Goal: Task Accomplishment & Management: Manage account settings

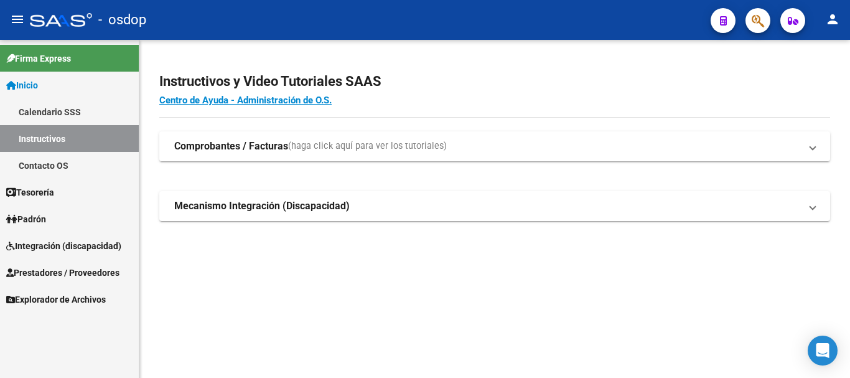
click at [74, 243] on span "Integración (discapacidad)" at bounding box center [63, 246] width 115 height 14
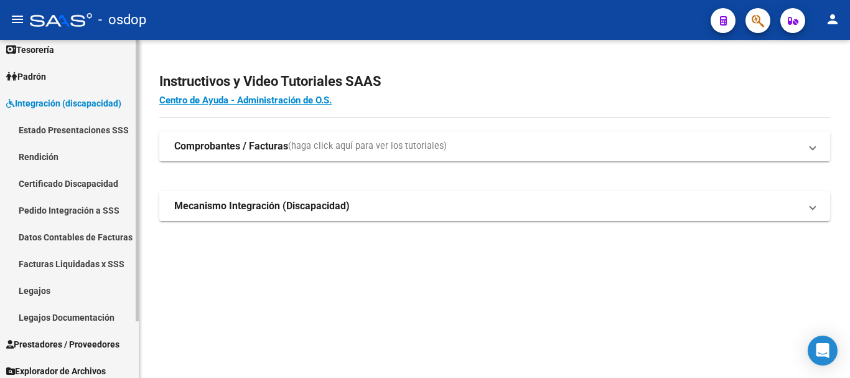
scroll to position [68, 0]
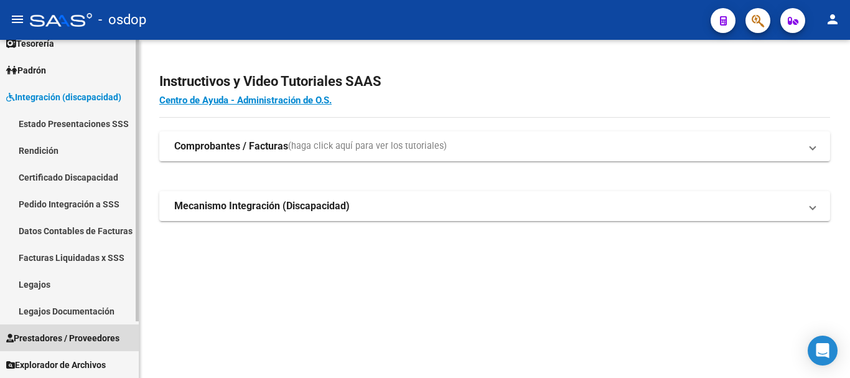
click at [83, 338] on span "Prestadores / Proveedores" at bounding box center [62, 338] width 113 height 14
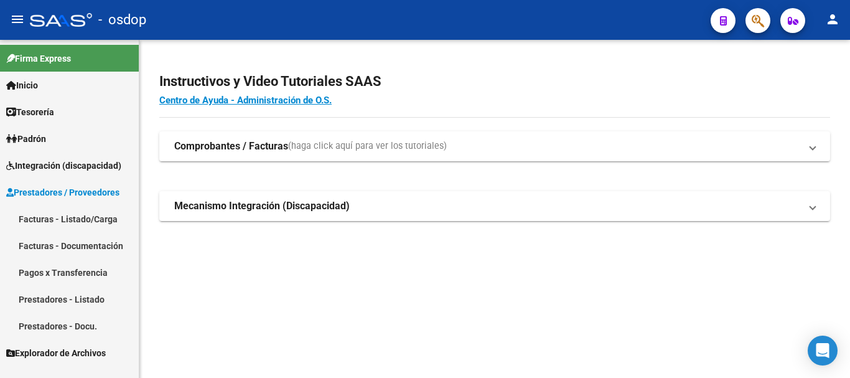
scroll to position [0, 0]
click at [71, 220] on link "Facturas - Listado/Carga" at bounding box center [69, 218] width 139 height 27
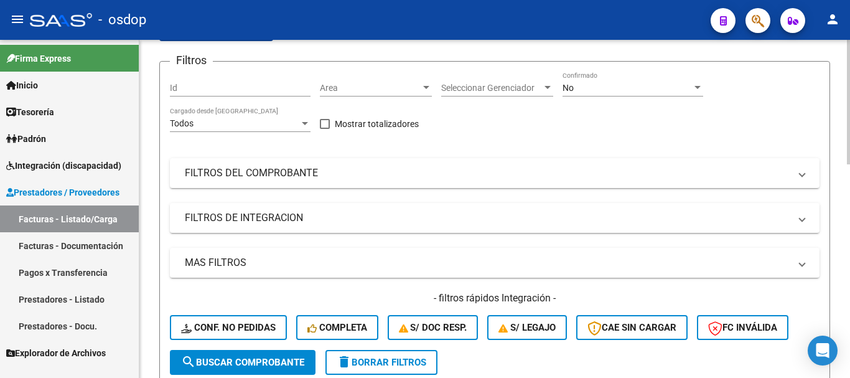
scroll to position [124, 0]
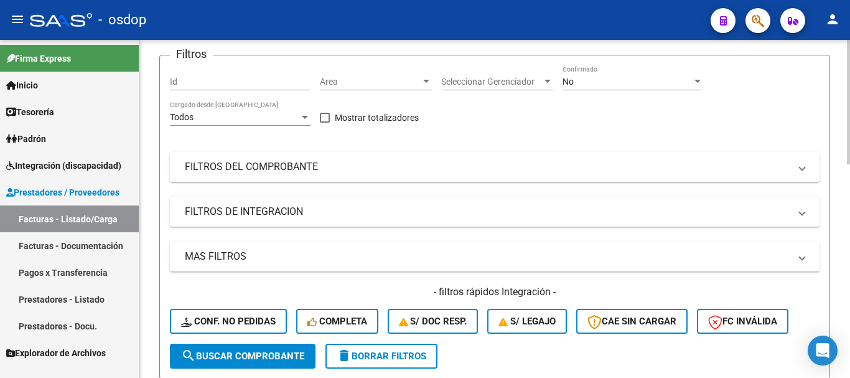
click at [270, 156] on mat-expansion-panel-header "FILTROS DEL COMPROBANTE" at bounding box center [495, 167] width 650 height 30
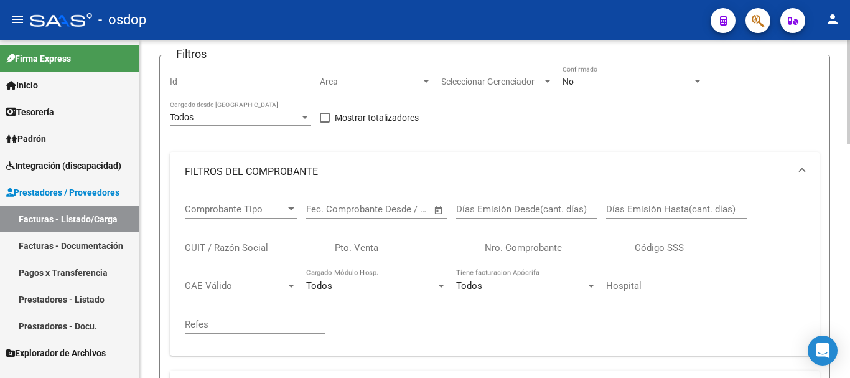
click at [243, 244] on input "CUIT / Razón Social" at bounding box center [255, 247] width 141 height 11
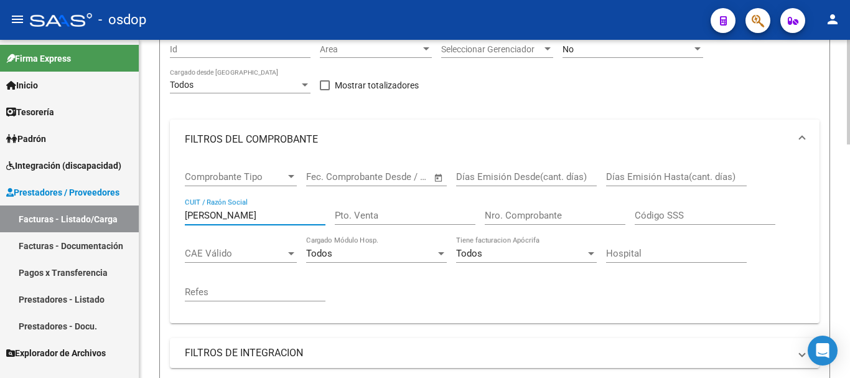
scroll to position [311, 0]
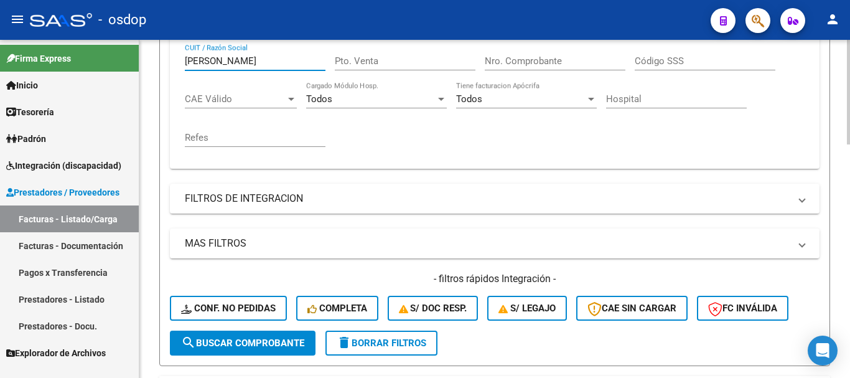
type input "[PERSON_NAME]"
click at [245, 341] on span "search Buscar Comprobante" at bounding box center [242, 342] width 123 height 11
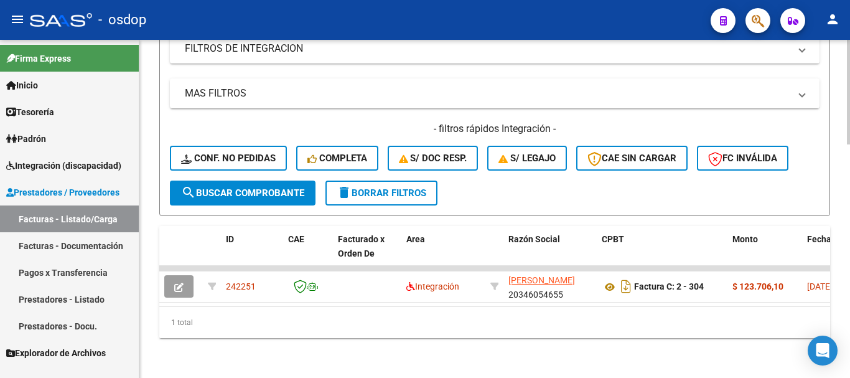
scroll to position [471, 0]
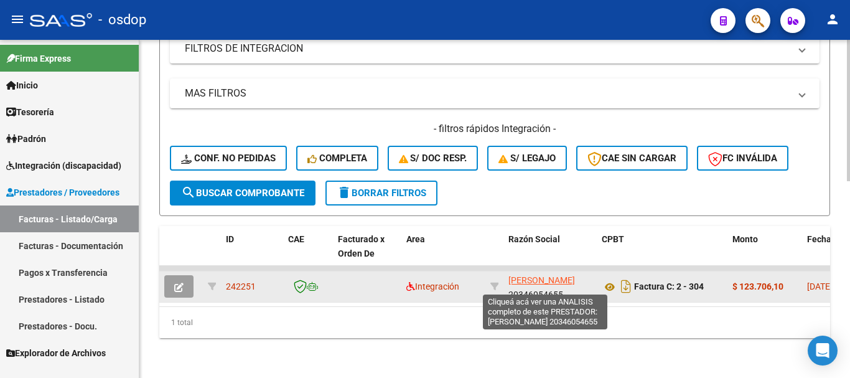
click at [525, 275] on span "[PERSON_NAME]" at bounding box center [541, 280] width 67 height 10
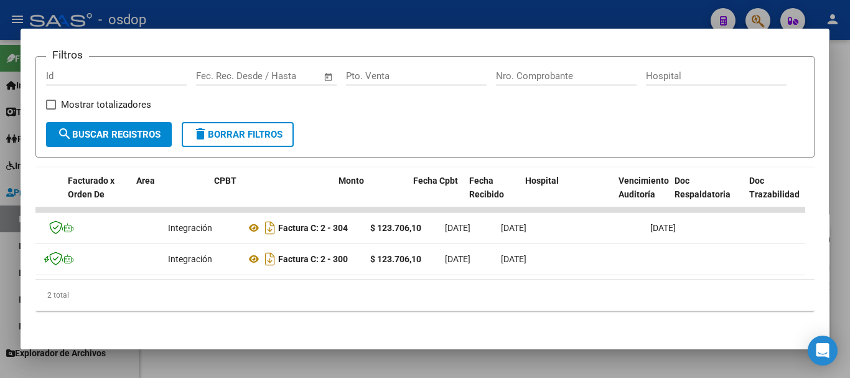
scroll to position [0, 0]
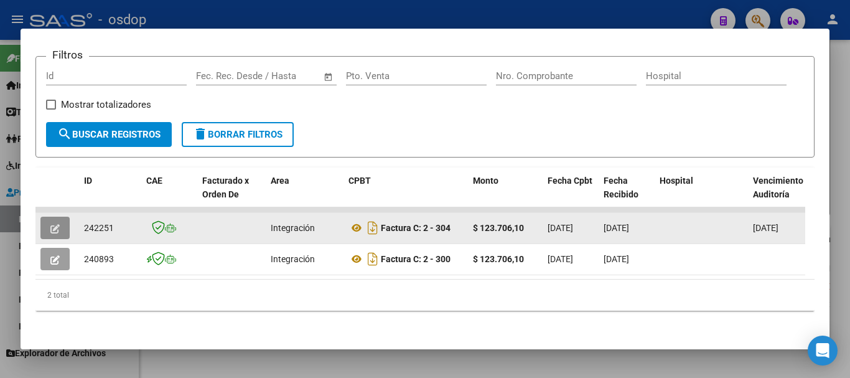
click at [57, 224] on icon "button" at bounding box center [54, 228] width 9 height 9
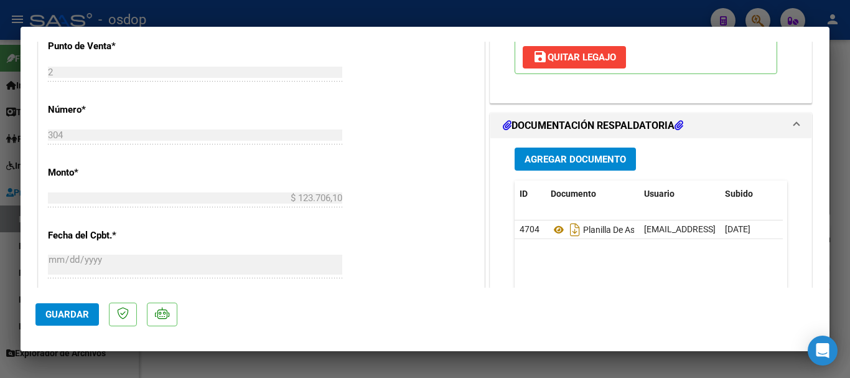
scroll to position [582, 0]
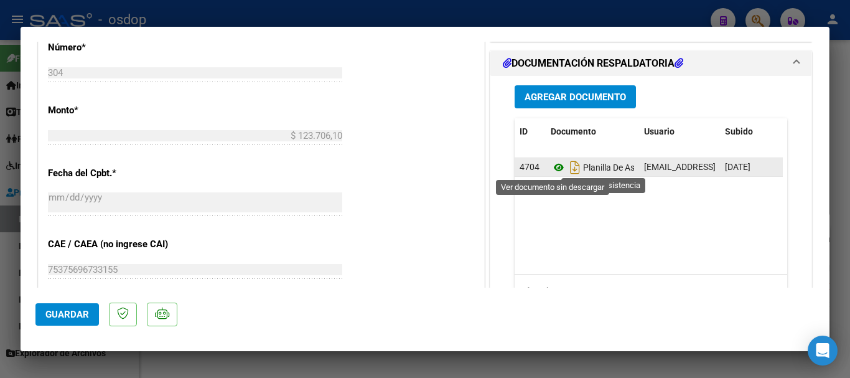
click at [554, 169] on icon at bounding box center [559, 167] width 16 height 15
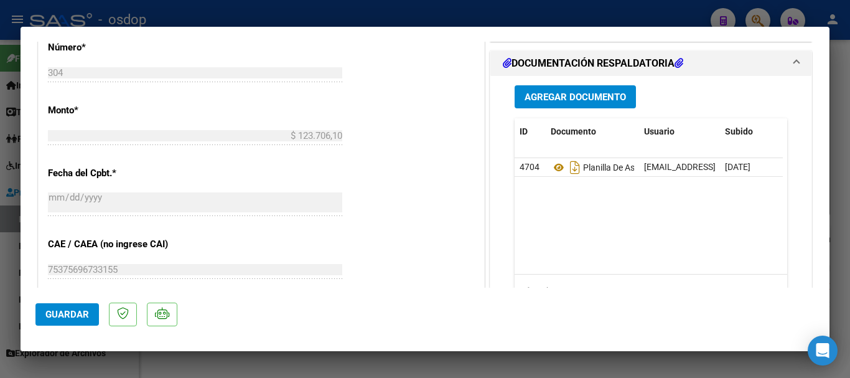
click at [481, 8] on div at bounding box center [425, 189] width 850 height 378
type input "$ 0,00"
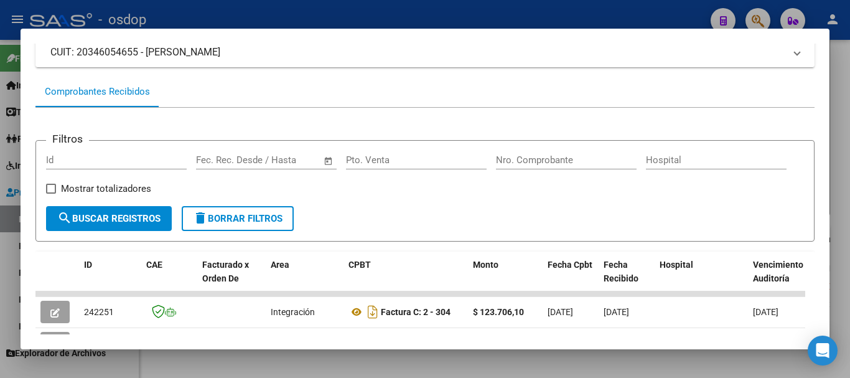
scroll to position [0, 0]
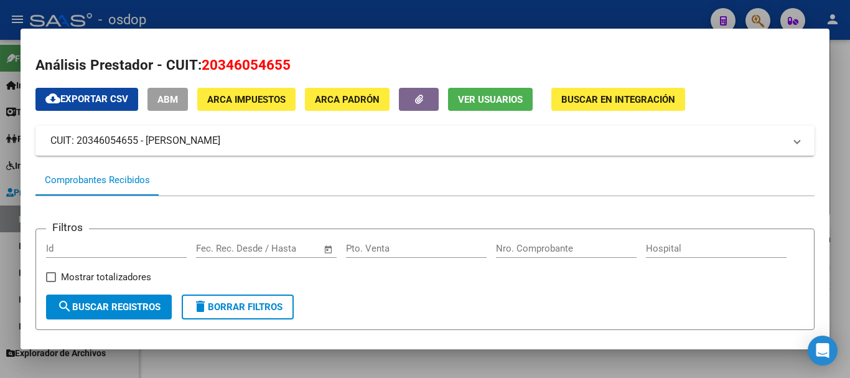
click at [423, 19] on div at bounding box center [425, 189] width 850 height 378
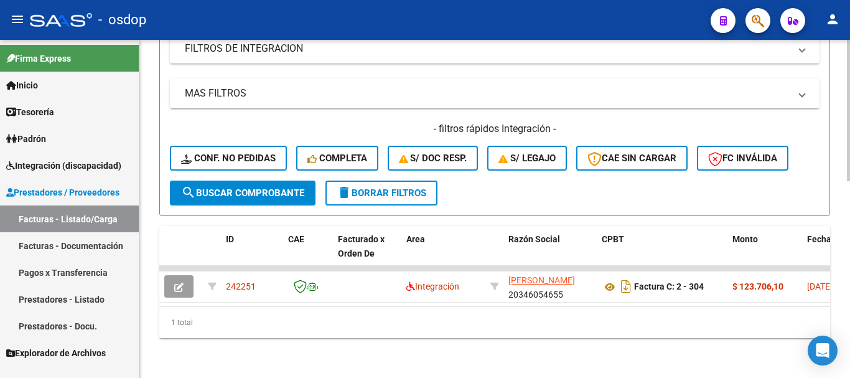
click at [406, 187] on span "delete Borrar Filtros" at bounding box center [382, 192] width 90 height 11
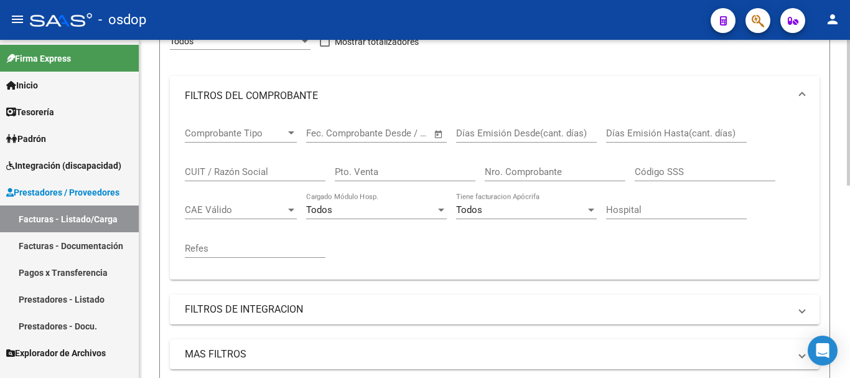
scroll to position [198, 0]
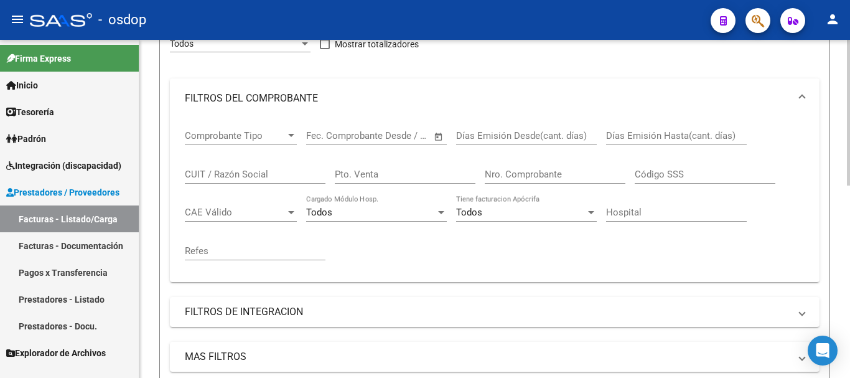
click at [263, 172] on input "CUIT / Razón Social" at bounding box center [255, 174] width 141 height 11
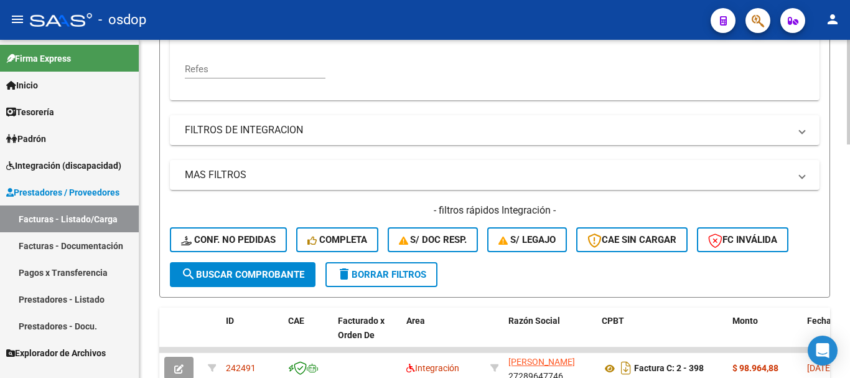
scroll to position [385, 0]
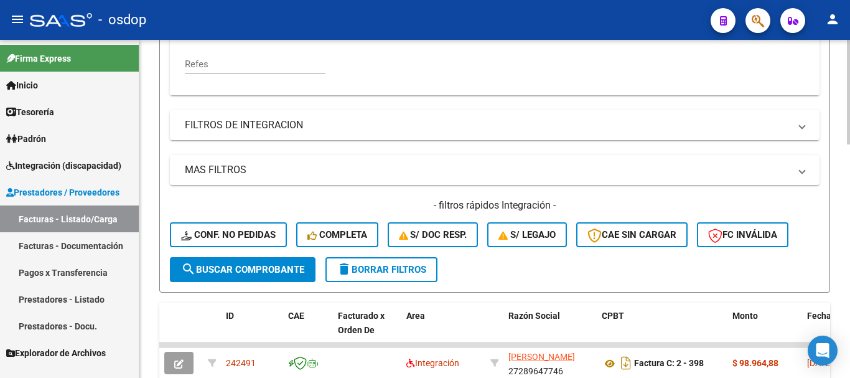
type input "schis"
click at [252, 261] on button "search Buscar Comprobante" at bounding box center [243, 269] width 146 height 25
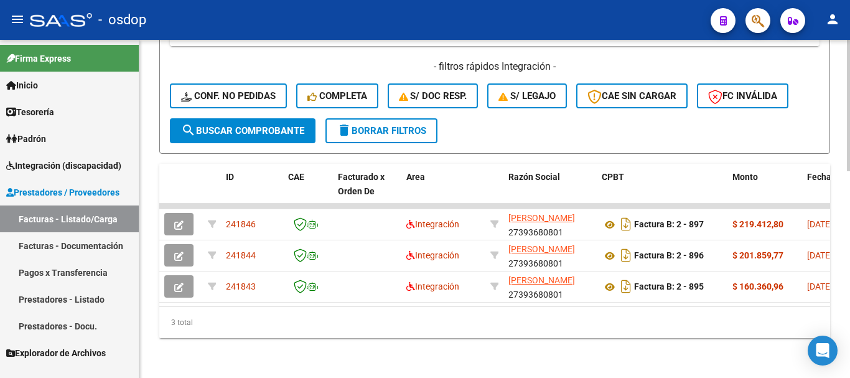
scroll to position [533, 0]
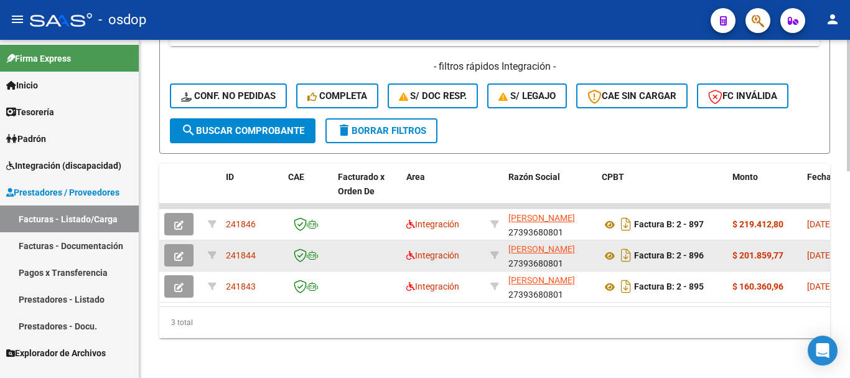
click at [183, 251] on icon "button" at bounding box center [178, 255] width 9 height 9
click at [182, 251] on icon "button" at bounding box center [178, 255] width 9 height 9
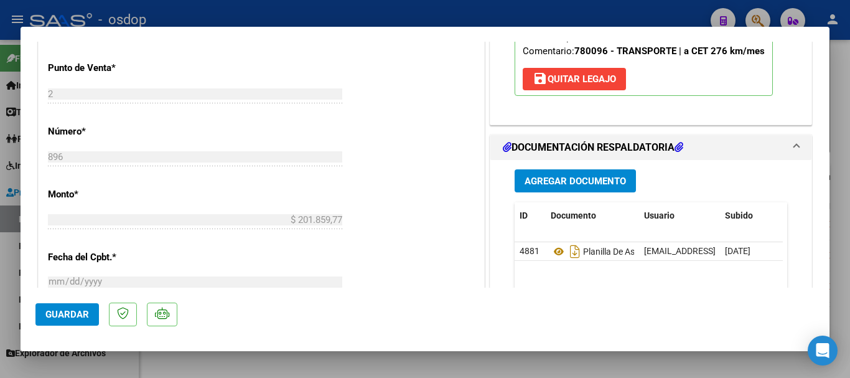
scroll to position [560, 0]
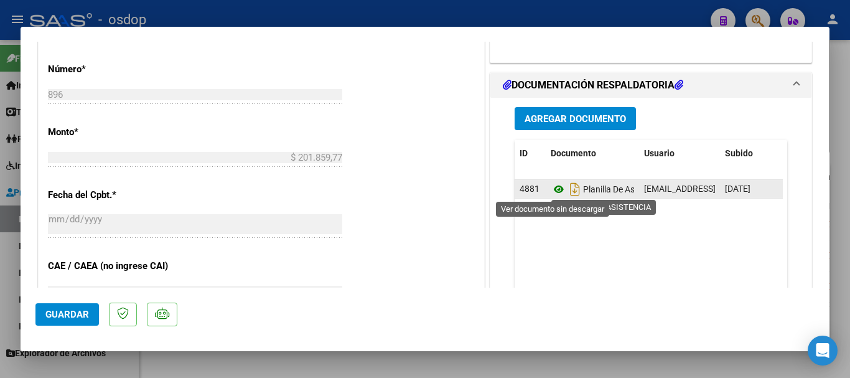
click at [553, 192] on icon at bounding box center [559, 189] width 16 height 15
click at [554, 189] on icon at bounding box center [559, 189] width 16 height 15
click at [553, 187] on icon at bounding box center [559, 189] width 16 height 15
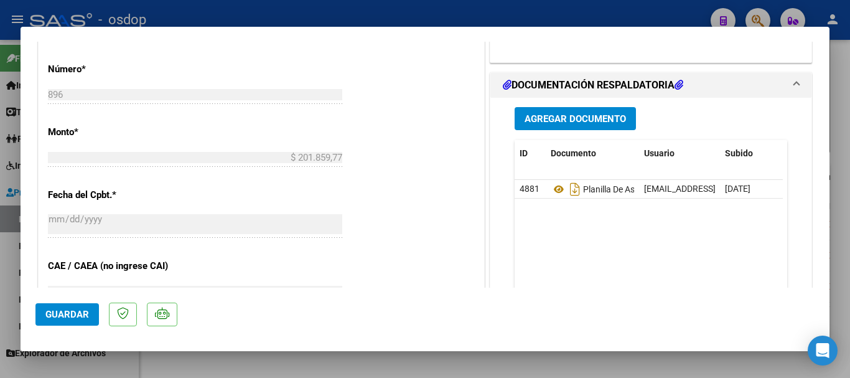
click at [452, 17] on div at bounding box center [425, 189] width 850 height 378
type input "$ 0,00"
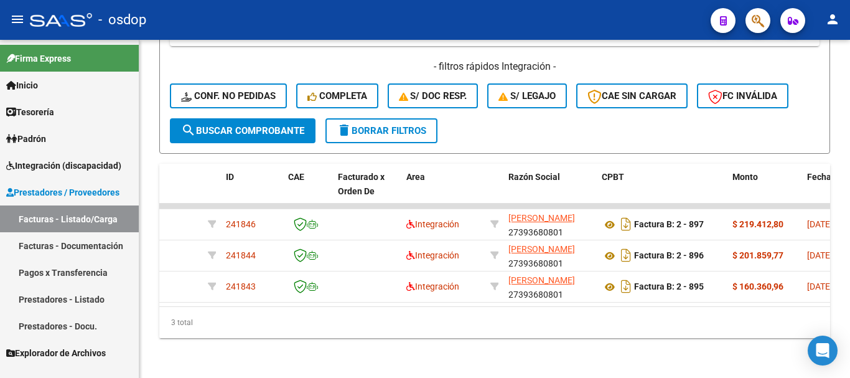
scroll to position [533, 0]
click at [451, 16] on div "- osdop" at bounding box center [365, 19] width 671 height 27
click at [375, 127] on button "delete Borrar Filtros" at bounding box center [381, 130] width 112 height 25
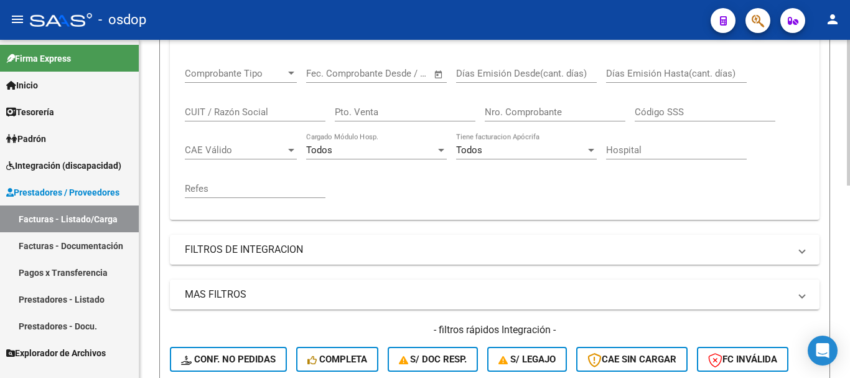
scroll to position [198, 0]
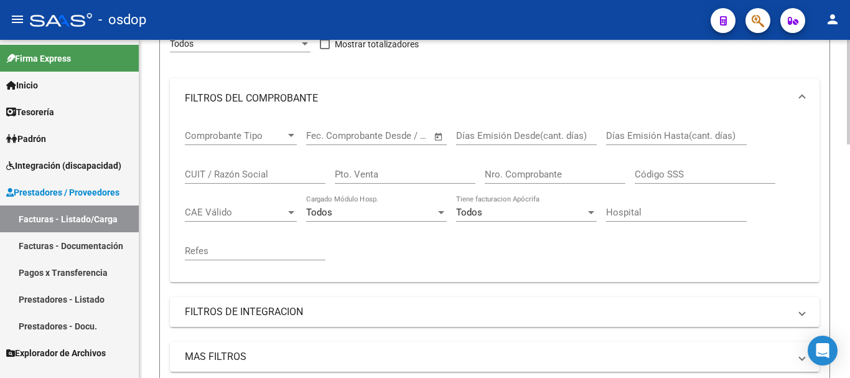
click at [269, 180] on div "CUIT / Razón Social" at bounding box center [255, 170] width 141 height 27
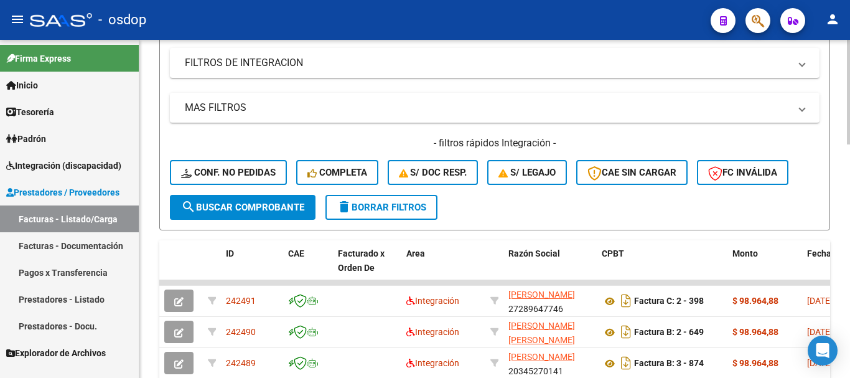
scroll to position [509, 0]
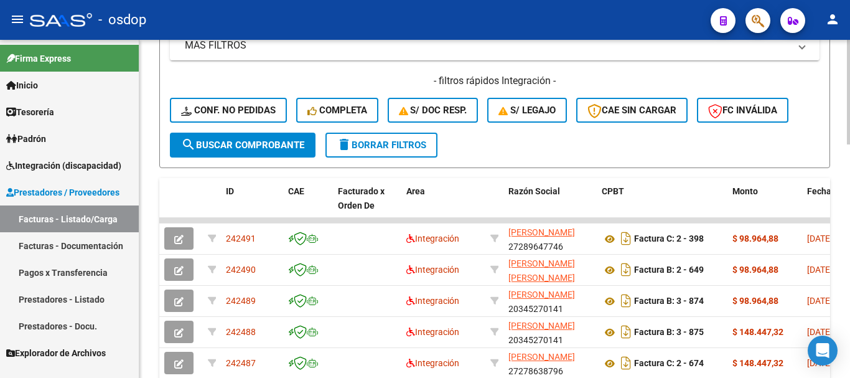
type input "schis"
click at [258, 144] on span "search Buscar Comprobante" at bounding box center [242, 144] width 123 height 11
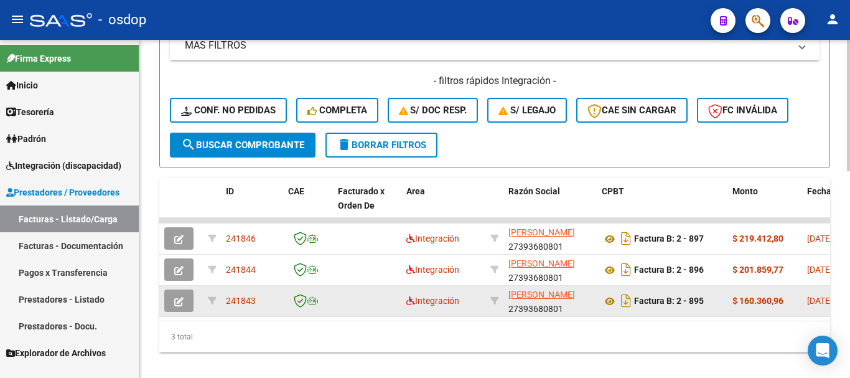
click at [170, 299] on button "button" at bounding box center [178, 300] width 29 height 22
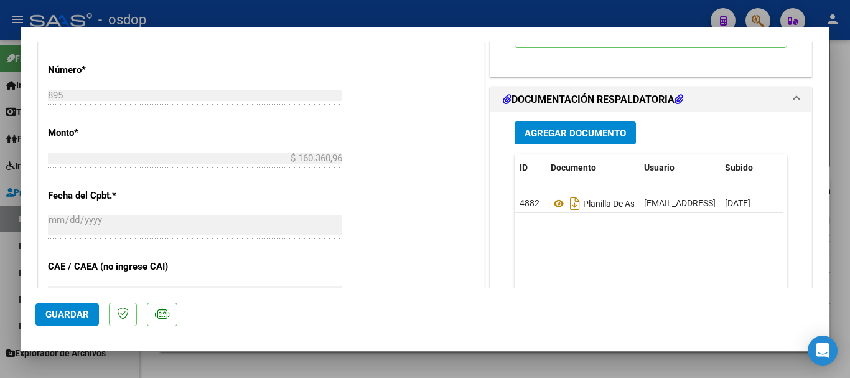
scroll to position [560, 0]
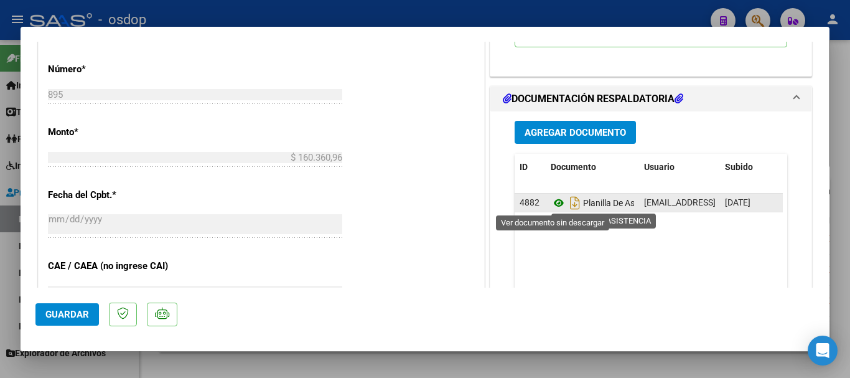
click at [554, 200] on icon at bounding box center [559, 202] width 16 height 15
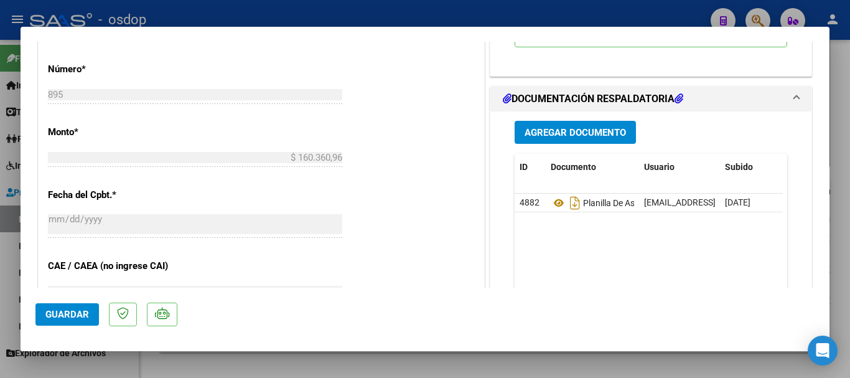
click at [449, 13] on div at bounding box center [425, 189] width 850 height 378
type input "$ 0,00"
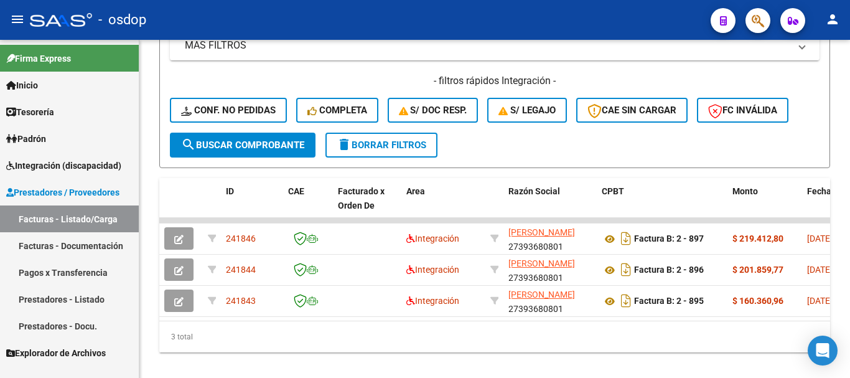
scroll to position [509, 0]
click at [391, 140] on span "delete Borrar Filtros" at bounding box center [382, 144] width 90 height 11
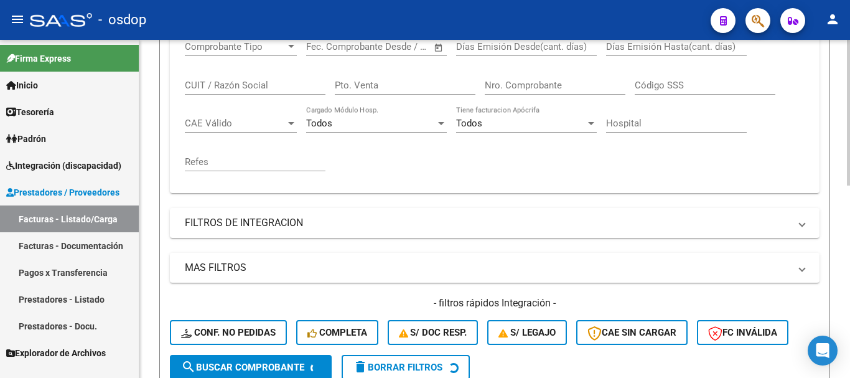
scroll to position [260, 0]
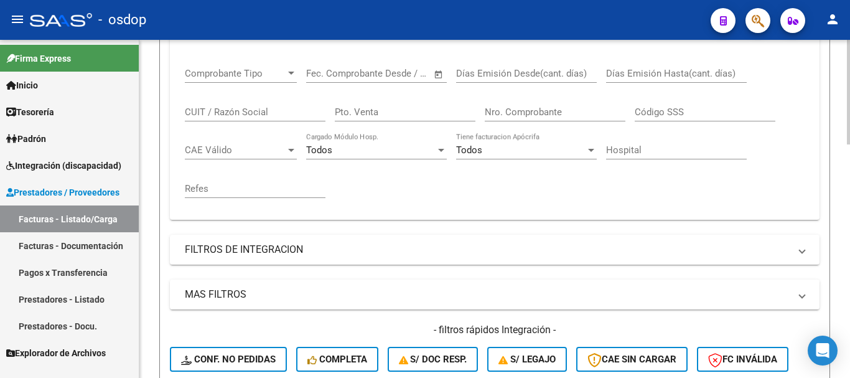
click at [264, 112] on input "CUIT / Razón Social" at bounding box center [255, 111] width 141 height 11
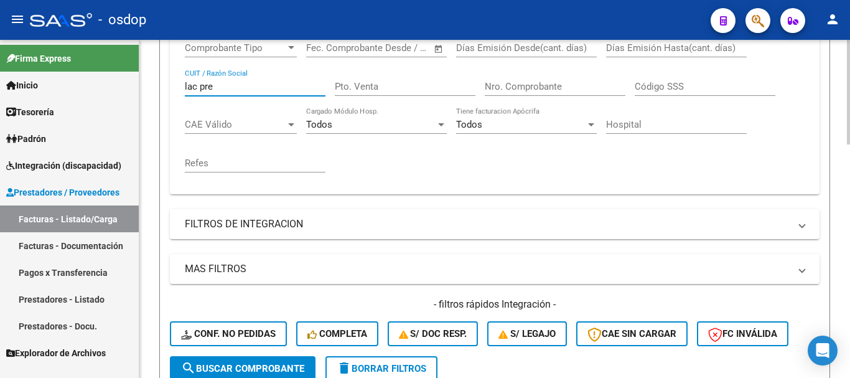
scroll to position [447, 0]
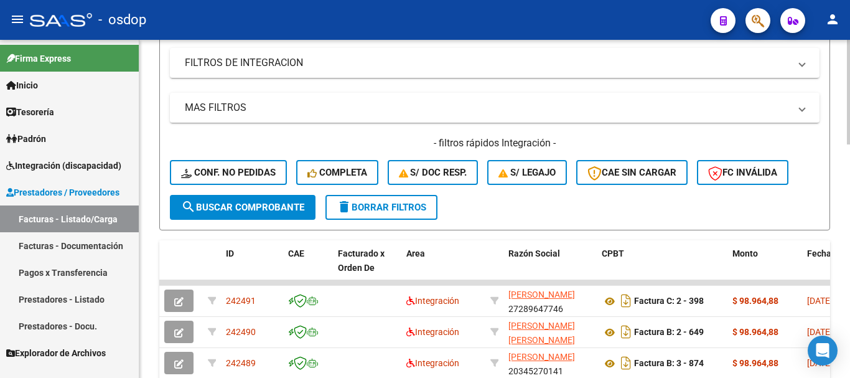
click at [243, 209] on span "search Buscar Comprobante" at bounding box center [242, 207] width 123 height 11
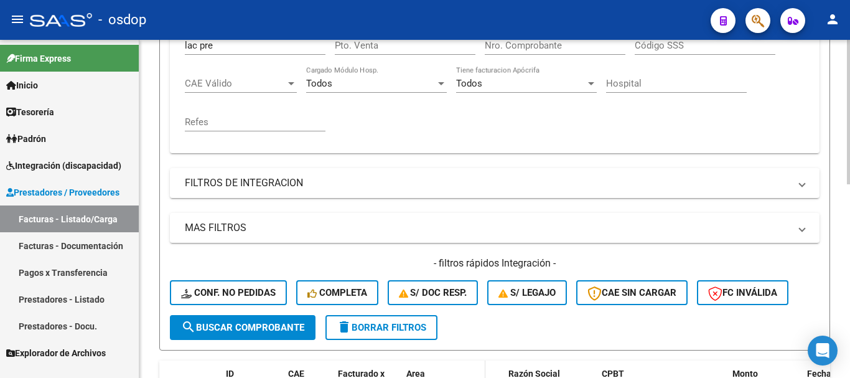
scroll to position [322, 0]
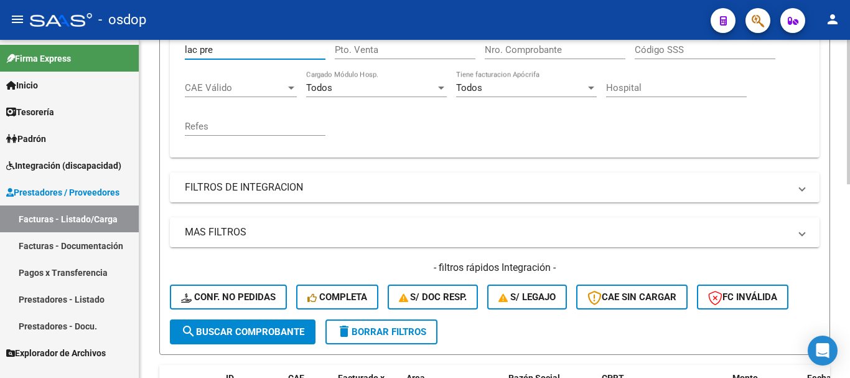
click at [246, 50] on input "lac pre" at bounding box center [255, 49] width 141 height 11
type input "l"
type input "prugent"
click at [262, 331] on span "search Buscar Comprobante" at bounding box center [242, 331] width 123 height 11
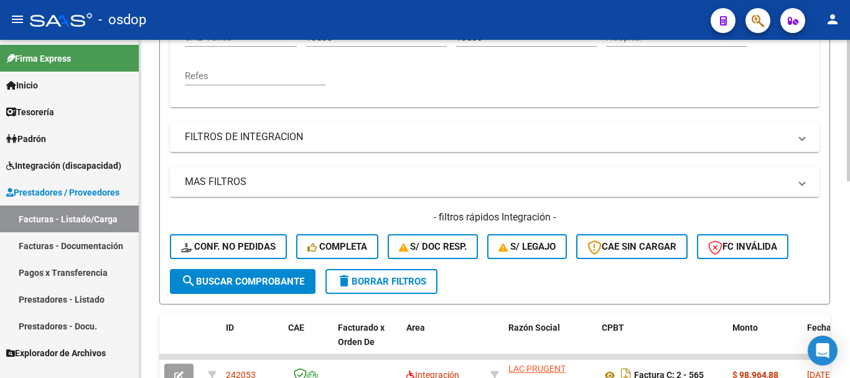
scroll to position [447, 0]
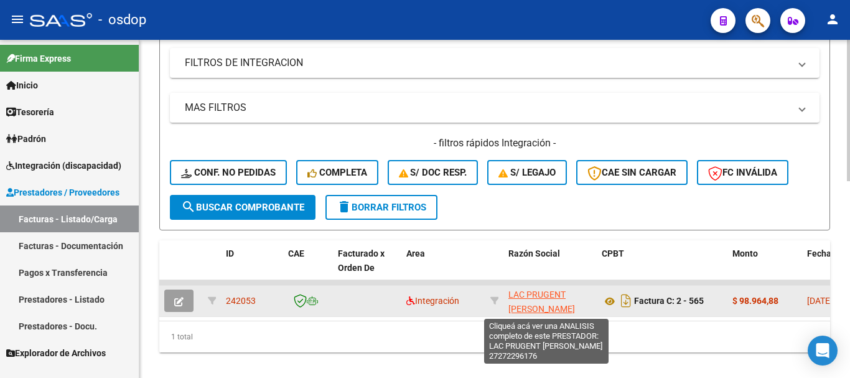
click at [531, 295] on span "LAC PRUGENT [PERSON_NAME]" at bounding box center [541, 301] width 67 height 24
type textarea "27272296176"
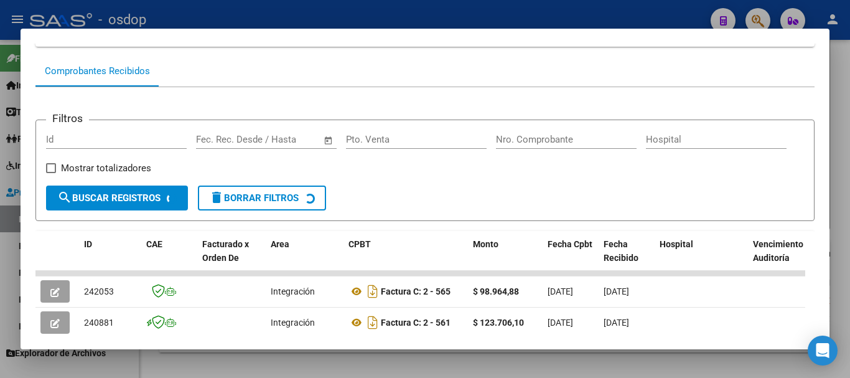
scroll to position [233, 0]
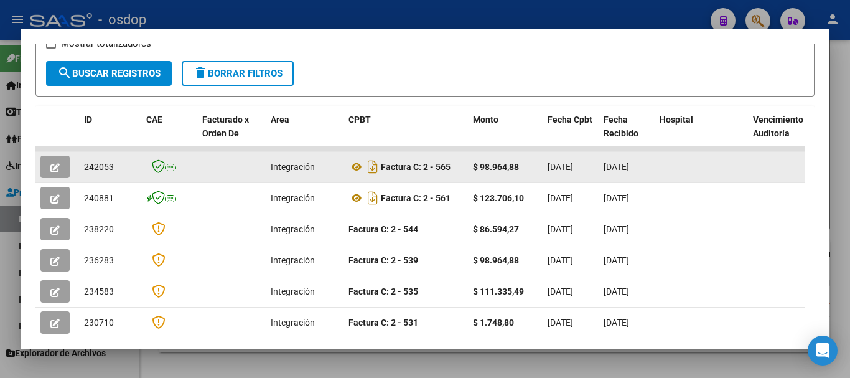
click at [57, 172] on icon "button" at bounding box center [54, 167] width 9 height 9
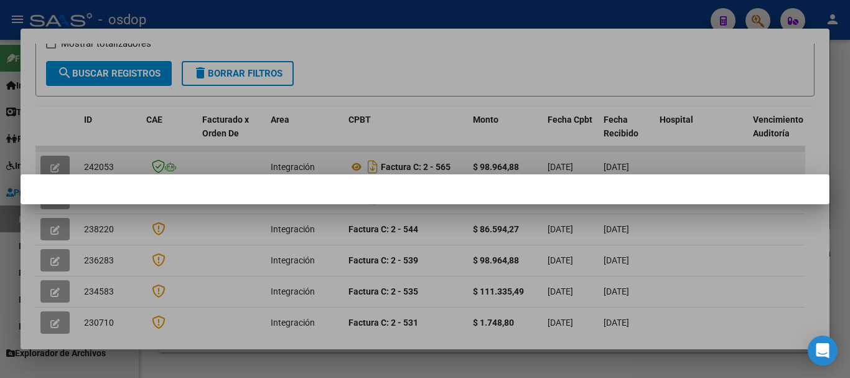
click at [58, 174] on div at bounding box center [425, 189] width 809 height 30
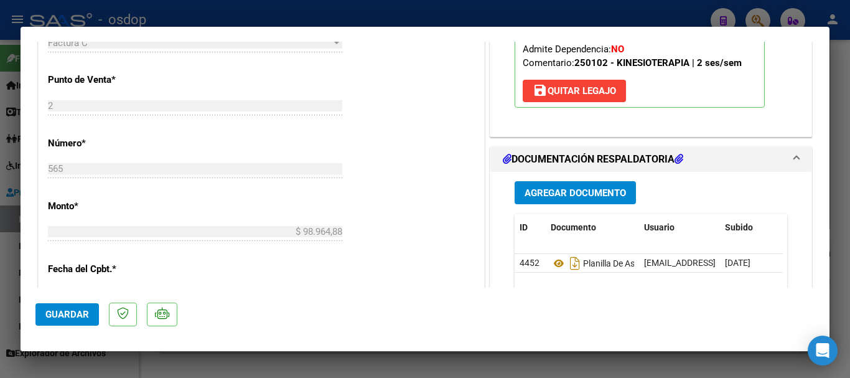
scroll to position [560, 0]
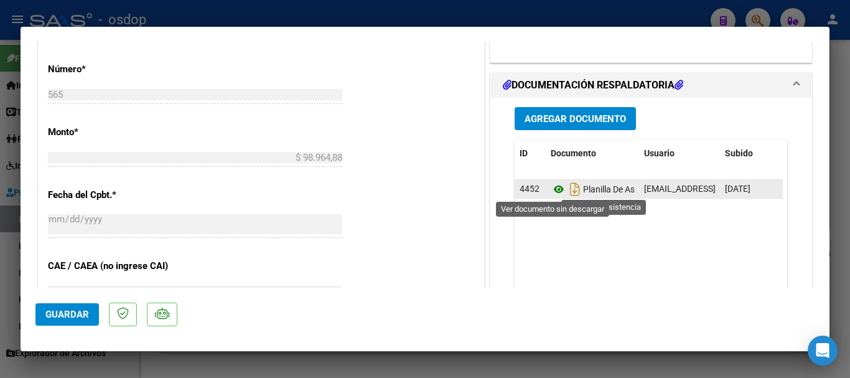
click at [552, 187] on icon at bounding box center [559, 189] width 16 height 15
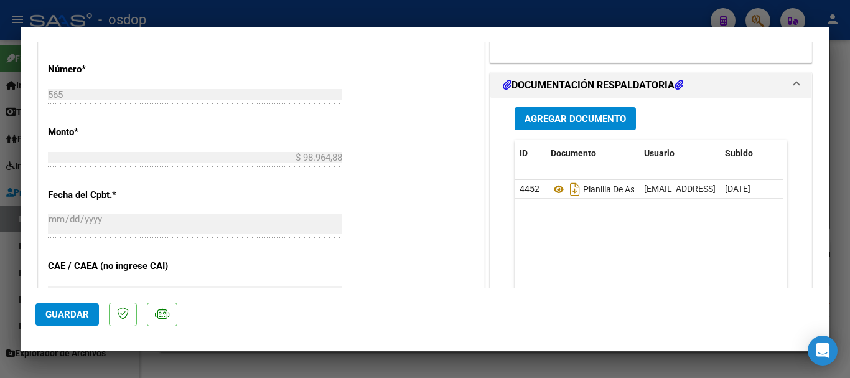
click at [426, 9] on div at bounding box center [425, 189] width 850 height 378
type input "$ 0,00"
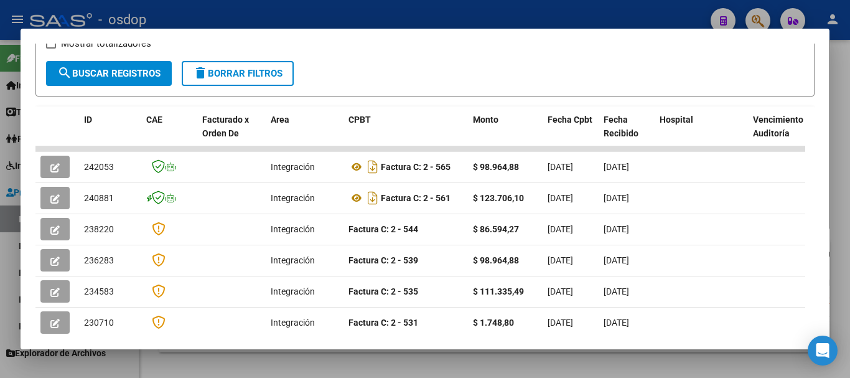
click at [421, 7] on div at bounding box center [425, 189] width 850 height 378
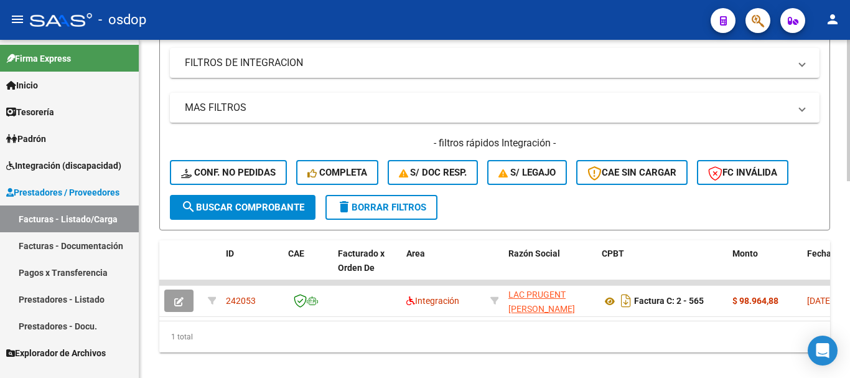
click at [383, 212] on span "delete Borrar Filtros" at bounding box center [382, 207] width 90 height 11
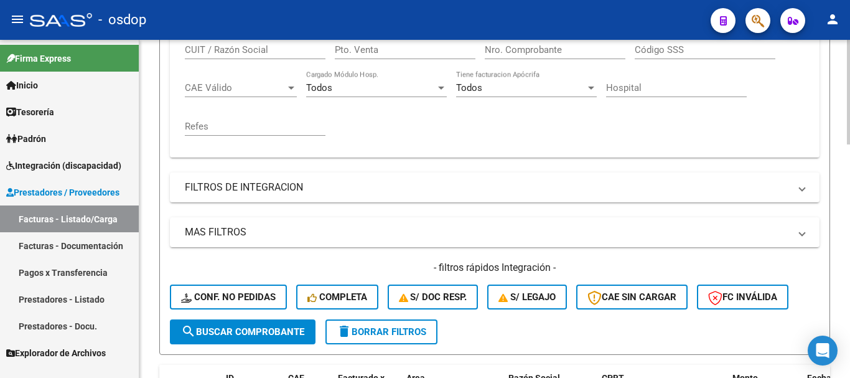
scroll to position [260, 0]
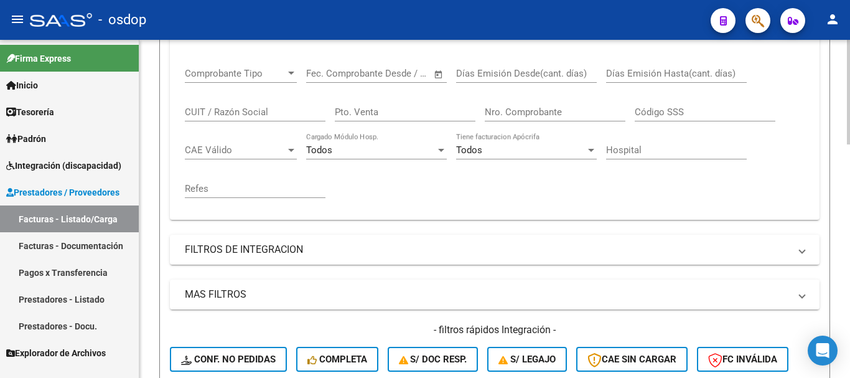
click at [258, 111] on input "CUIT / Razón Social" at bounding box center [255, 111] width 141 height 11
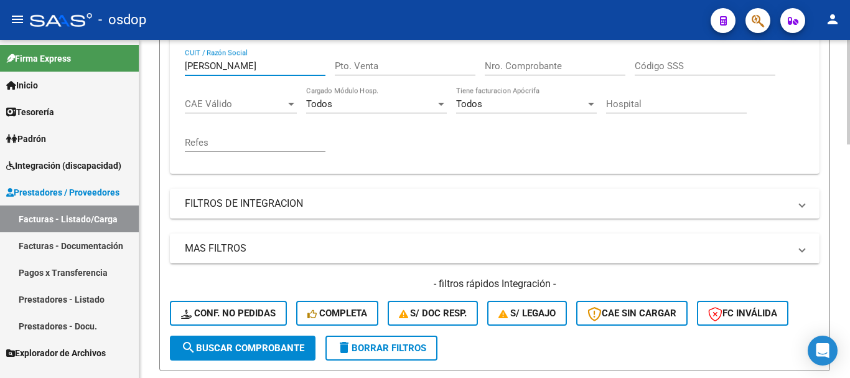
scroll to position [447, 0]
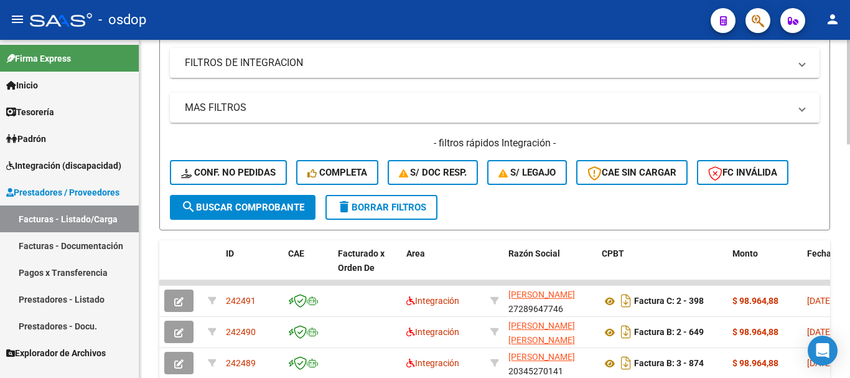
click at [247, 206] on span "search Buscar Comprobante" at bounding box center [242, 207] width 123 height 11
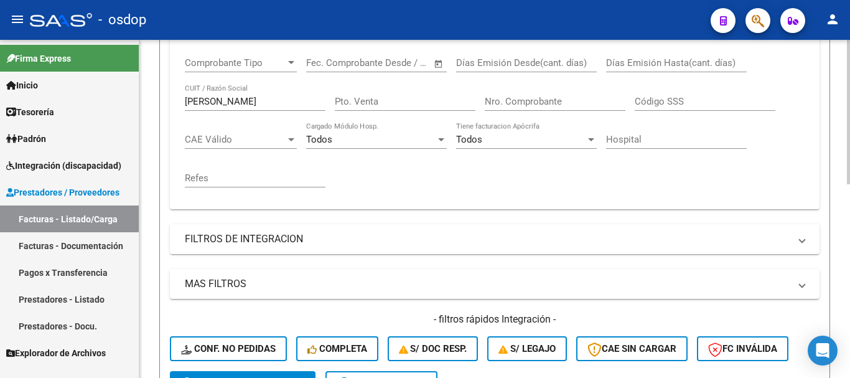
scroll to position [260, 0]
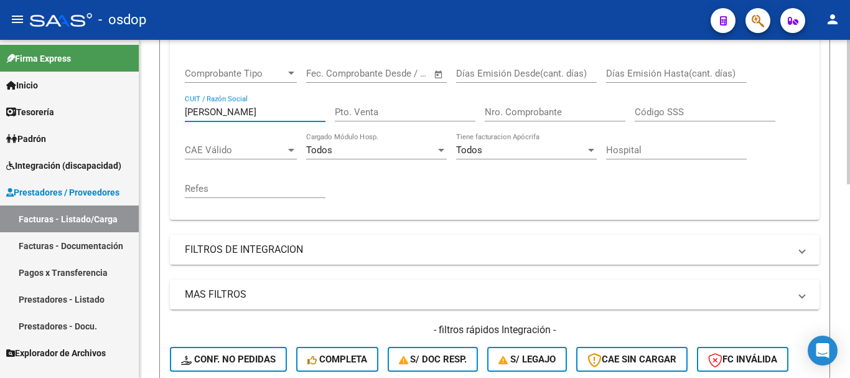
drag, startPoint x: 231, startPoint y: 110, endPoint x: 205, endPoint y: 114, distance: 26.4
click at [205, 114] on input "[PERSON_NAME]" at bounding box center [255, 111] width 141 height 11
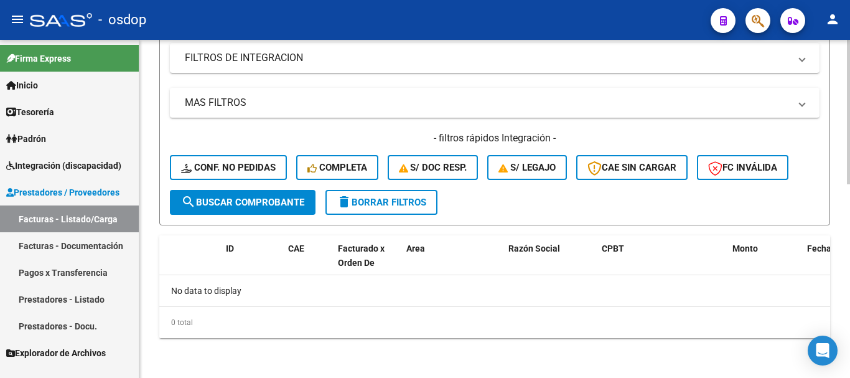
type input "[PERSON_NAME]"
click at [260, 197] on span "search Buscar Comprobante" at bounding box center [242, 202] width 123 height 11
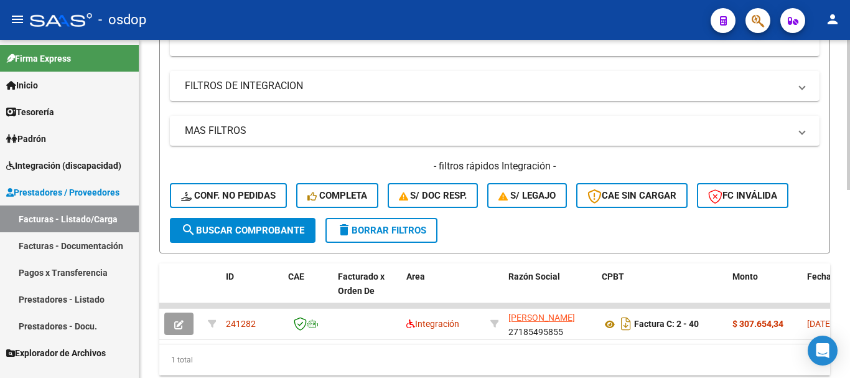
scroll to position [452, 0]
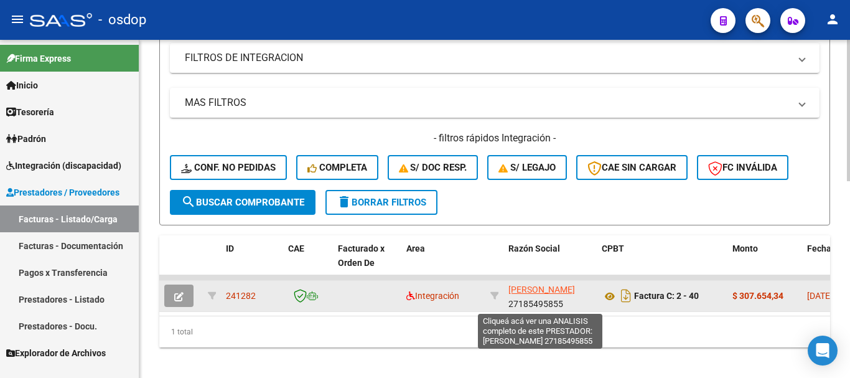
click at [523, 288] on span "[PERSON_NAME]" at bounding box center [541, 289] width 67 height 10
type textarea "27185495855"
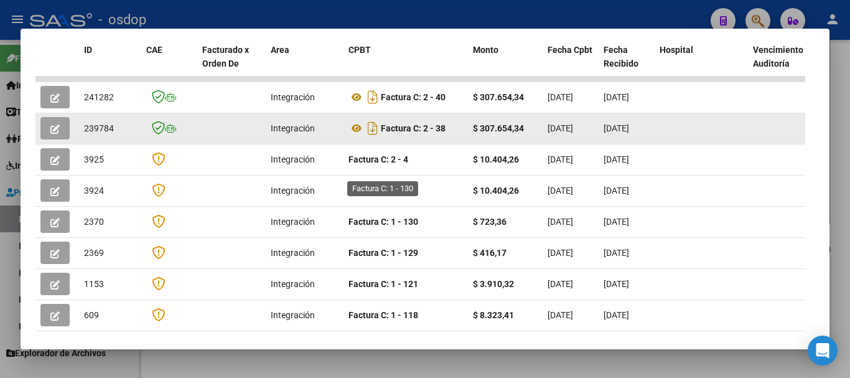
scroll to position [293, 0]
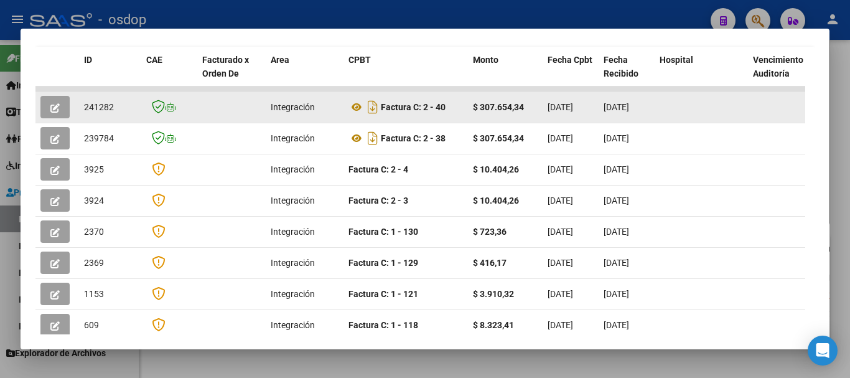
click at [62, 114] on button "button" at bounding box center [54, 107] width 29 height 22
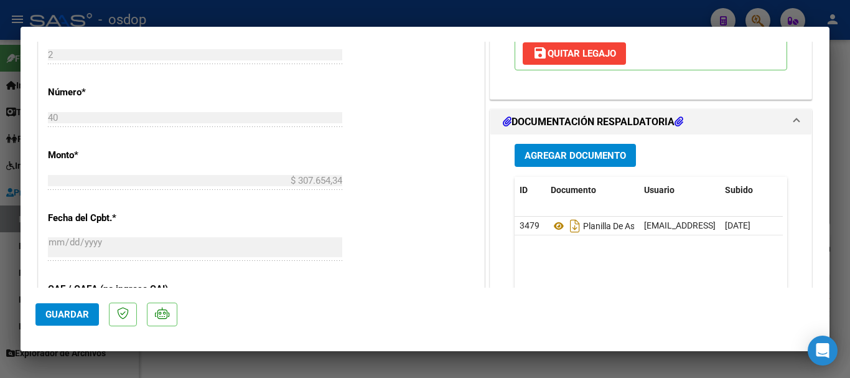
scroll to position [560, 0]
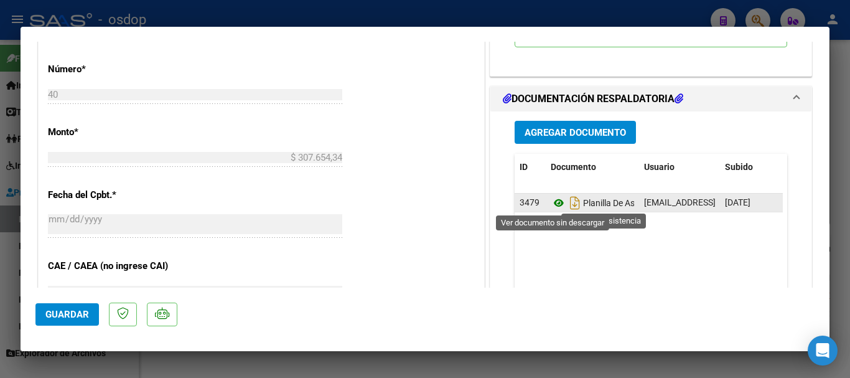
click at [553, 201] on icon at bounding box center [559, 202] width 16 height 15
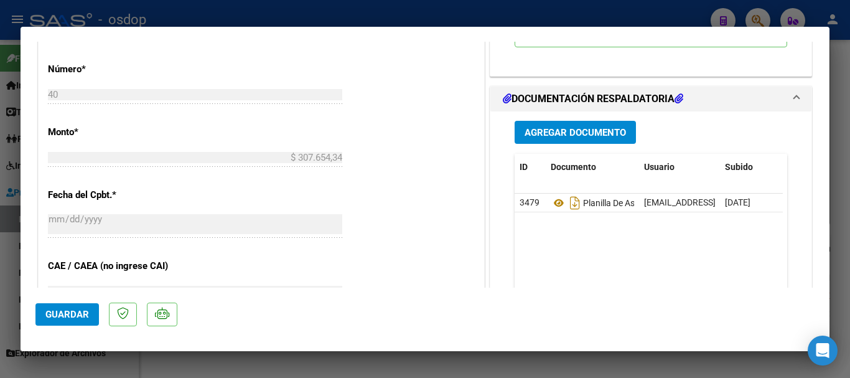
click at [375, 8] on div at bounding box center [425, 189] width 850 height 378
type input "$ 0,00"
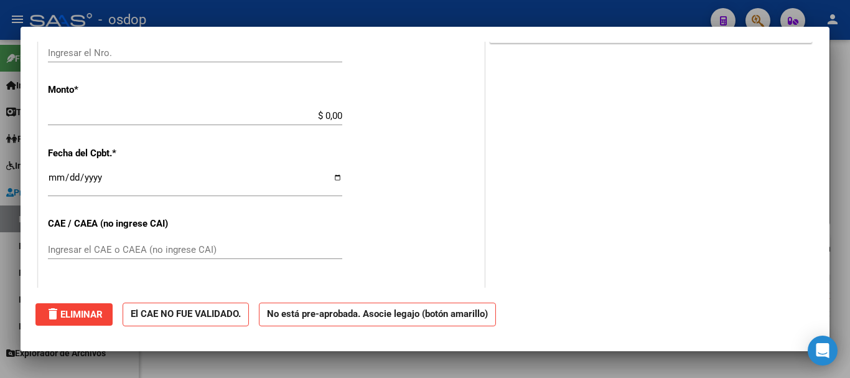
scroll to position [0, 0]
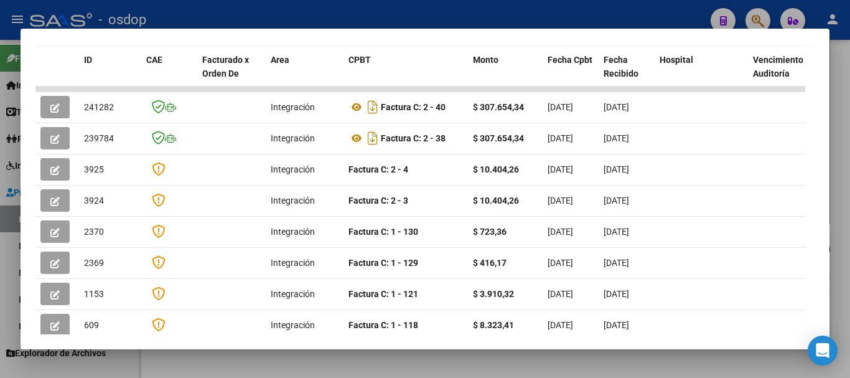
click at [367, 14] on div at bounding box center [425, 189] width 850 height 378
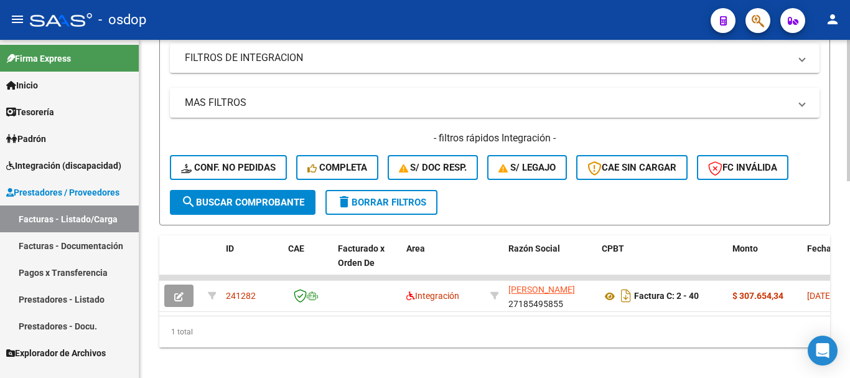
click at [378, 205] on span "delete Borrar Filtros" at bounding box center [382, 202] width 90 height 11
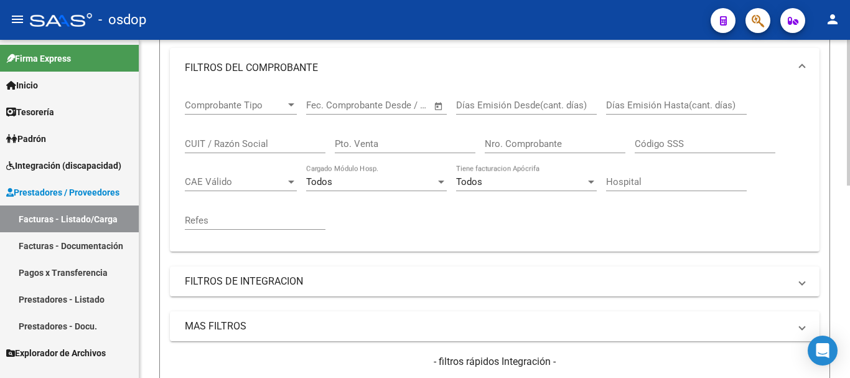
scroll to position [198, 0]
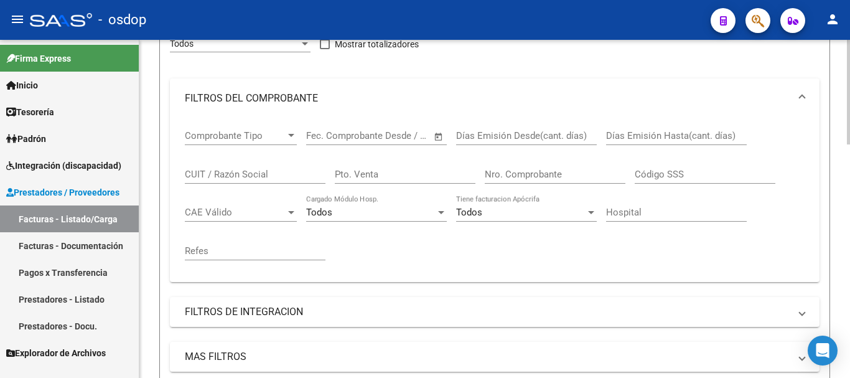
click at [238, 175] on input "CUIT / Razón Social" at bounding box center [255, 174] width 141 height 11
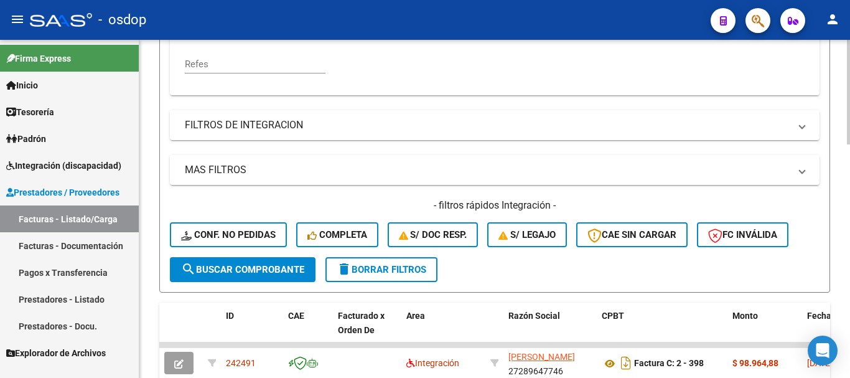
type input "zbrun"
click at [241, 267] on span "search Buscar Comprobante" at bounding box center [242, 269] width 123 height 11
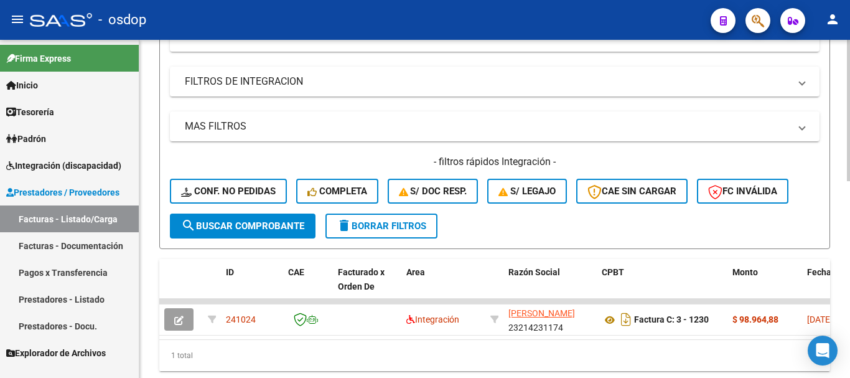
scroll to position [447, 0]
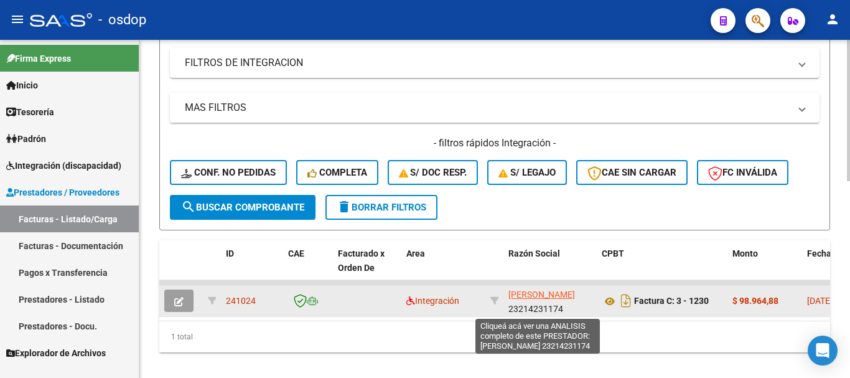
click at [526, 295] on span "[PERSON_NAME]" at bounding box center [541, 294] width 67 height 10
type textarea "23214231174"
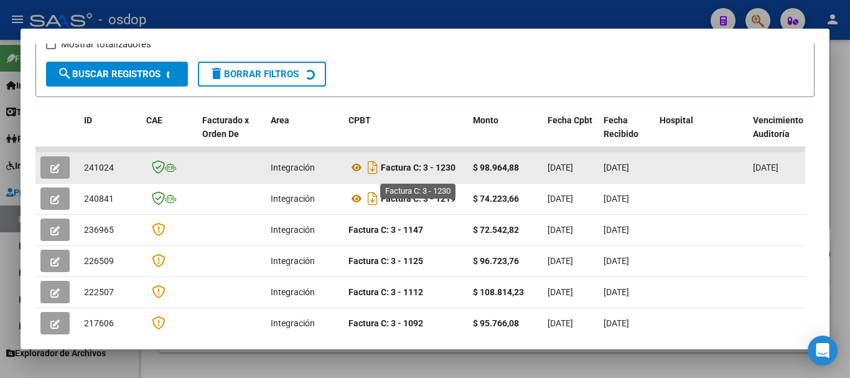
scroll to position [233, 0]
click at [62, 169] on button "button" at bounding box center [54, 167] width 29 height 22
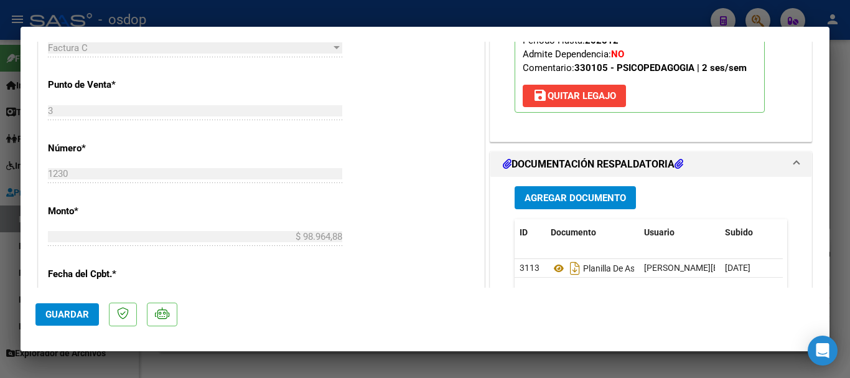
scroll to position [498, 0]
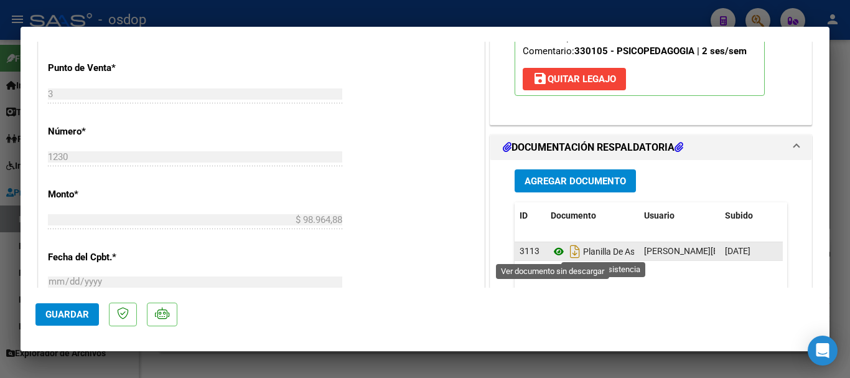
click at [553, 246] on icon at bounding box center [559, 251] width 16 height 15
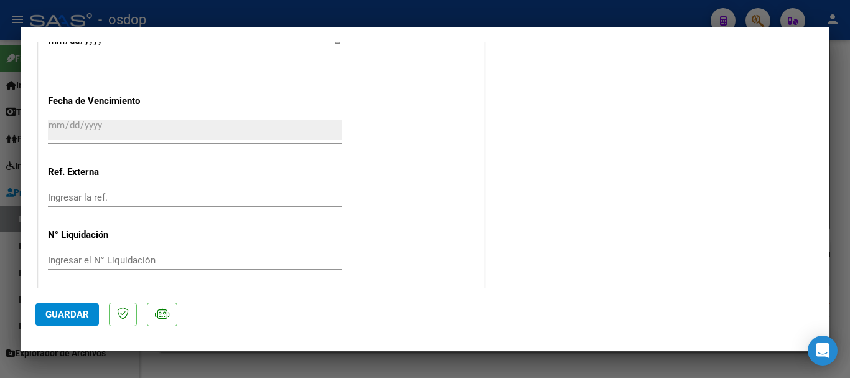
scroll to position [893, 0]
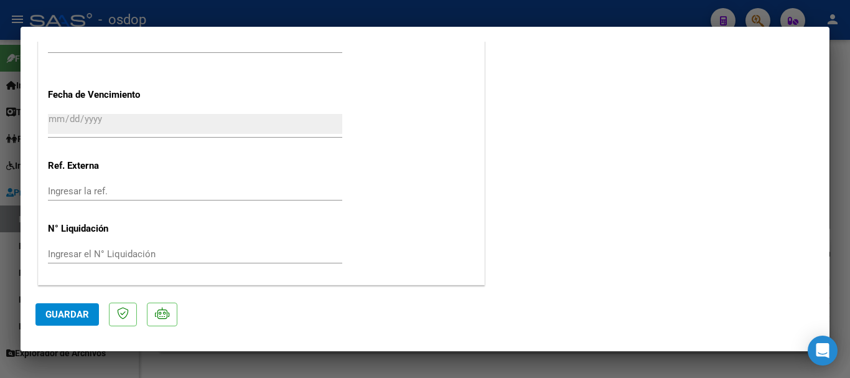
click at [410, 7] on div at bounding box center [425, 189] width 850 height 378
type input "$ 0,00"
click at [410, 7] on div at bounding box center [425, 189] width 850 height 378
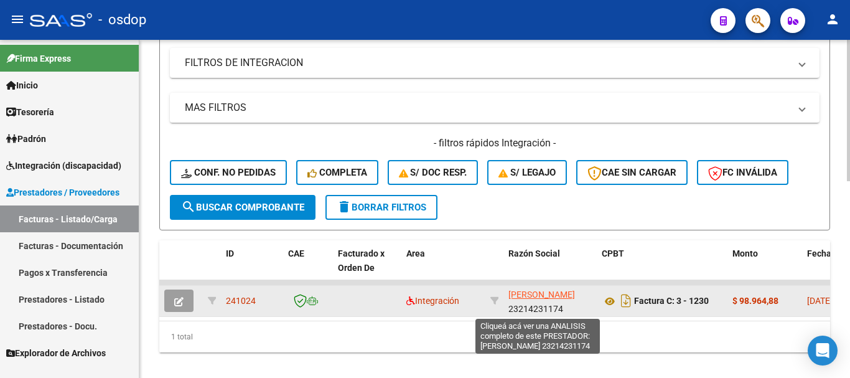
click at [525, 294] on span "[PERSON_NAME]" at bounding box center [541, 294] width 67 height 10
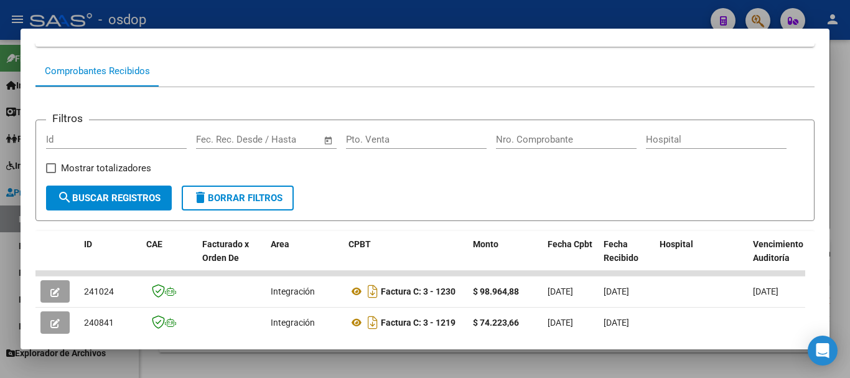
scroll to position [233, 0]
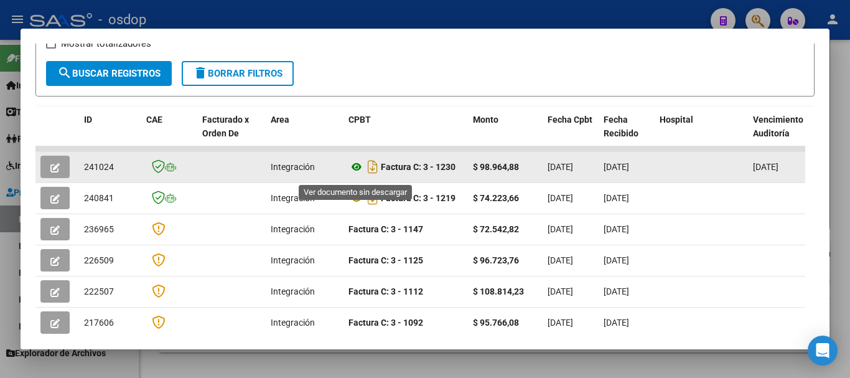
click at [357, 172] on icon at bounding box center [356, 166] width 16 height 15
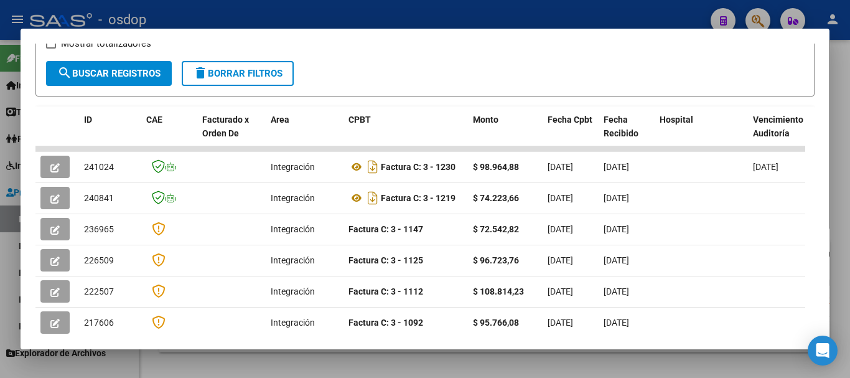
click at [444, 16] on div at bounding box center [425, 189] width 850 height 378
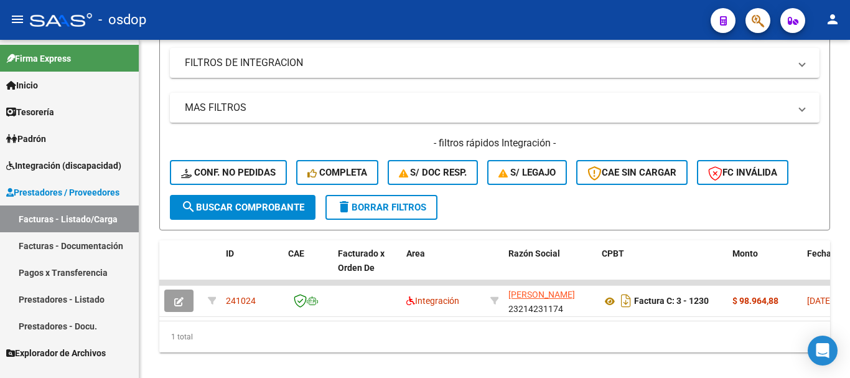
click at [593, 10] on div "- osdop" at bounding box center [365, 19] width 671 height 27
click at [474, 25] on div "- osdop" at bounding box center [365, 19] width 671 height 27
click at [483, 26] on div "- osdop" at bounding box center [365, 19] width 671 height 27
click at [458, 6] on div "- osdop" at bounding box center [365, 19] width 671 height 27
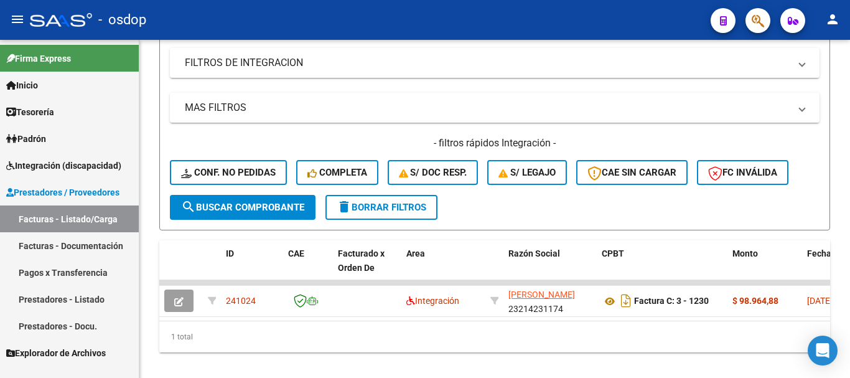
click at [458, 6] on div "- osdop" at bounding box center [365, 19] width 671 height 27
click at [378, 210] on span "delete Borrar Filtros" at bounding box center [382, 207] width 90 height 11
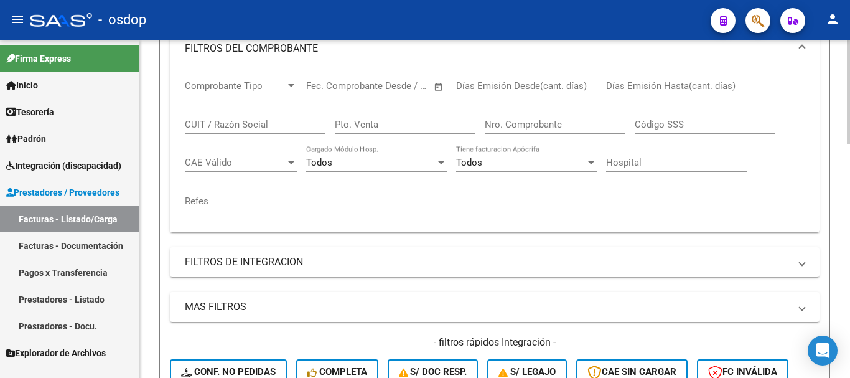
scroll to position [198, 0]
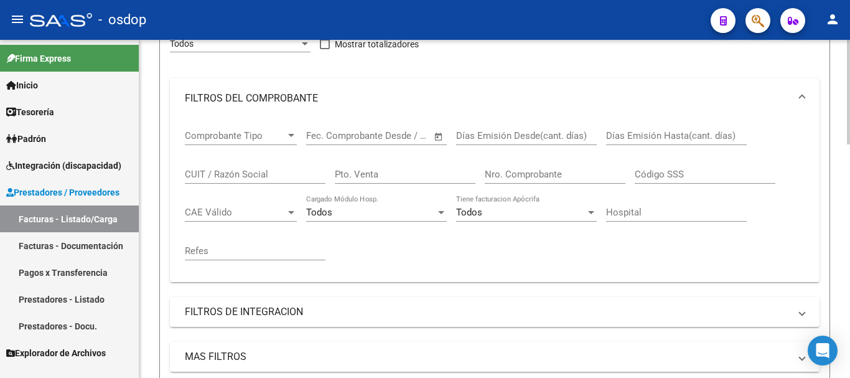
click at [269, 170] on input "CUIT / Razón Social" at bounding box center [255, 174] width 141 height 11
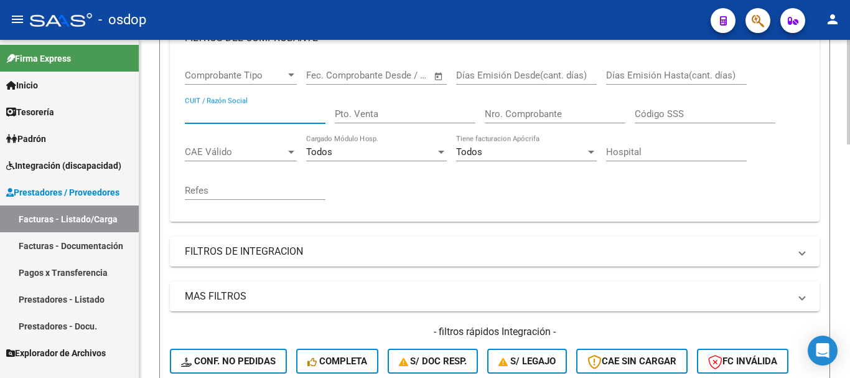
scroll to position [253, 0]
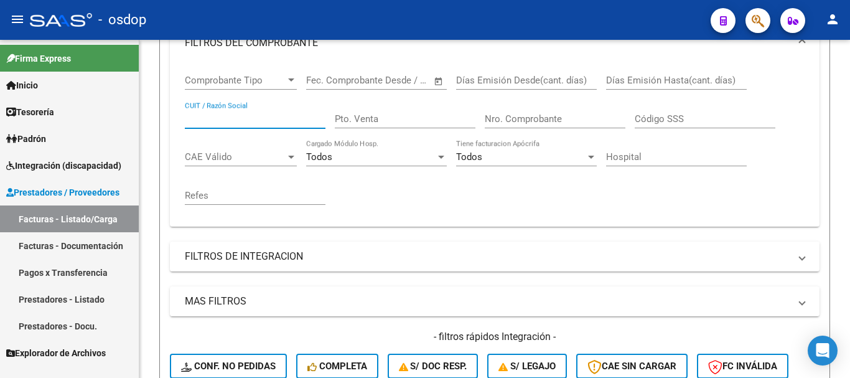
click at [397, 22] on div "- osdop" at bounding box center [365, 19] width 671 height 27
click at [230, 116] on input "CUIT / Razón Social" at bounding box center [255, 118] width 141 height 11
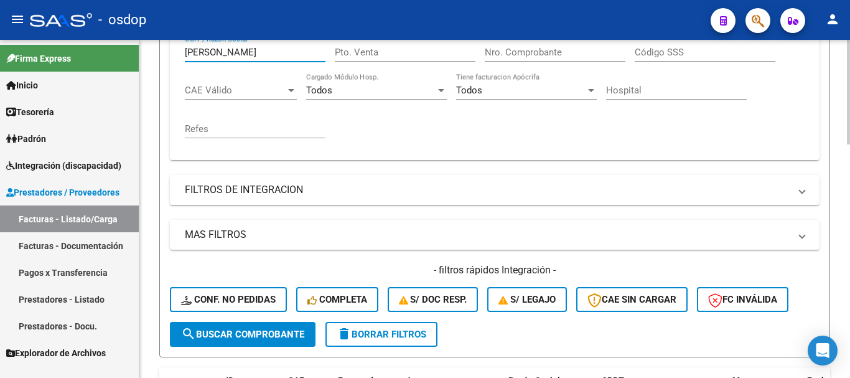
scroll to position [378, 0]
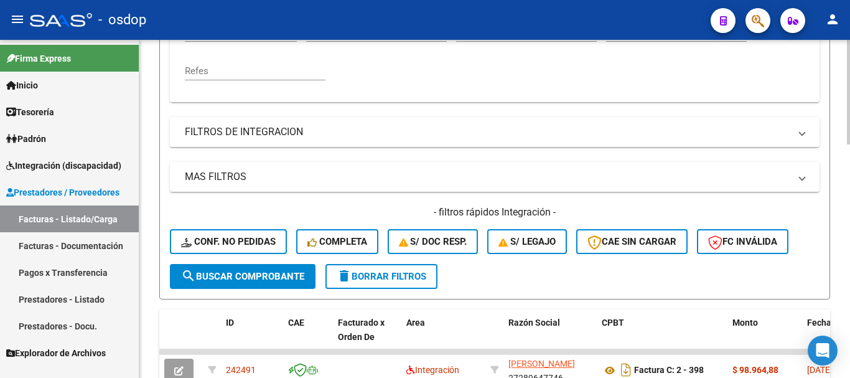
type input "[PERSON_NAME]"
click at [254, 277] on span "search Buscar Comprobante" at bounding box center [242, 276] width 123 height 11
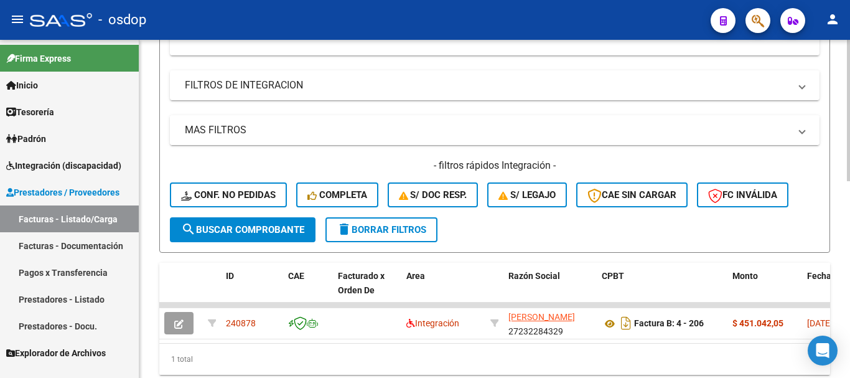
scroll to position [471, 0]
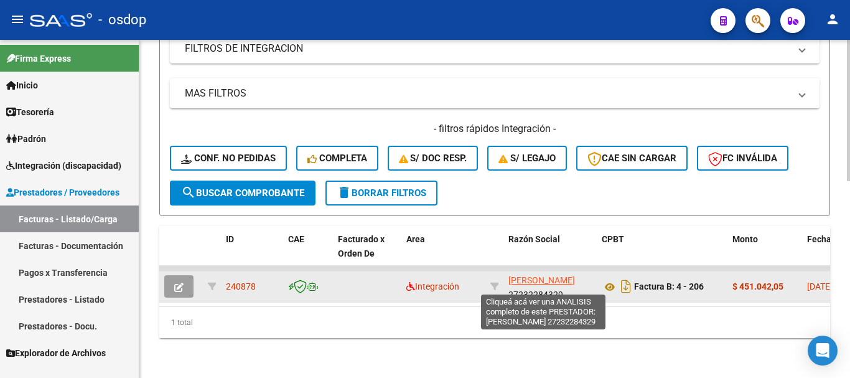
click at [534, 275] on span "[PERSON_NAME]" at bounding box center [541, 280] width 67 height 10
type textarea "27232284329"
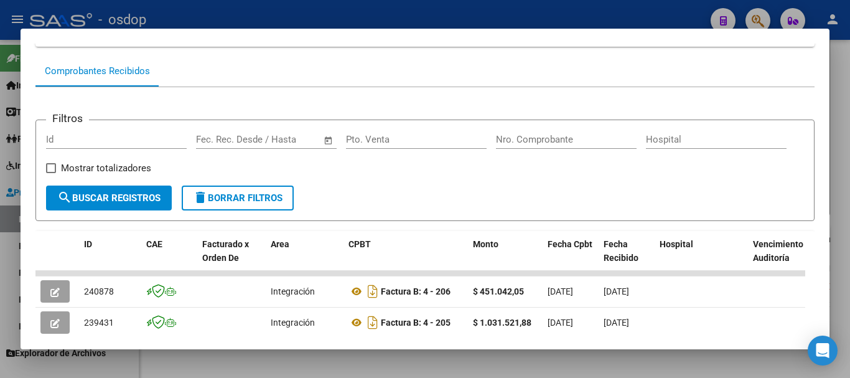
scroll to position [233, 0]
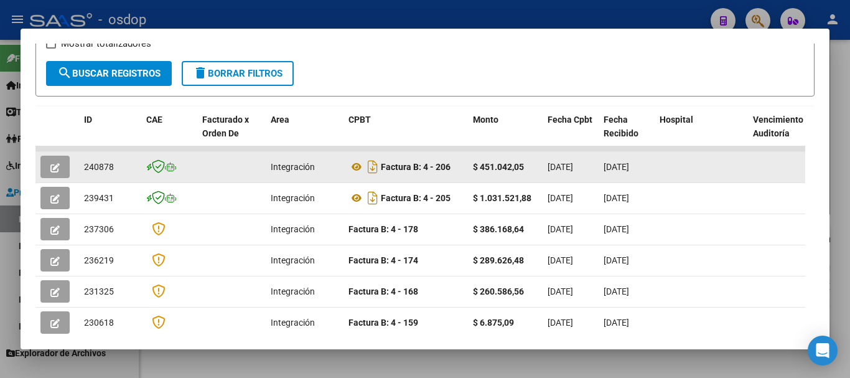
click at [59, 172] on icon "button" at bounding box center [54, 167] width 9 height 9
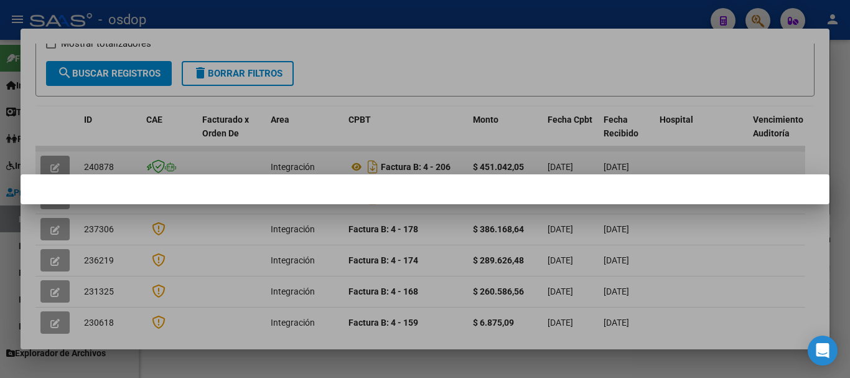
click at [59, 176] on div at bounding box center [425, 189] width 809 height 30
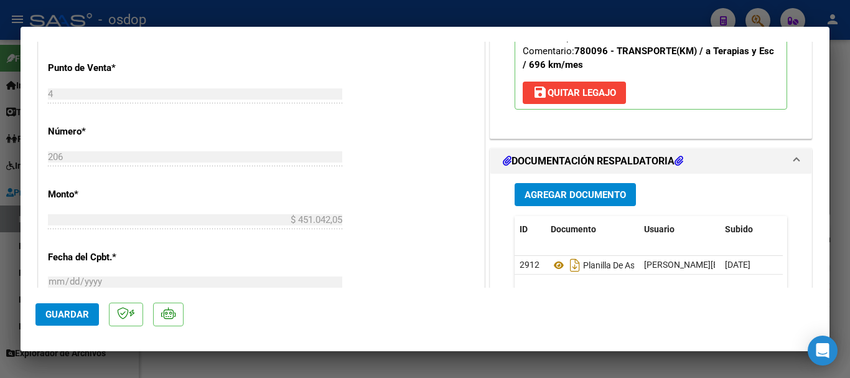
scroll to position [622, 0]
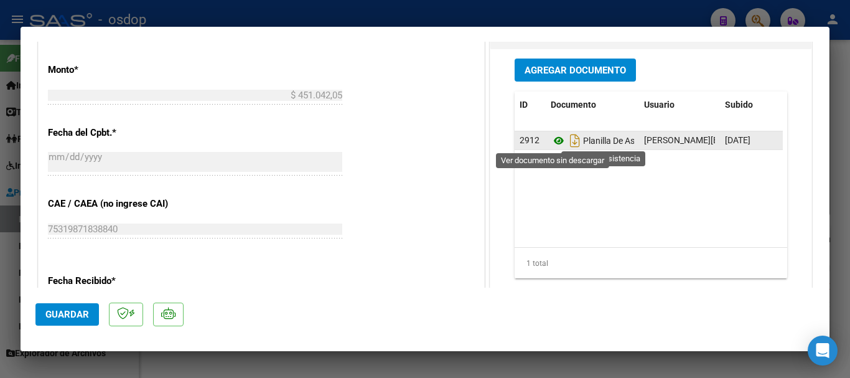
click at [551, 143] on icon at bounding box center [559, 140] width 16 height 15
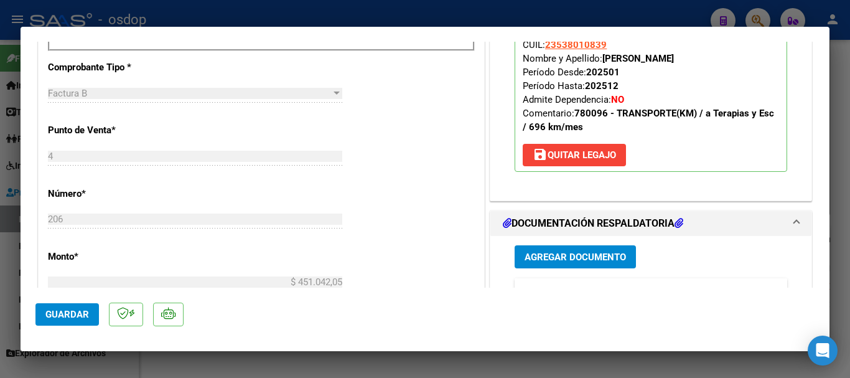
scroll to position [498, 0]
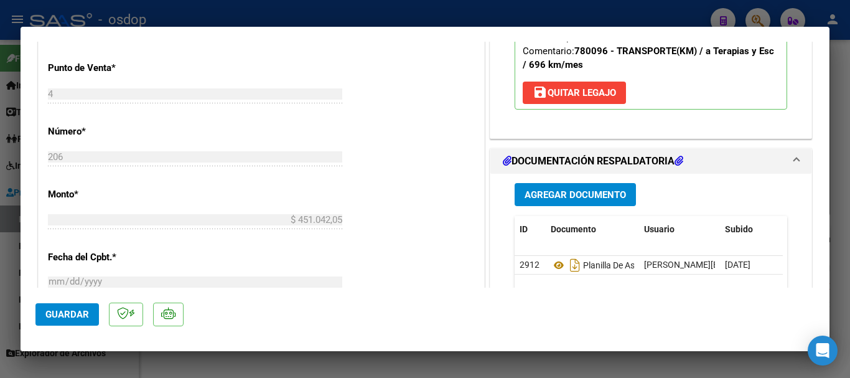
click at [443, 14] on div at bounding box center [425, 189] width 850 height 378
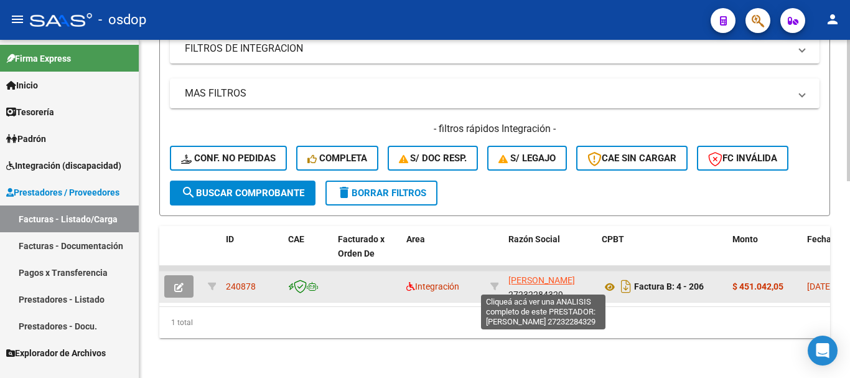
click at [529, 284] on span "[PERSON_NAME]" at bounding box center [541, 280] width 67 height 10
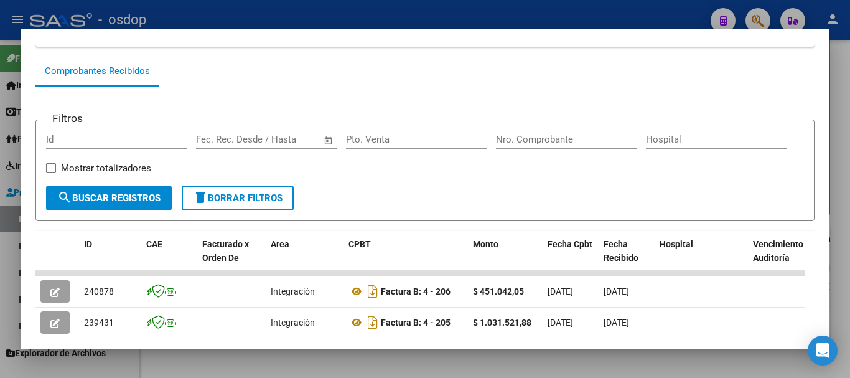
scroll to position [171, 0]
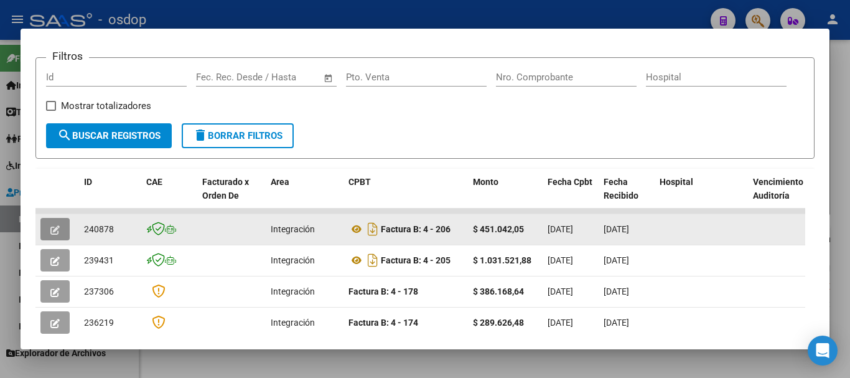
click at [51, 233] on icon "button" at bounding box center [54, 229] width 9 height 9
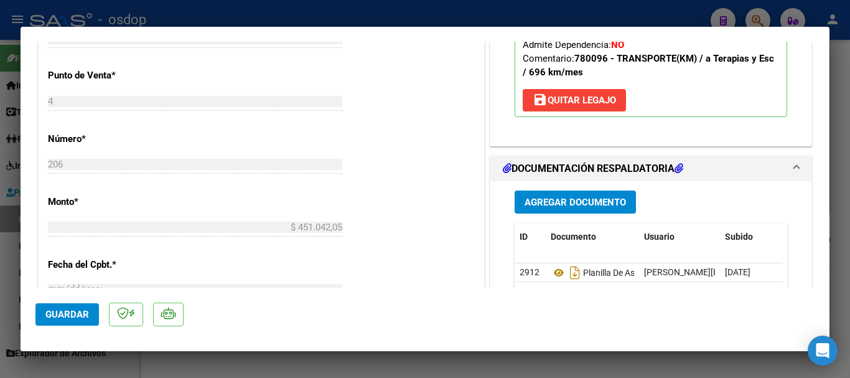
scroll to position [560, 0]
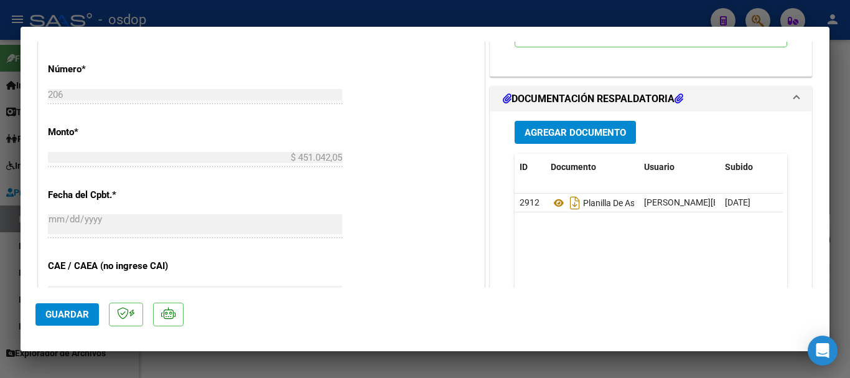
click at [566, 119] on div "Agregar Documento ID Documento Usuario Subido Acción 2912 Planilla De Asistenci…" at bounding box center [650, 235] width 291 height 248
click at [568, 131] on span "Agregar Documento" at bounding box center [575, 132] width 101 height 11
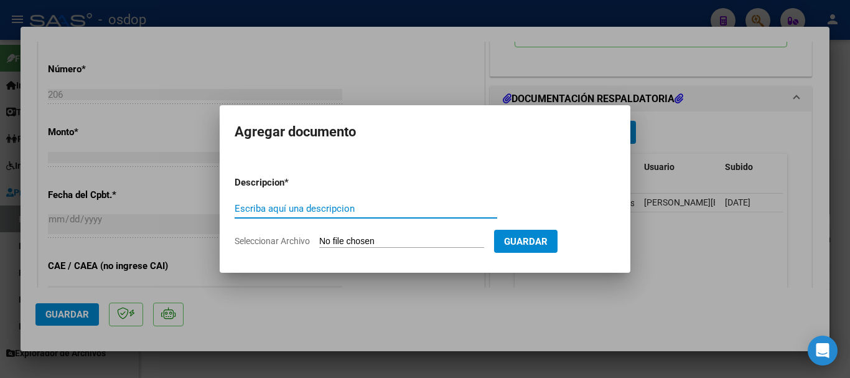
click at [645, 297] on div at bounding box center [425, 189] width 850 height 378
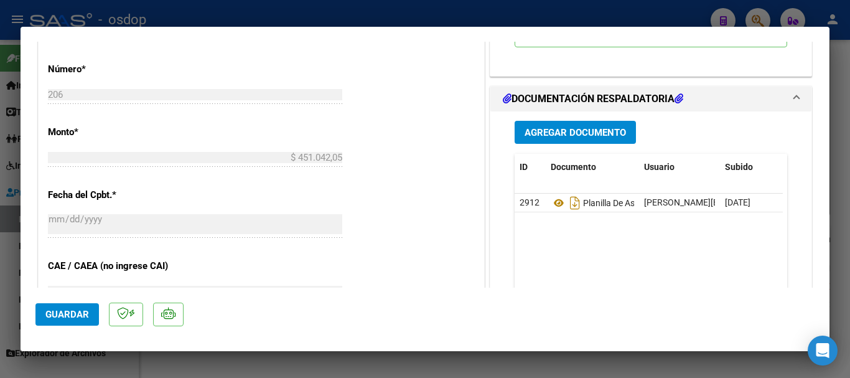
drag, startPoint x: 671, startPoint y: 204, endPoint x: 673, endPoint y: 259, distance: 55.4
click at [673, 259] on datatable-body "2912 Planilla De Asistencia [PERSON_NAME][EMAIL_ADDRESS][PERSON_NAME][DOMAIN_NA…" at bounding box center [649, 252] width 268 height 116
click at [460, 16] on div at bounding box center [425, 189] width 850 height 378
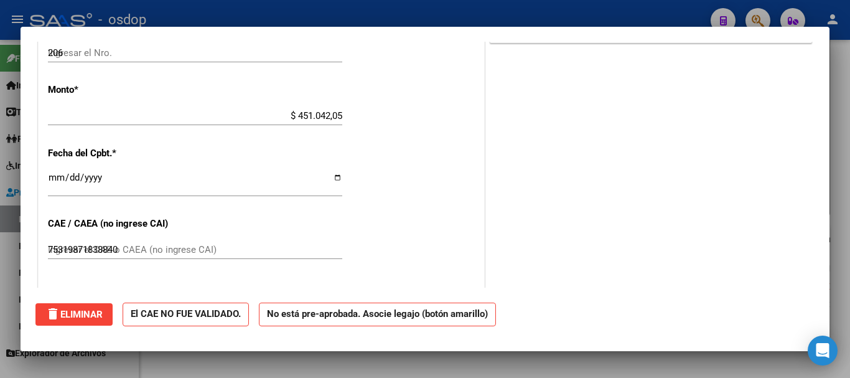
type input "$ 0,00"
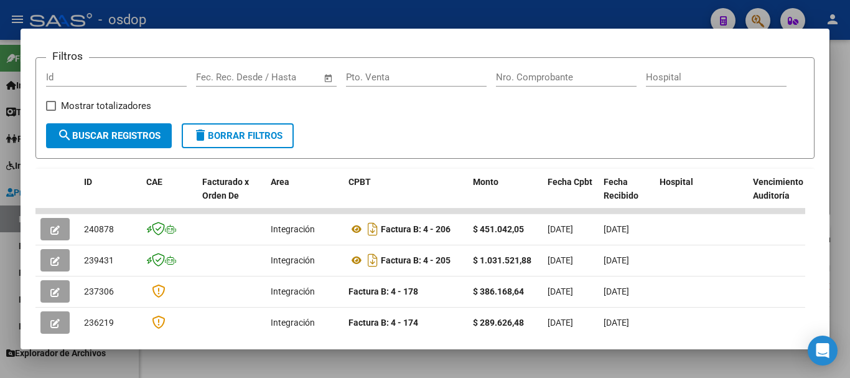
click at [328, 17] on div at bounding box center [425, 189] width 850 height 378
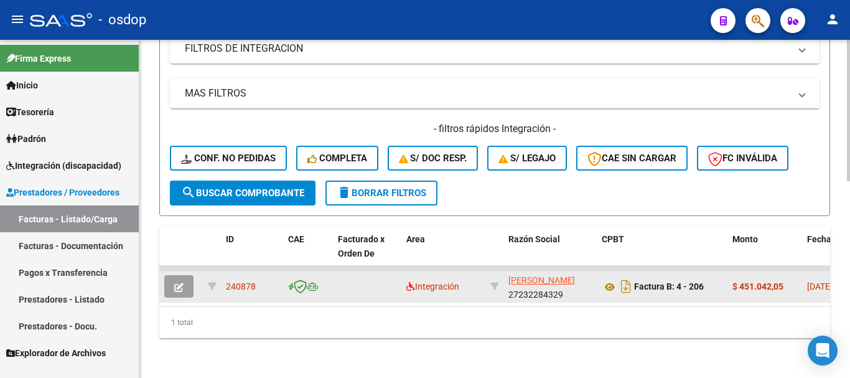
click at [187, 275] on button "button" at bounding box center [178, 286] width 29 height 22
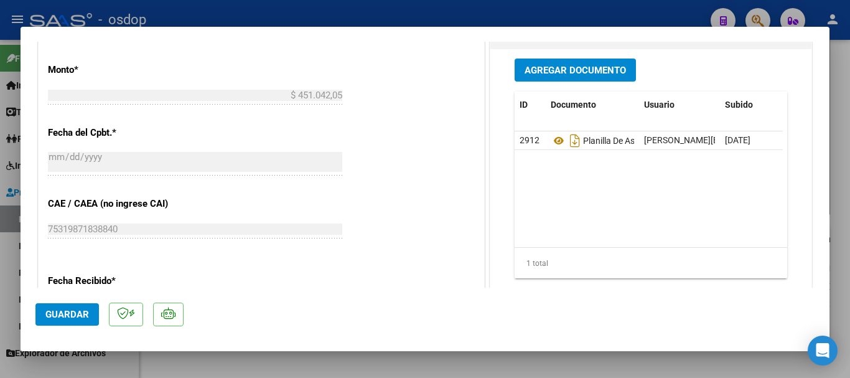
click at [360, 19] on div at bounding box center [425, 189] width 850 height 378
type input "$ 0,00"
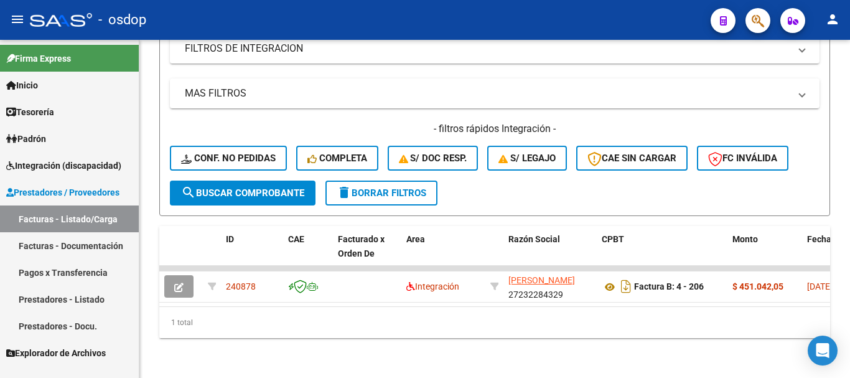
scroll to position [471, 0]
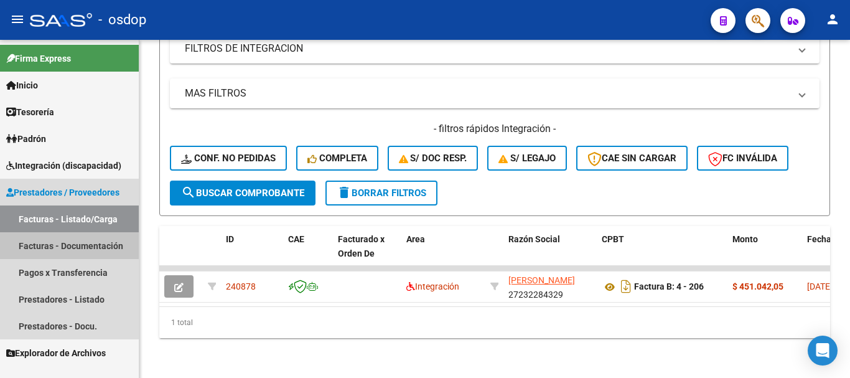
click at [68, 245] on link "Facturas - Documentación" at bounding box center [69, 245] width 139 height 27
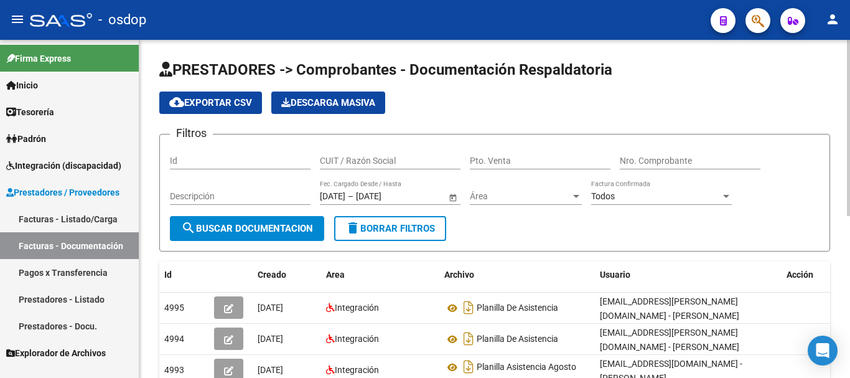
click at [398, 156] on input "CUIT / Razón Social" at bounding box center [390, 161] width 141 height 11
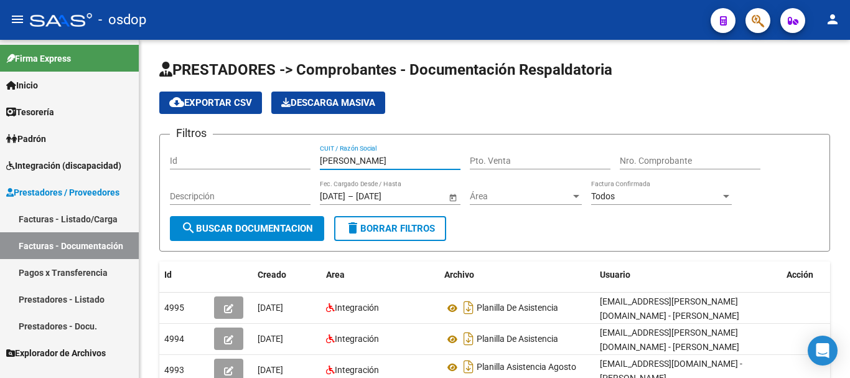
type input "[PERSON_NAME]"
click at [57, 325] on link "Prestadores - Docu." at bounding box center [69, 325] width 139 height 27
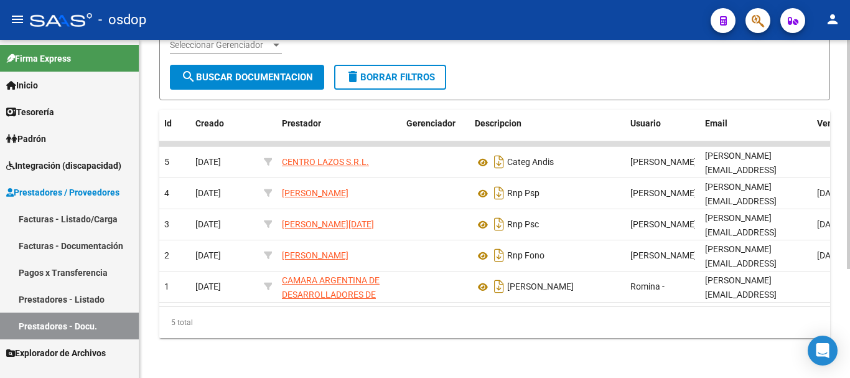
scroll to position [37, 0]
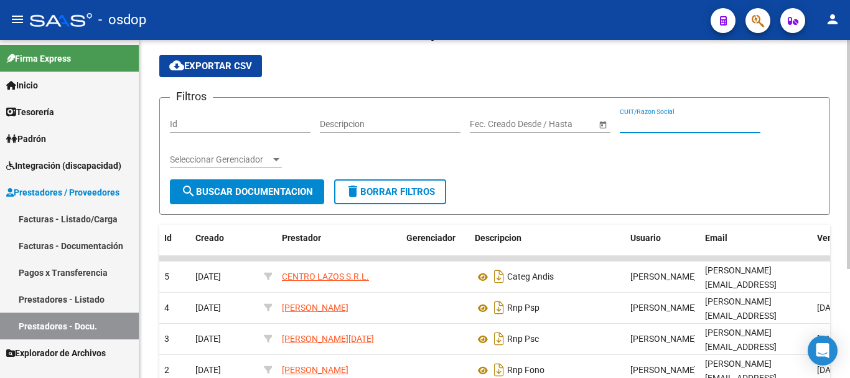
click at [658, 123] on input "CUIT/Razon Social" at bounding box center [690, 124] width 141 height 11
type input "V"
click at [230, 189] on span "search Buscar Documentacion" at bounding box center [247, 191] width 132 height 11
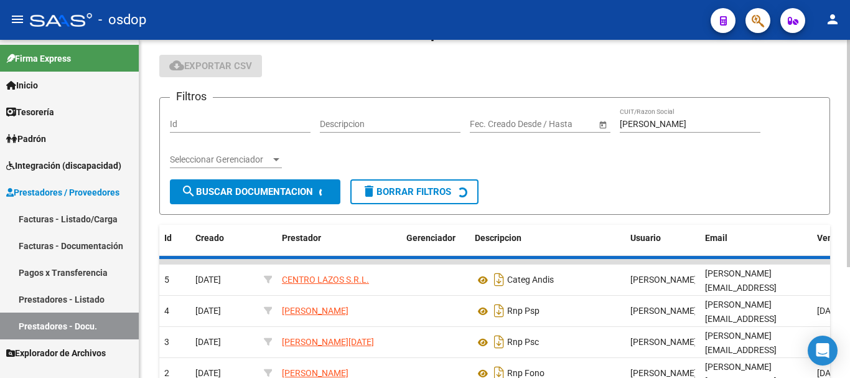
scroll to position [17, 0]
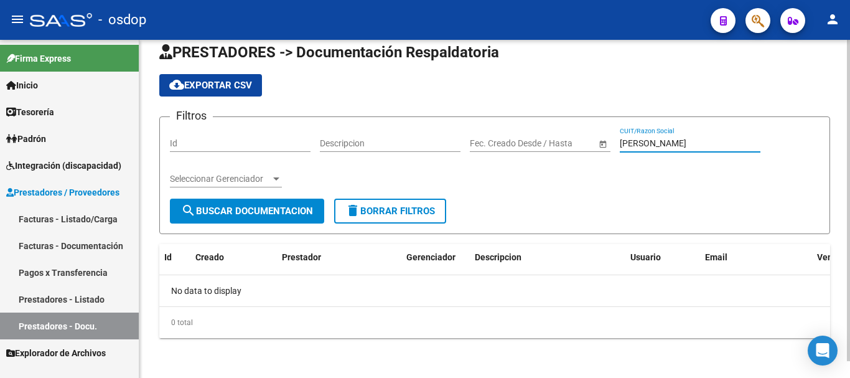
click at [680, 141] on input "[PERSON_NAME]" at bounding box center [690, 143] width 141 height 11
type input "C"
click at [513, 146] on input "text" at bounding box center [492, 143] width 45 height 11
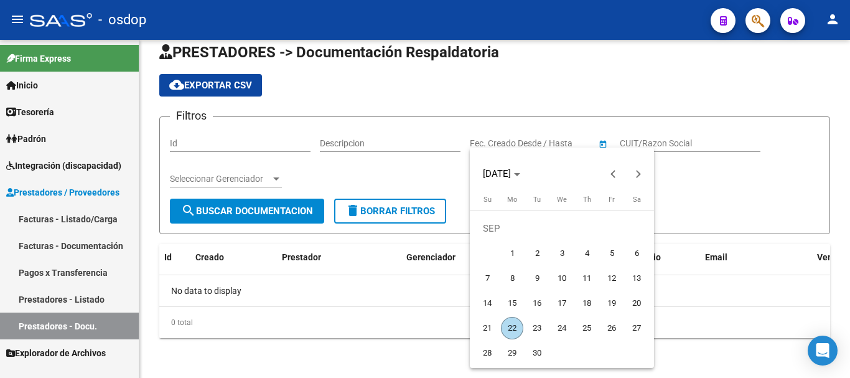
click at [659, 140] on div at bounding box center [425, 189] width 850 height 378
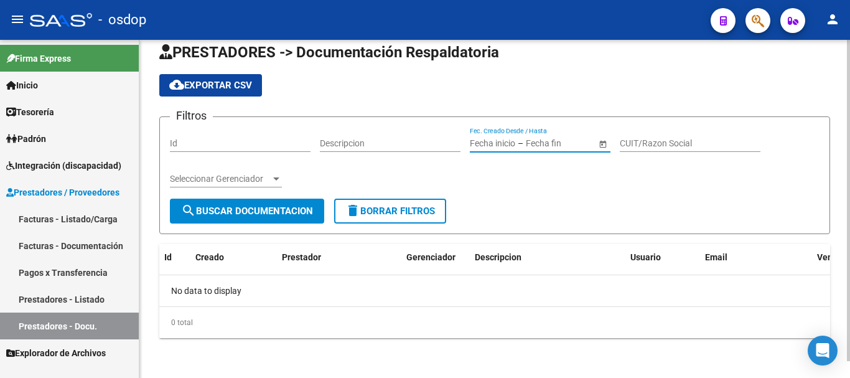
click at [681, 143] on input "CUIT/Razon Social" at bounding box center [690, 143] width 141 height 11
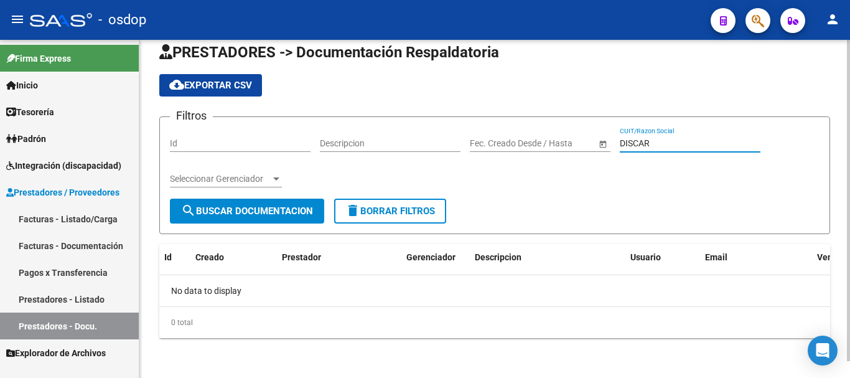
click at [257, 213] on span "search Buscar Documentacion" at bounding box center [247, 210] width 132 height 11
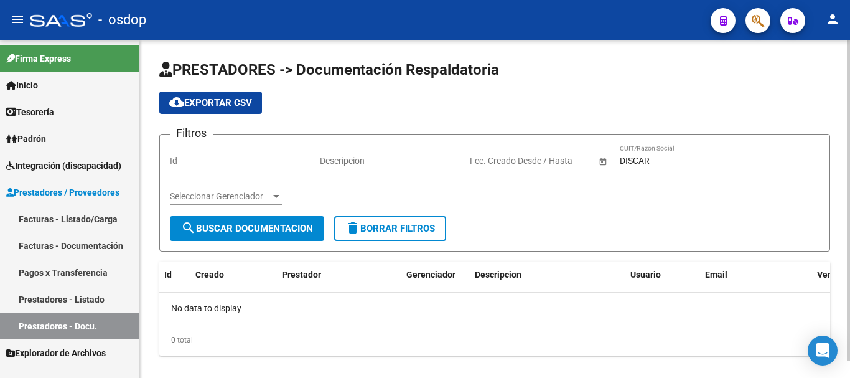
click at [675, 159] on input "DISCAR" at bounding box center [690, 161] width 141 height 11
type input "D"
type input "[PERSON_NAME]"
click at [239, 231] on span "search Buscar Documentacion" at bounding box center [247, 228] width 132 height 11
click at [381, 241] on form "Filtros Id Descripcion Fecha inicio – Fecha fin Fec. Creado Desde / Hasta [PERS…" at bounding box center [494, 193] width 671 height 118
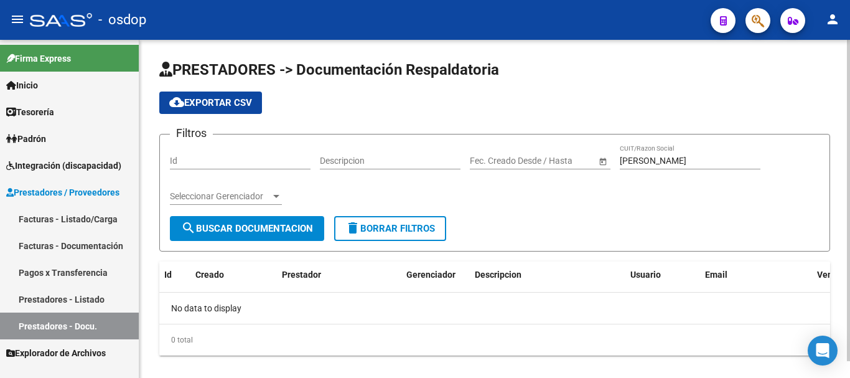
click at [383, 230] on span "delete Borrar Filtros" at bounding box center [390, 228] width 90 height 11
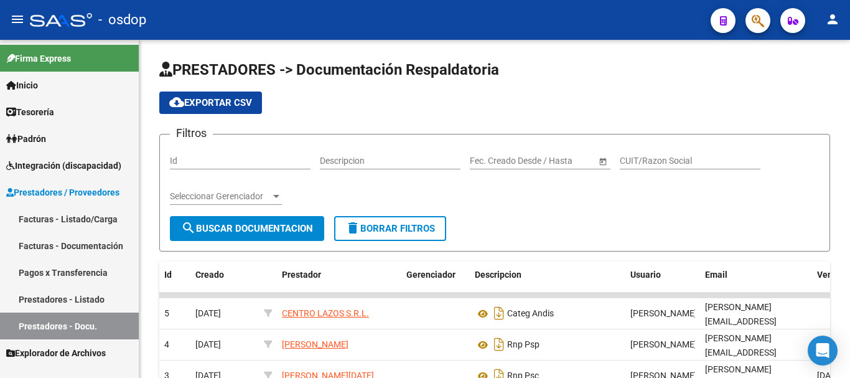
click at [64, 248] on link "Facturas - Documentación" at bounding box center [69, 245] width 139 height 27
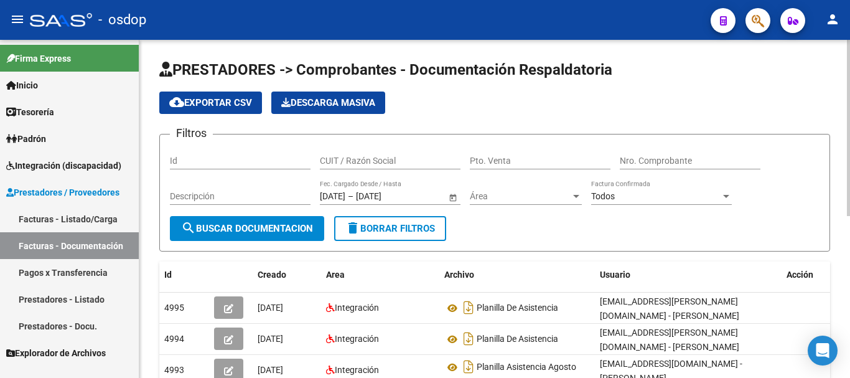
click at [350, 164] on input "CUIT / Razón Social" at bounding box center [390, 161] width 141 height 11
type input "[PERSON_NAME]"
click at [247, 229] on span "search Buscar Documentacion" at bounding box center [247, 228] width 132 height 11
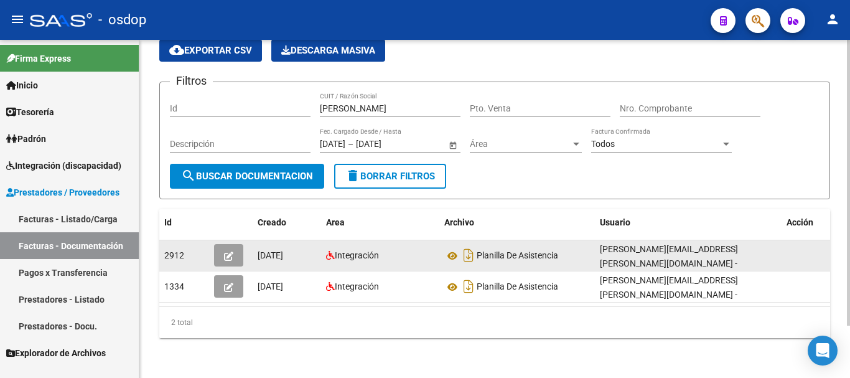
click at [230, 251] on icon "button" at bounding box center [228, 255] width 9 height 9
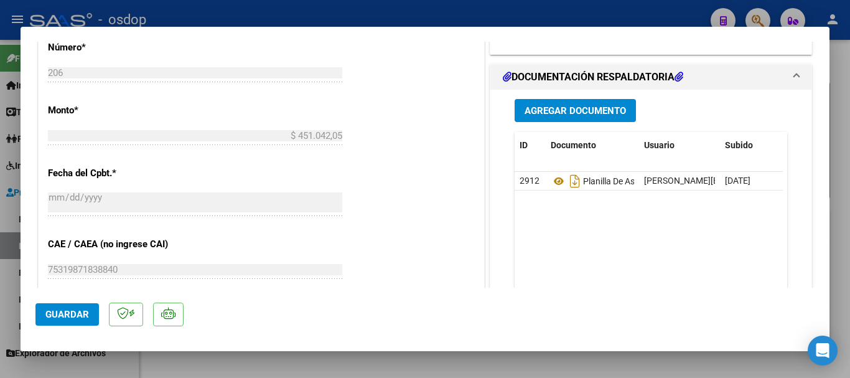
scroll to position [520, 0]
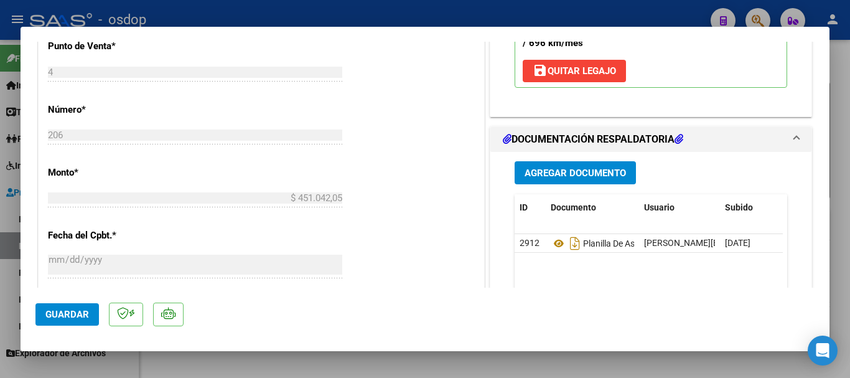
click at [794, 142] on span at bounding box center [796, 139] width 5 height 15
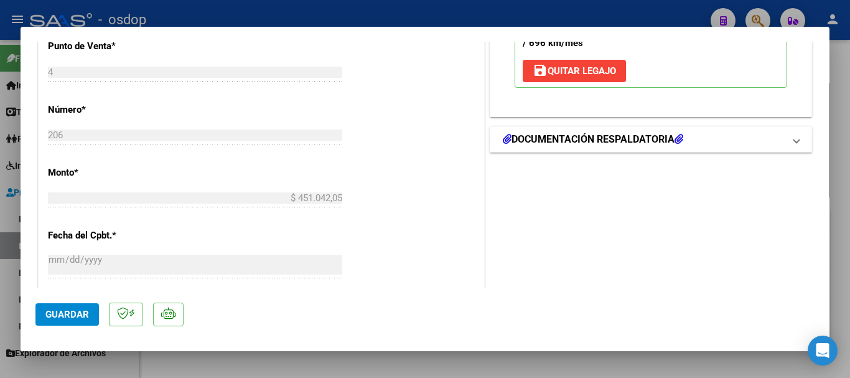
click at [794, 139] on span at bounding box center [796, 139] width 5 height 15
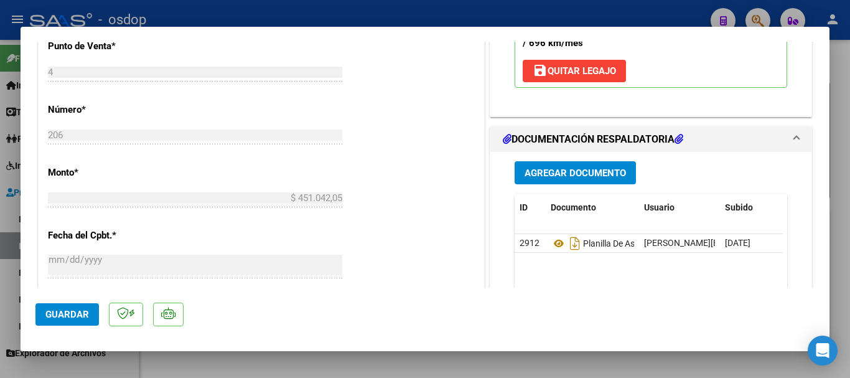
click at [408, 10] on div at bounding box center [425, 189] width 850 height 378
type input "$ 0,00"
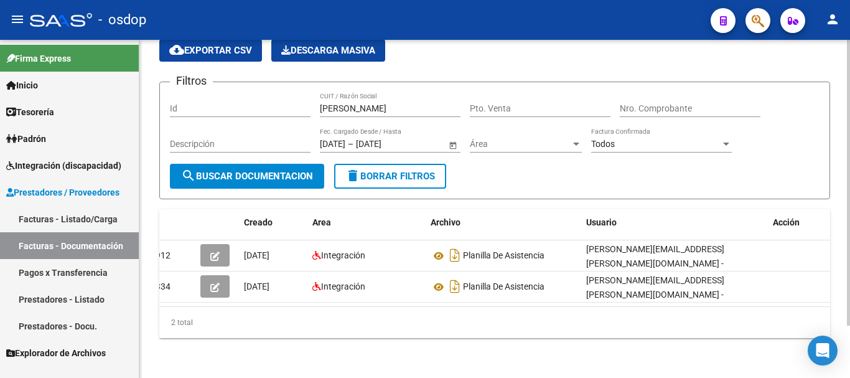
scroll to position [0, 0]
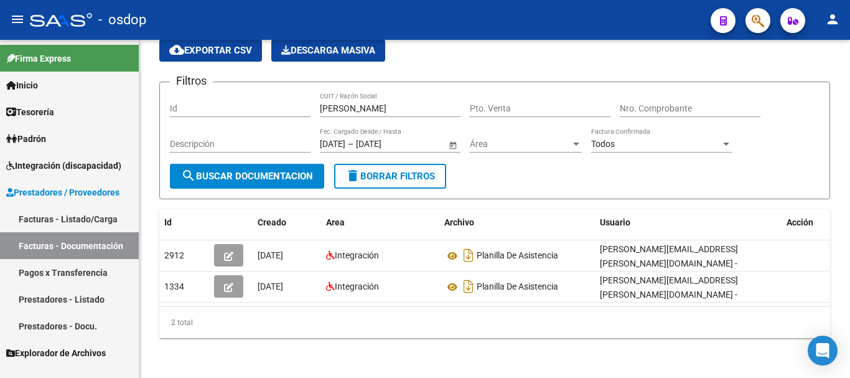
click at [390, 27] on div "- osdop" at bounding box center [365, 19] width 671 height 27
click at [404, 12] on div "- osdop" at bounding box center [365, 19] width 671 height 27
click at [409, 172] on button "delete Borrar Filtros" at bounding box center [390, 176] width 112 height 25
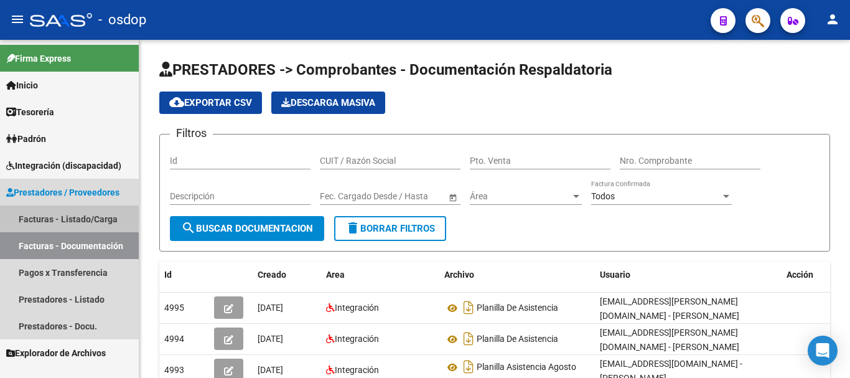
click at [60, 212] on link "Facturas - Listado/Carga" at bounding box center [69, 218] width 139 height 27
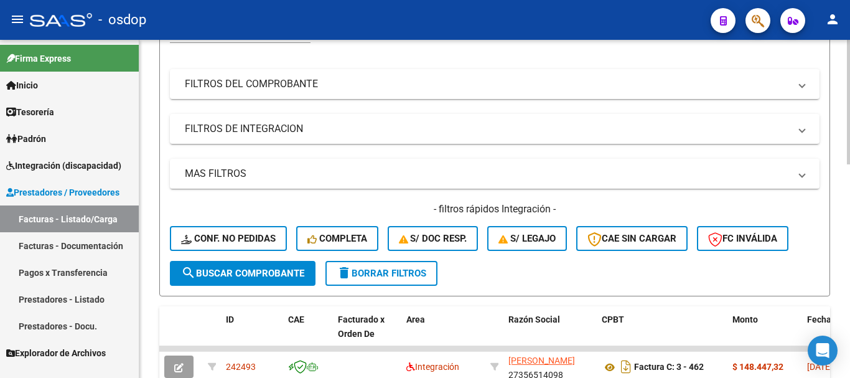
scroll to position [187, 0]
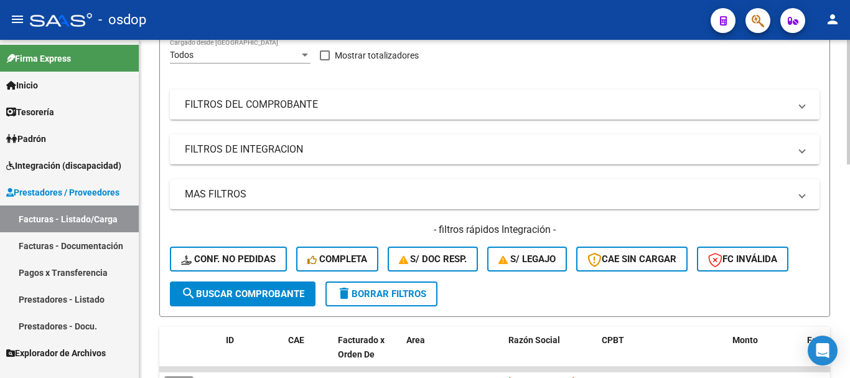
click at [303, 100] on mat-panel-title "FILTROS DEL COMPROBANTE" at bounding box center [487, 105] width 605 height 14
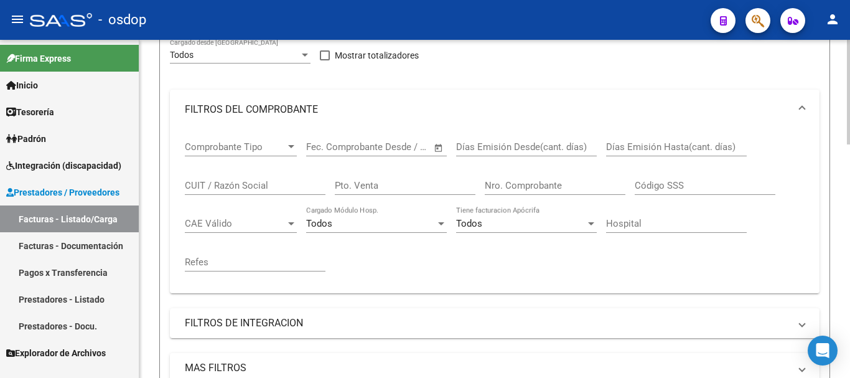
click at [258, 184] on input "CUIT / Razón Social" at bounding box center [255, 185] width 141 height 11
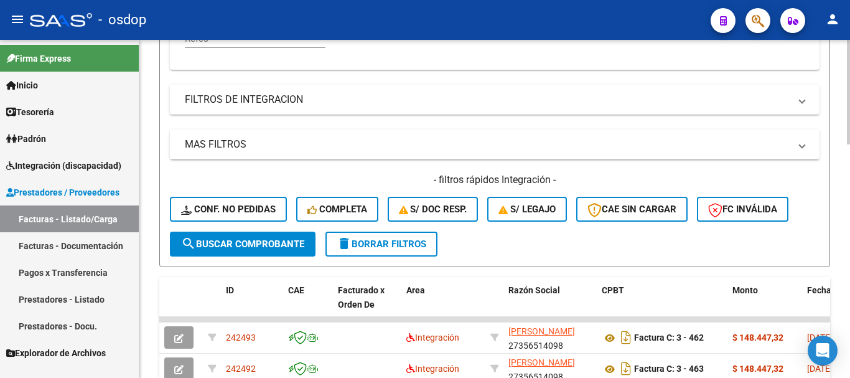
scroll to position [436, 0]
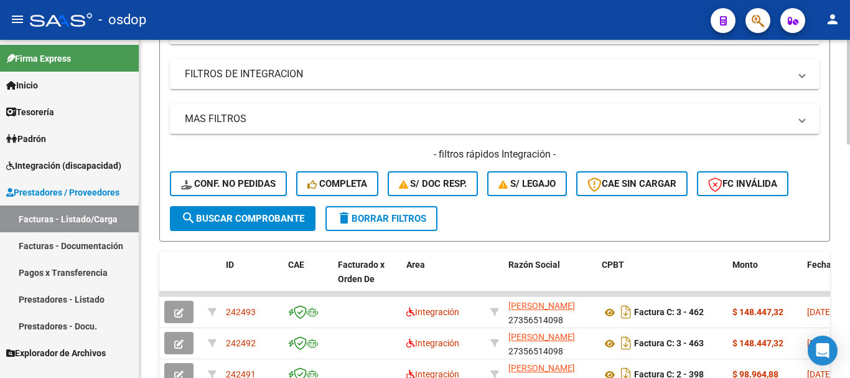
type input "[PERSON_NAME]"
click at [233, 223] on span "search Buscar Comprobante" at bounding box center [242, 218] width 123 height 11
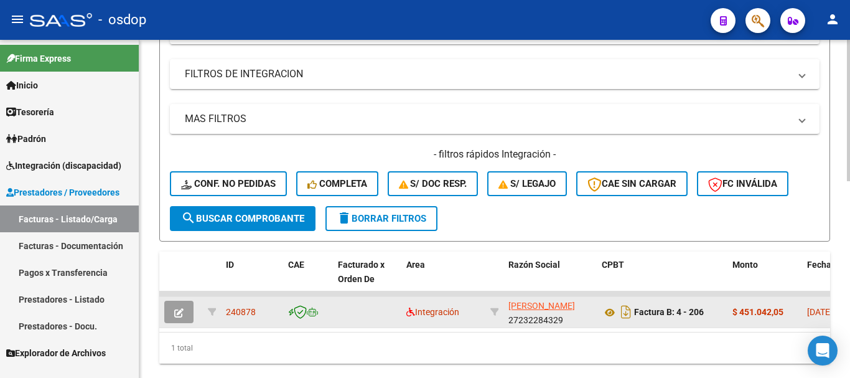
click at [523, 310] on span "[PERSON_NAME]" at bounding box center [541, 306] width 67 height 10
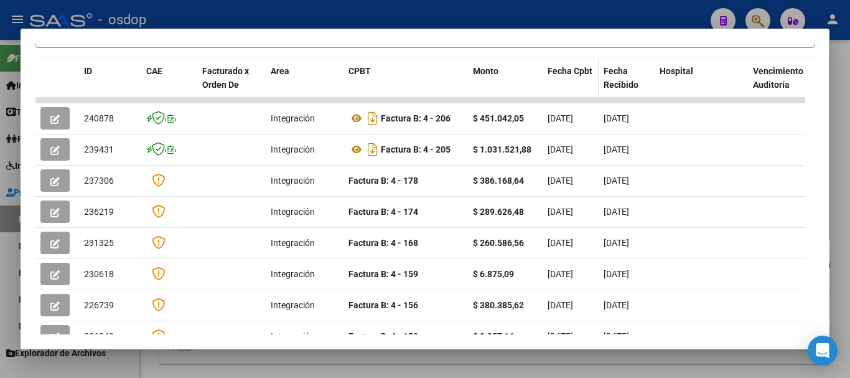
scroll to position [296, 0]
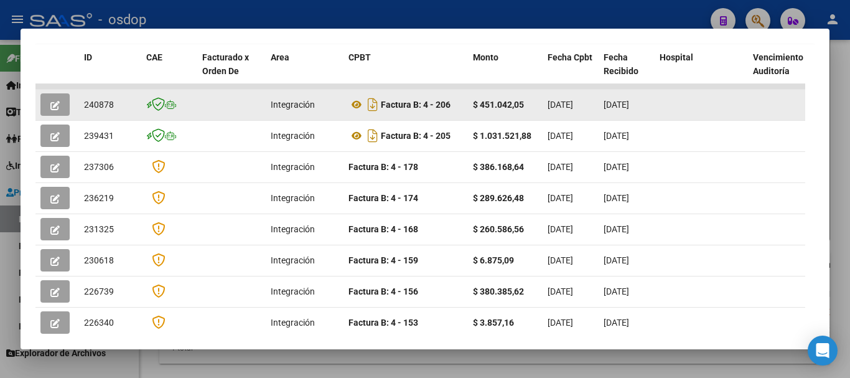
click at [63, 114] on button "button" at bounding box center [54, 104] width 29 height 22
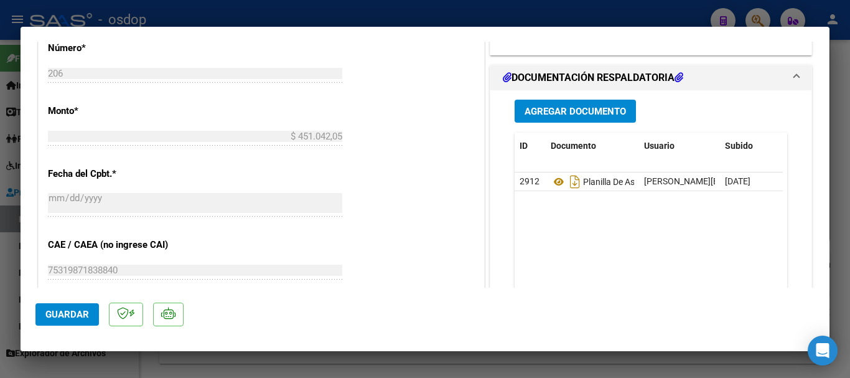
scroll to position [582, 0]
click at [569, 118] on button "Agregar Documento" at bounding box center [575, 110] width 121 height 23
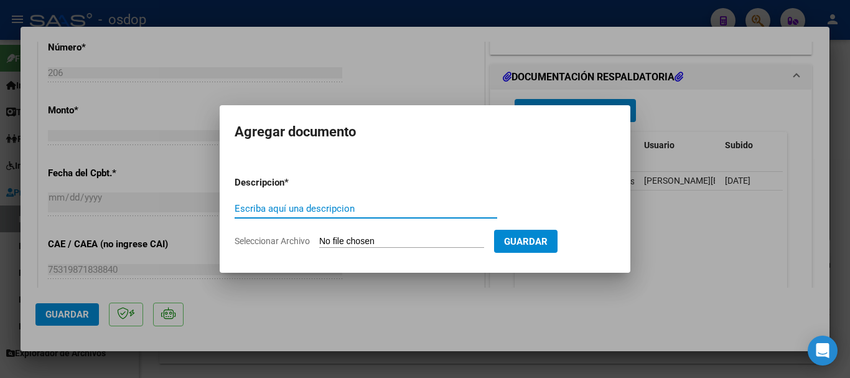
type input "p"
type input "Planilla de asistencia"
click at [363, 236] on input "Seleccionar Archivo" at bounding box center [401, 242] width 165 height 12
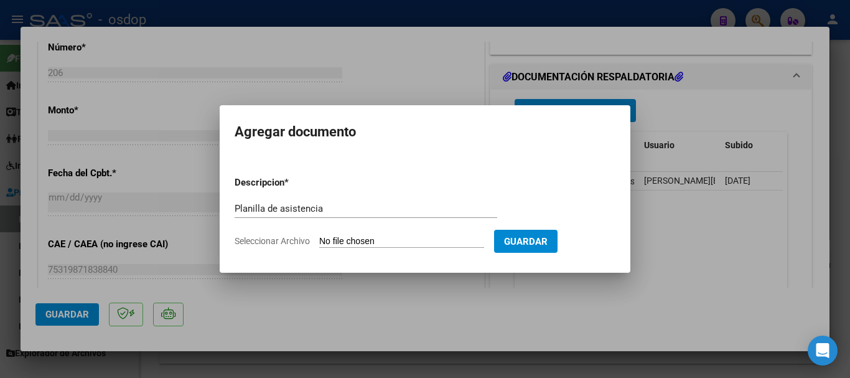
type input "C:\fakepath\[PERSON_NAME] 206 - [PERSON_NAME] - [DATE] - ASIS.pdf"
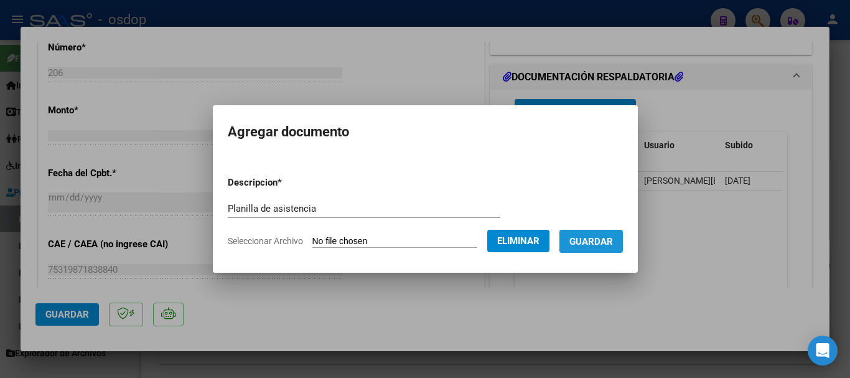
click at [613, 240] on span "Guardar" at bounding box center [591, 241] width 44 height 11
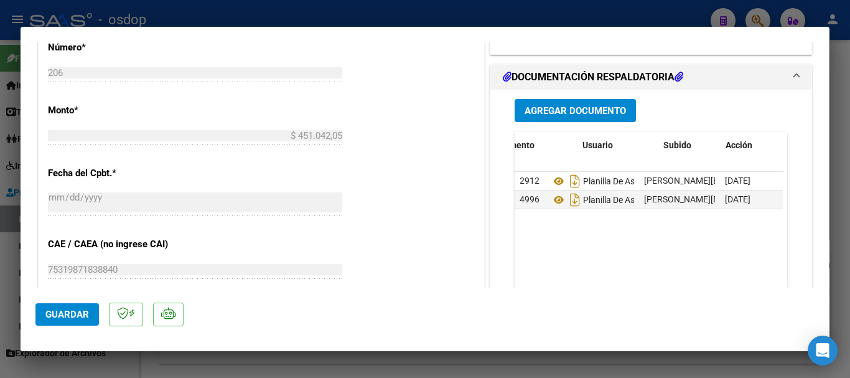
scroll to position [0, 62]
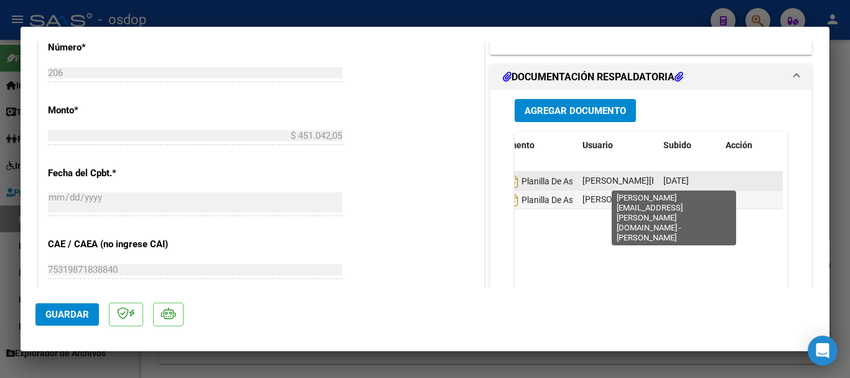
click at [598, 183] on span "[PERSON_NAME][EMAIL_ADDRESS][PERSON_NAME][DOMAIN_NAME] - [PERSON_NAME]" at bounding box center [754, 180] width 344 height 10
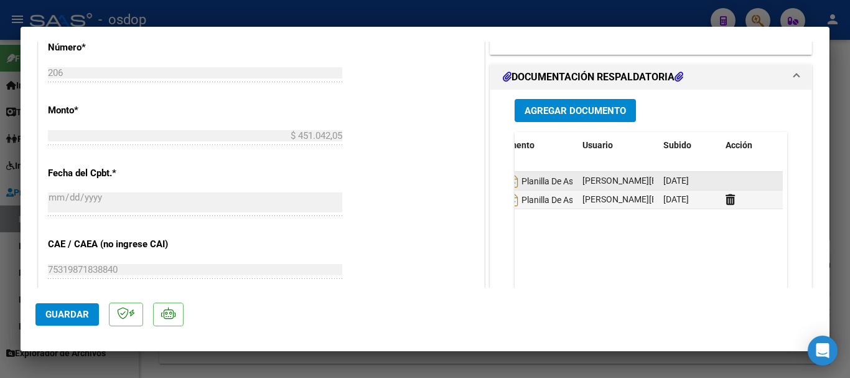
click at [561, 185] on span "Planilla De Asistencia" at bounding box center [546, 181] width 114 height 10
click at [556, 182] on span "Planilla De Asistencia" at bounding box center [546, 181] width 114 height 10
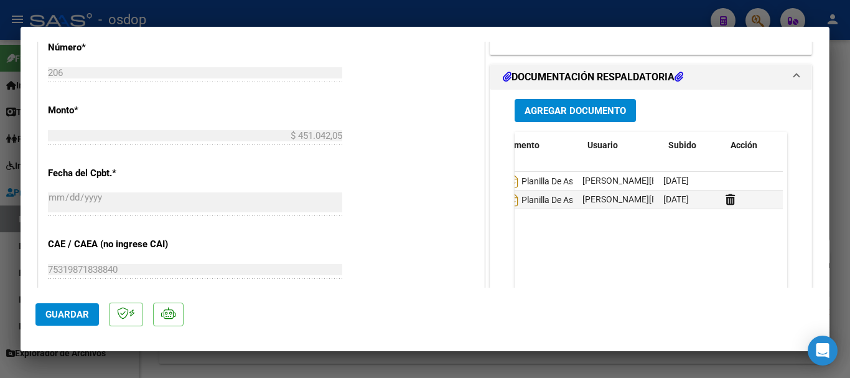
scroll to position [0, 0]
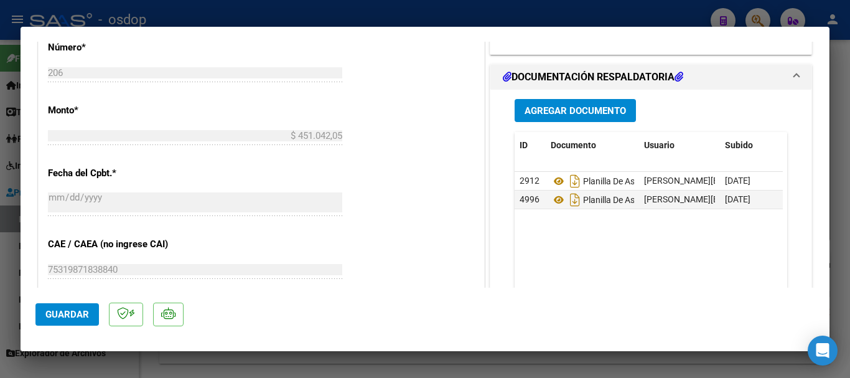
click at [649, 294] on mat-dialog-actions "Guardar" at bounding box center [424, 311] width 779 height 49
click at [60, 312] on span "Guardar" at bounding box center [67, 314] width 44 height 11
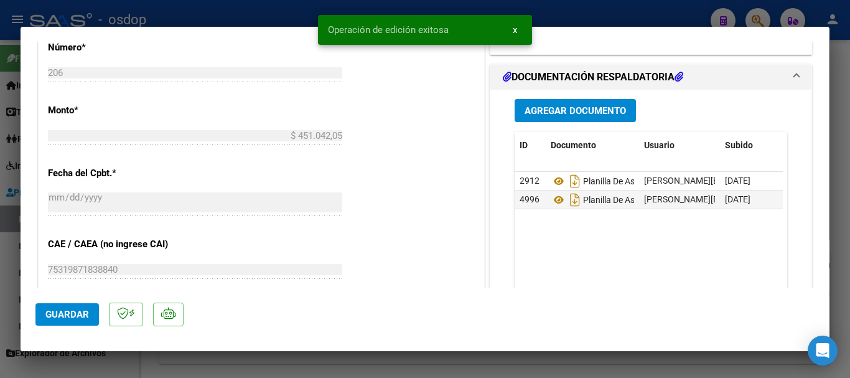
click at [515, 29] on span "x" at bounding box center [515, 29] width 4 height 11
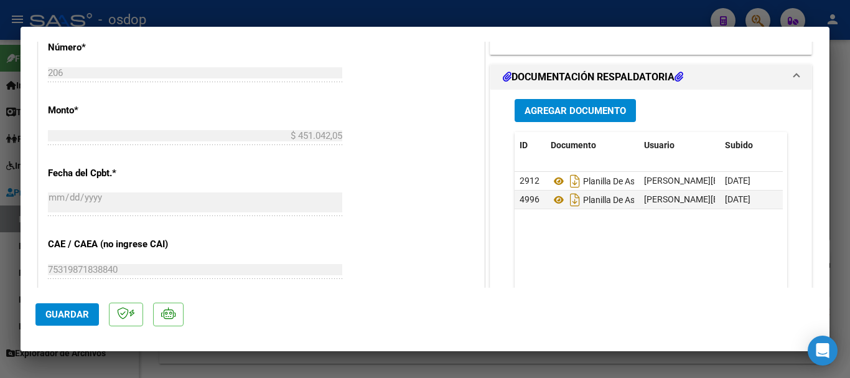
click at [620, 30] on mat-dialog-container "COMPROBANTE VER COMPROBANTE ESTADO: Recibida. En proceso de confirmacion/acepta…" at bounding box center [425, 189] width 809 height 324
click at [609, 15] on div at bounding box center [425, 189] width 850 height 378
type input "$ 0,00"
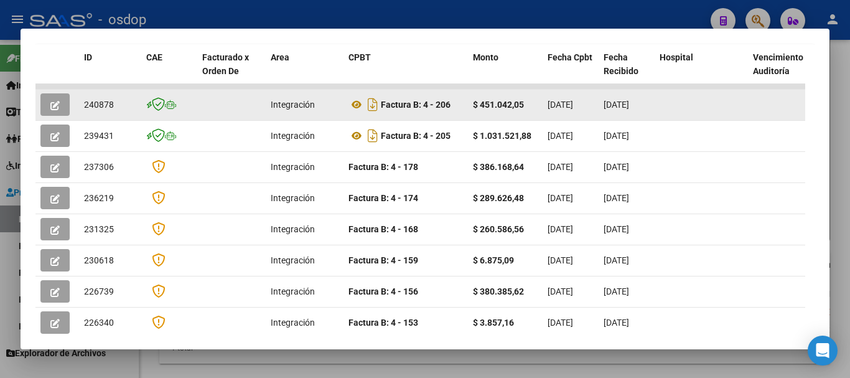
click at [396, 110] on strong "Factura B: 4 - 206" at bounding box center [416, 105] width 70 height 10
click at [398, 110] on strong "Factura B: 4 - 206" at bounding box center [416, 105] width 70 height 10
click at [47, 106] on button "button" at bounding box center [54, 104] width 29 height 22
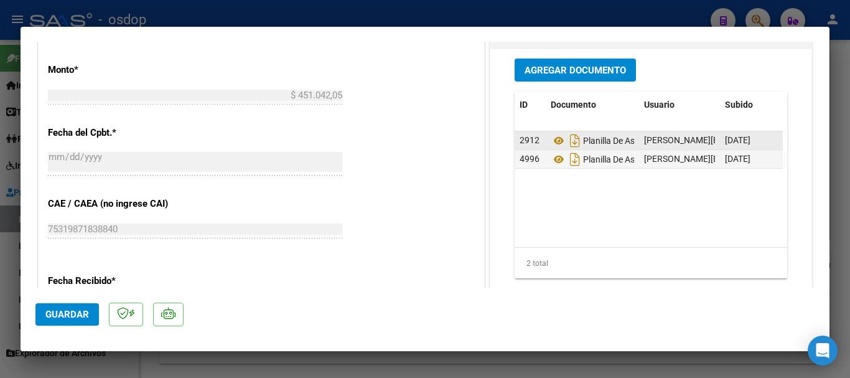
click at [523, 137] on span "2912" at bounding box center [530, 140] width 20 height 10
click at [599, 139] on span "Planilla De Asistencia" at bounding box center [608, 141] width 114 height 10
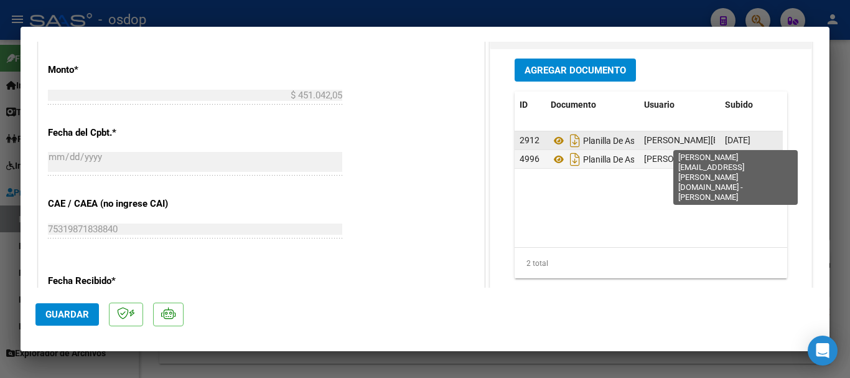
click at [671, 139] on span "[PERSON_NAME][EMAIL_ADDRESS][PERSON_NAME][DOMAIN_NAME] - [PERSON_NAME]" at bounding box center [816, 140] width 344 height 10
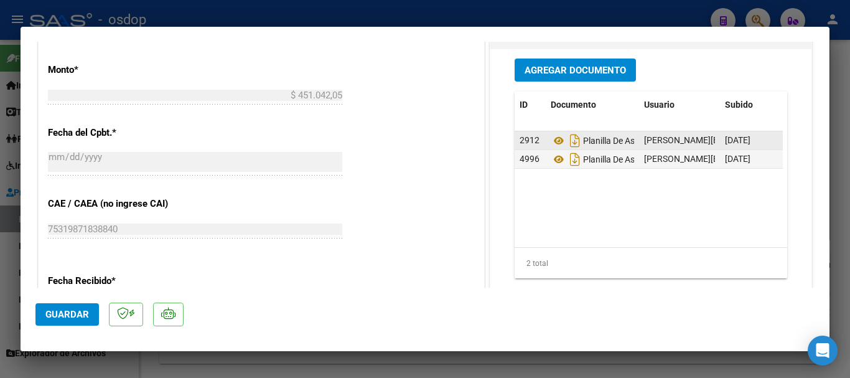
click at [750, 139] on span "[DATE]" at bounding box center [738, 140] width 26 height 10
click at [404, 12] on div at bounding box center [425, 189] width 850 height 378
type input "$ 0,00"
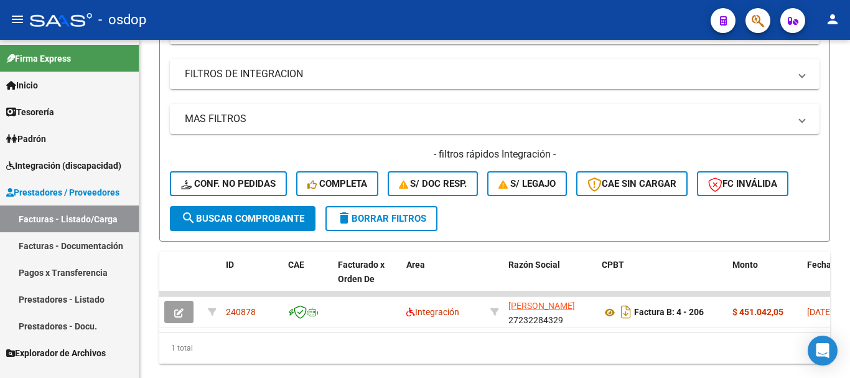
click at [404, 12] on div "- osdop" at bounding box center [365, 19] width 671 height 27
click at [370, 30] on div "- osdop" at bounding box center [365, 19] width 671 height 27
click at [457, 17] on div "- osdop" at bounding box center [365, 19] width 671 height 27
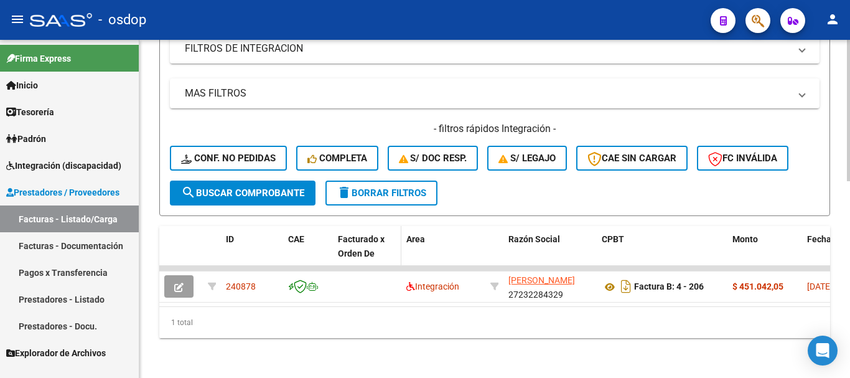
scroll to position [471, 0]
click at [373, 27] on div "- osdop" at bounding box center [365, 19] width 671 height 27
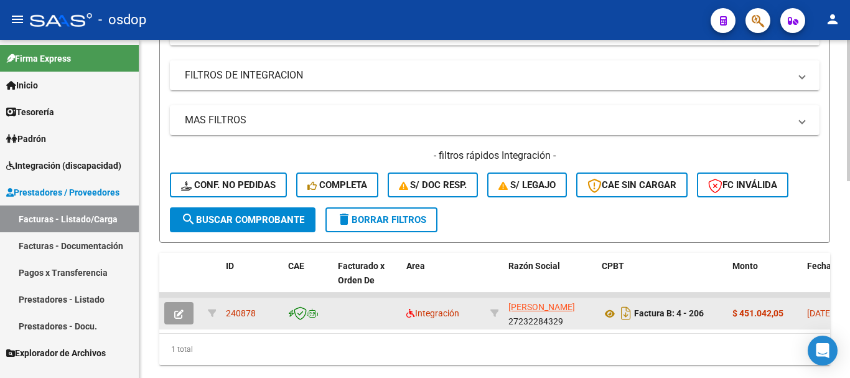
scroll to position [436, 0]
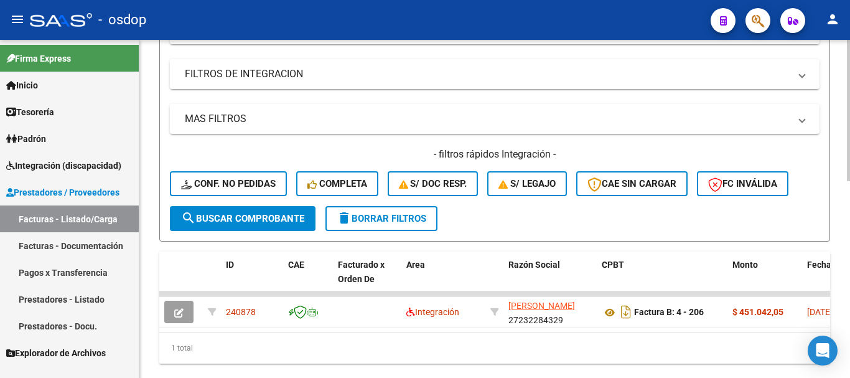
click at [385, 223] on span "delete Borrar Filtros" at bounding box center [382, 218] width 90 height 11
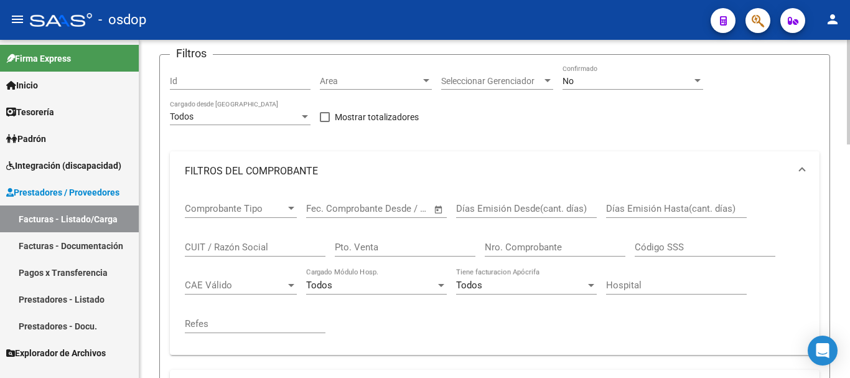
scroll to position [124, 0]
click at [483, 19] on div "- osdop" at bounding box center [365, 19] width 671 height 27
click at [236, 245] on input "CUIT / Razón Social" at bounding box center [255, 247] width 141 height 11
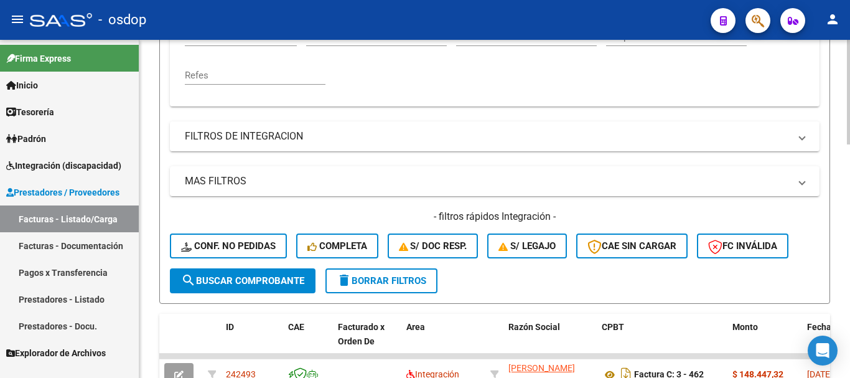
type input "[PERSON_NAME]"
click at [251, 280] on span "search Buscar Comprobante" at bounding box center [242, 280] width 123 height 11
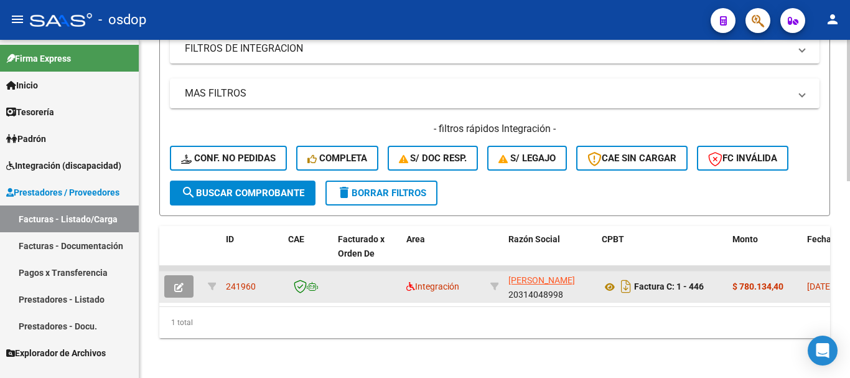
scroll to position [471, 0]
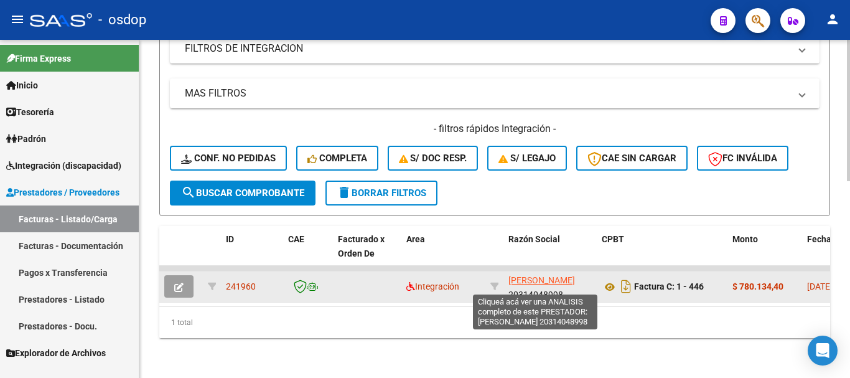
click at [531, 275] on span "[PERSON_NAME]" at bounding box center [541, 280] width 67 height 10
type textarea "20314048998"
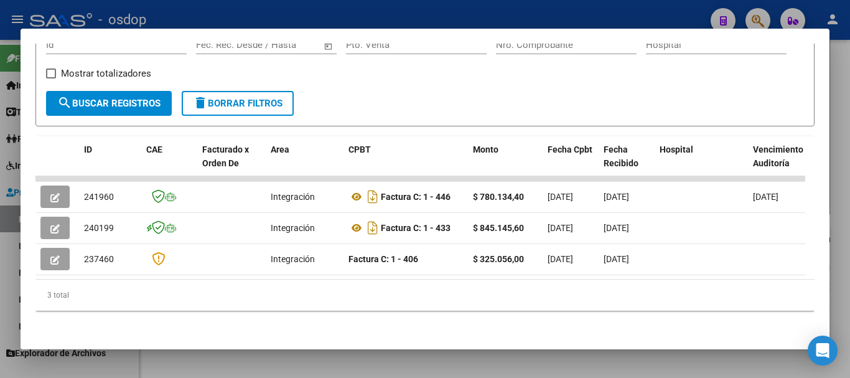
scroll to position [215, 0]
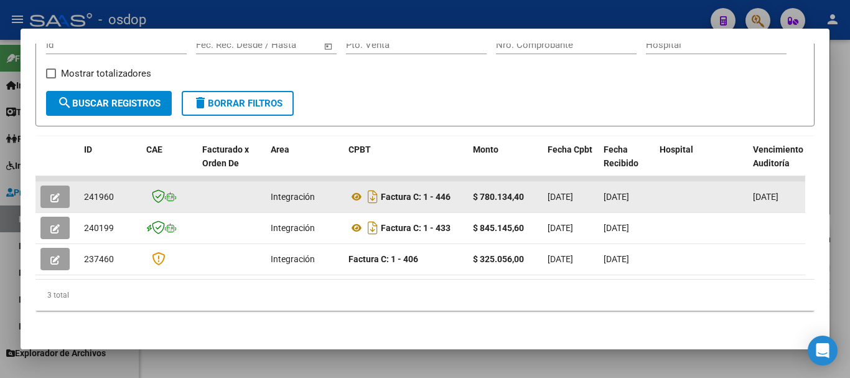
click at [50, 193] on icon "button" at bounding box center [54, 197] width 9 height 9
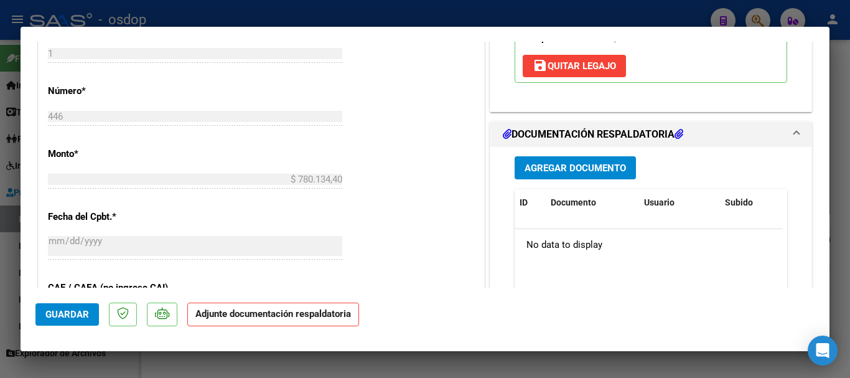
scroll to position [560, 0]
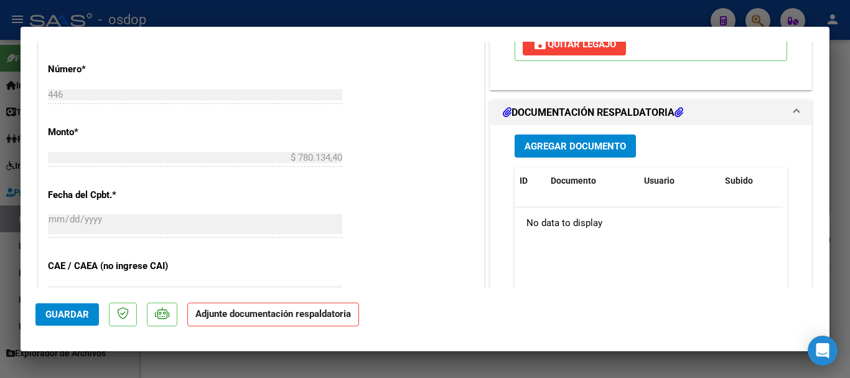
click at [446, 17] on div at bounding box center [425, 189] width 850 height 378
type input "$ 0,00"
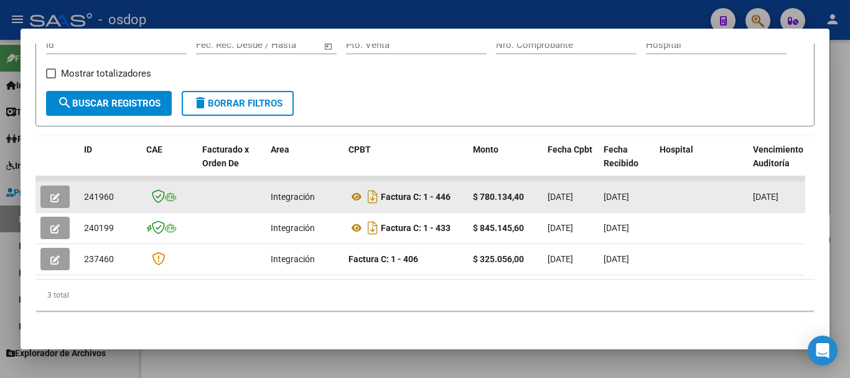
click at [52, 193] on icon "button" at bounding box center [54, 197] width 9 height 9
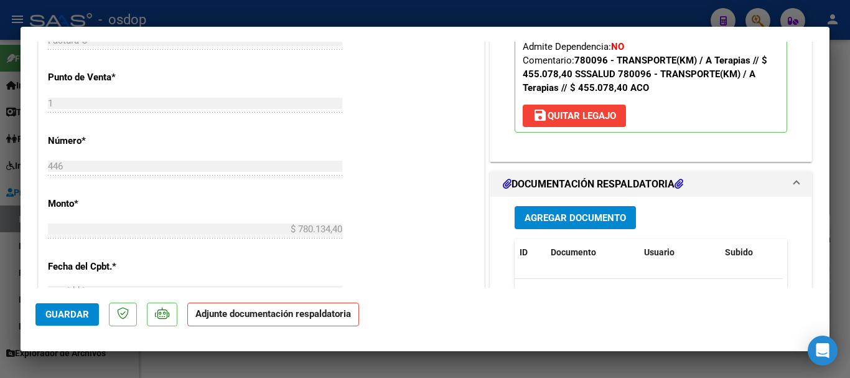
scroll to position [498, 0]
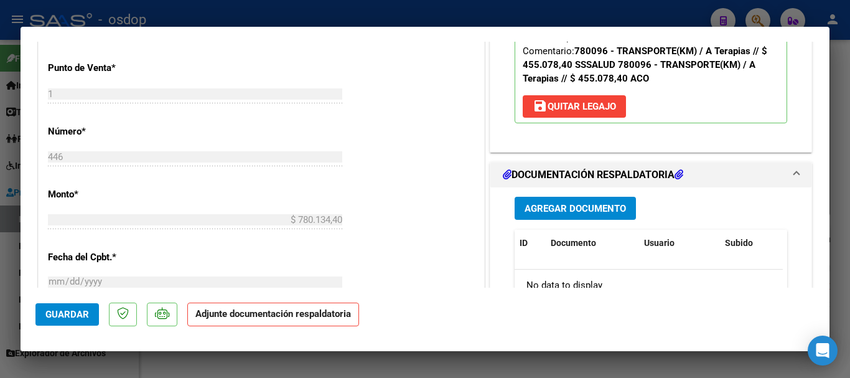
click at [569, 210] on span "Agregar Documento" at bounding box center [575, 208] width 101 height 11
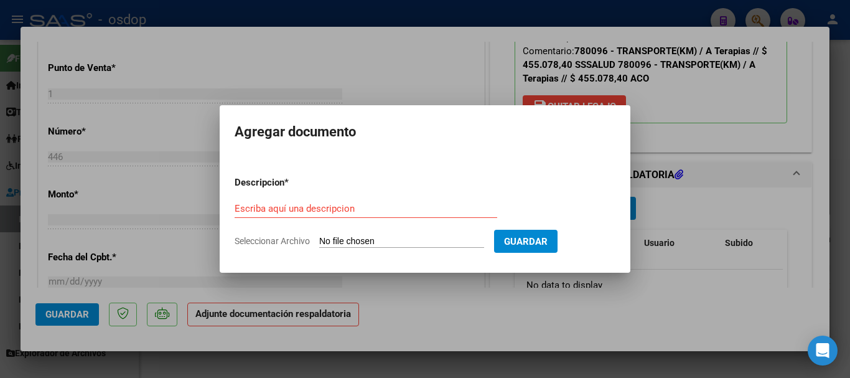
click at [505, 22] on div at bounding box center [425, 189] width 850 height 378
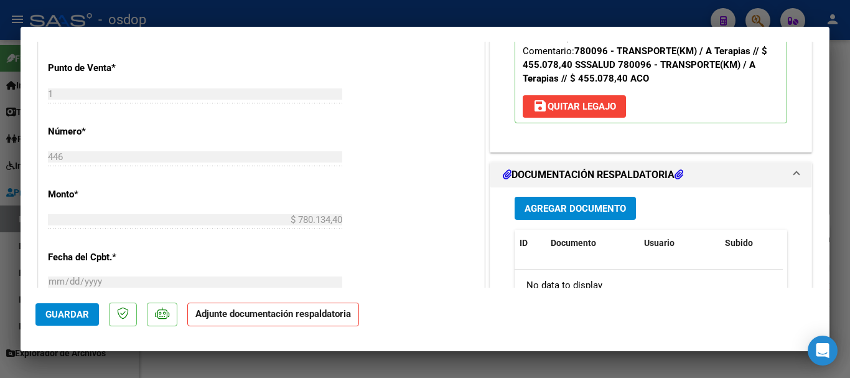
click at [475, 14] on div at bounding box center [425, 189] width 850 height 378
type input "$ 0,00"
click at [475, 14] on div at bounding box center [425, 189] width 850 height 378
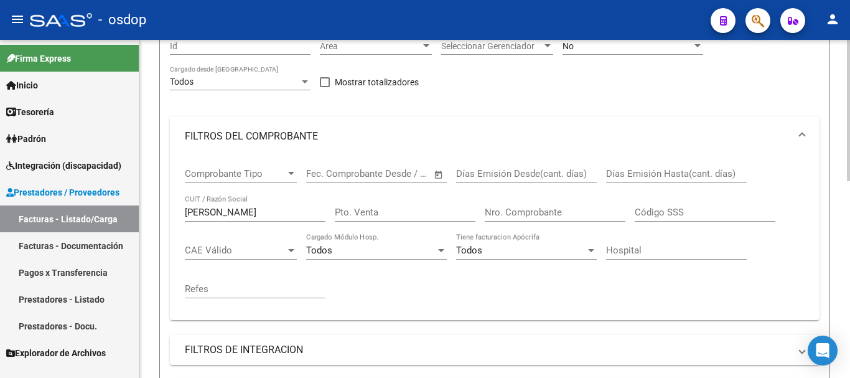
scroll to position [409, 0]
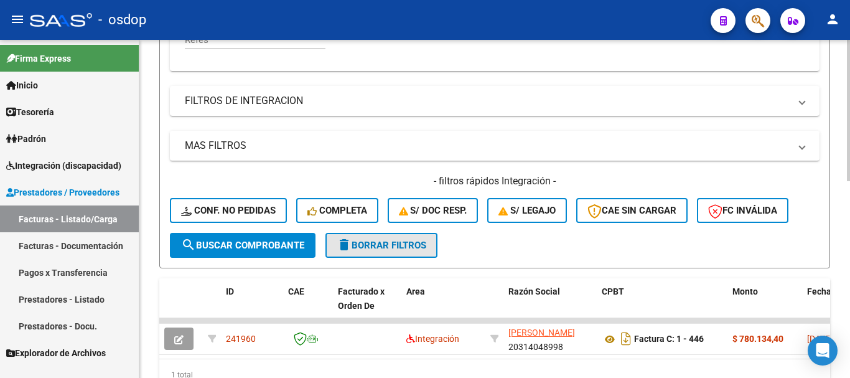
click at [387, 252] on button "delete Borrar Filtros" at bounding box center [381, 245] width 112 height 25
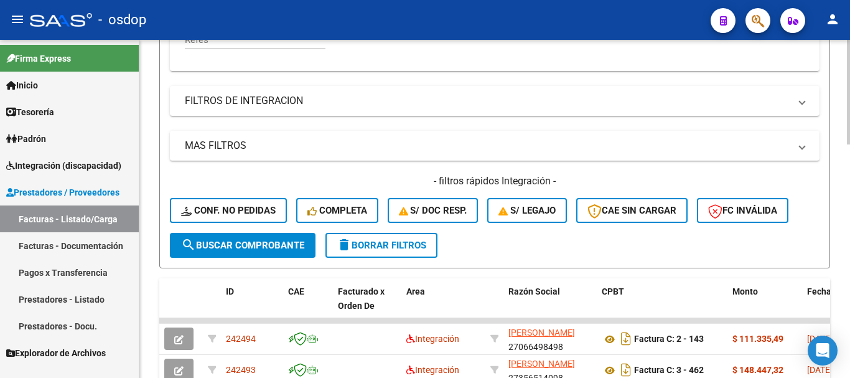
click at [392, 245] on span "delete Borrar Filtros" at bounding box center [382, 245] width 90 height 11
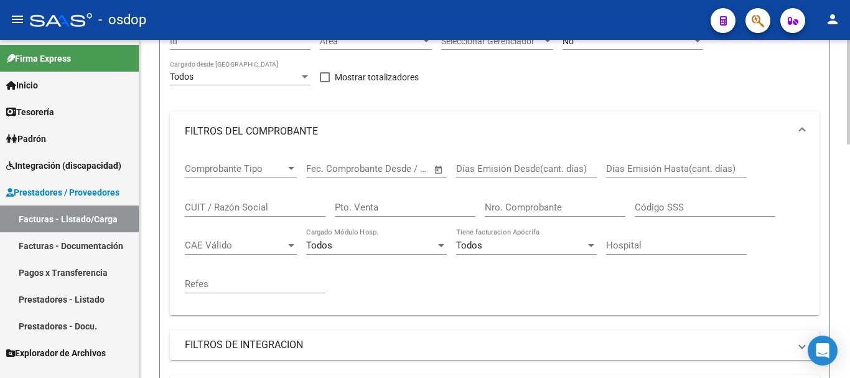
scroll to position [160, 0]
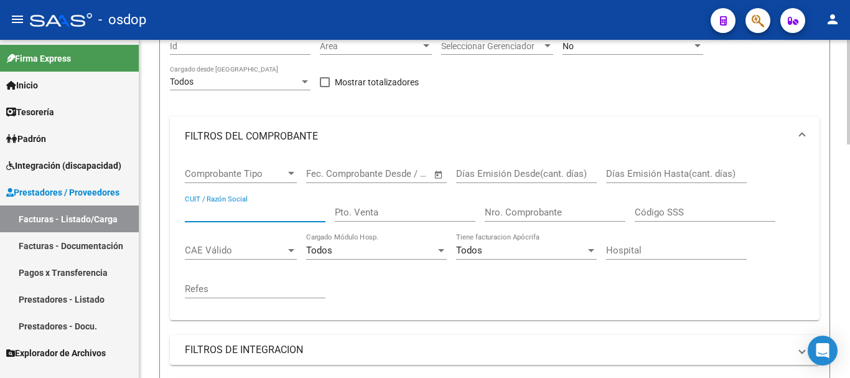
click at [252, 214] on input "CUIT / Razón Social" at bounding box center [255, 212] width 141 height 11
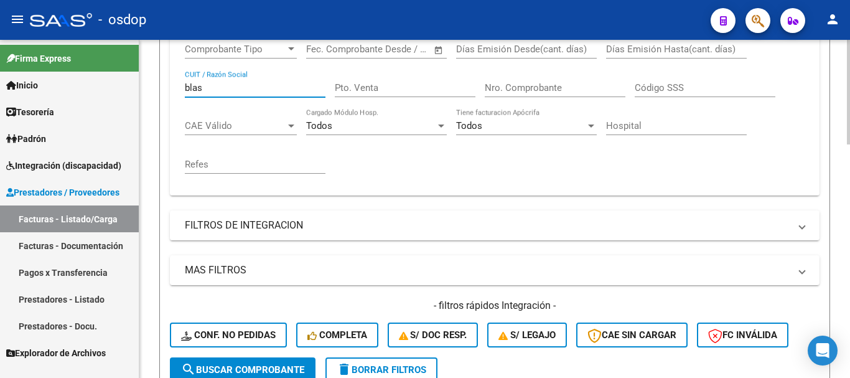
scroll to position [347, 0]
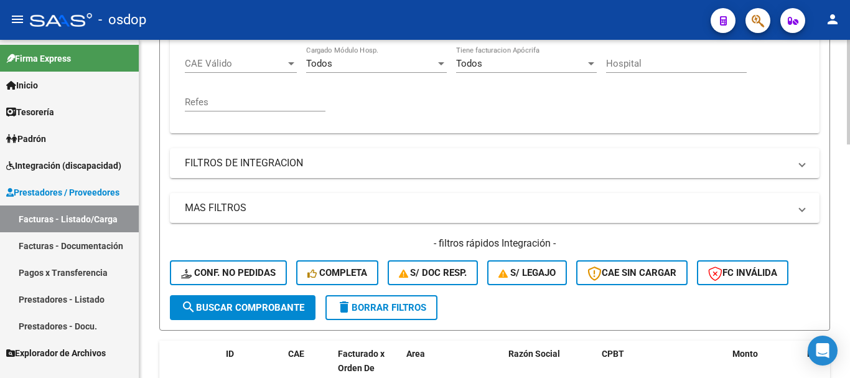
type input "blas"
click at [241, 315] on button "search Buscar Comprobante" at bounding box center [243, 307] width 146 height 25
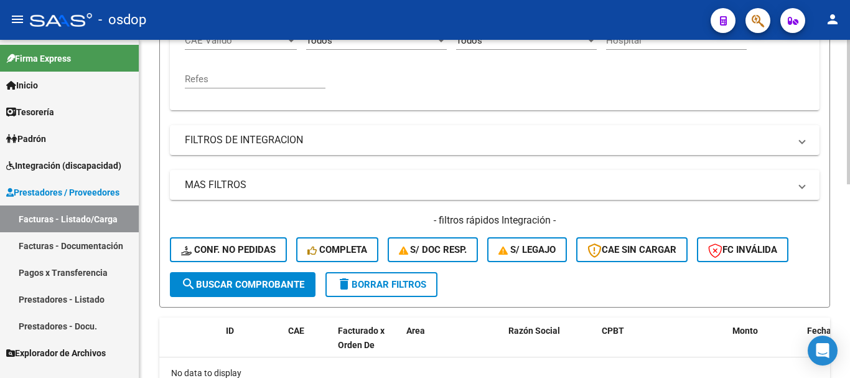
scroll to position [390, 0]
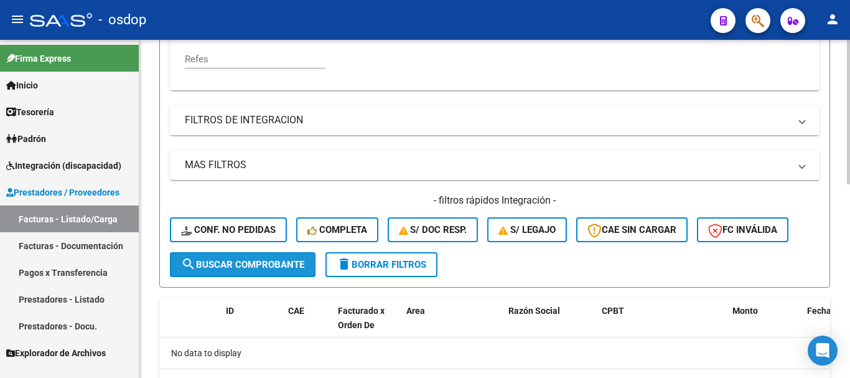
click at [241, 271] on button "search Buscar Comprobante" at bounding box center [243, 264] width 146 height 25
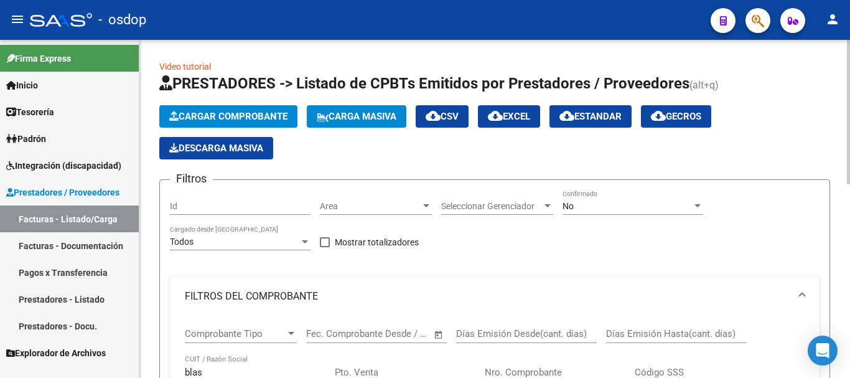
scroll to position [124, 0]
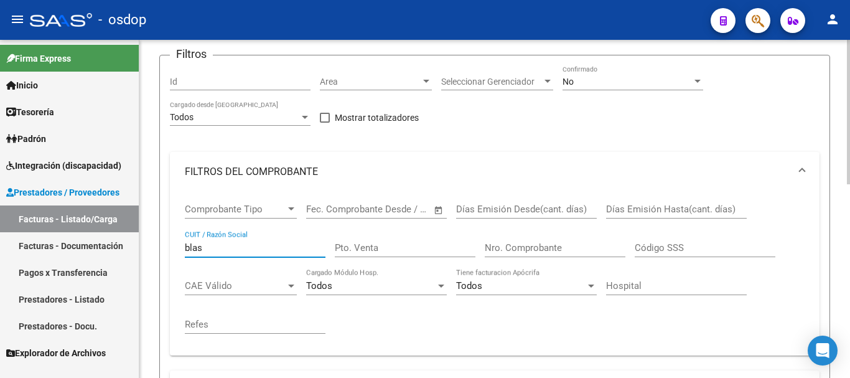
drag, startPoint x: 216, startPoint y: 248, endPoint x: 164, endPoint y: 248, distance: 51.6
click at [164, 248] on form "Filtros Id Area Area Seleccionar Gerenciador Seleccionar Gerenciador No Confirm…" at bounding box center [494, 304] width 671 height 498
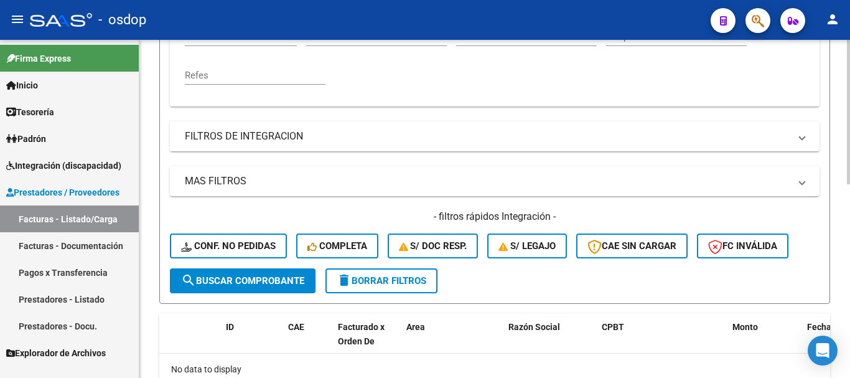
click at [416, 279] on span "delete Borrar Filtros" at bounding box center [382, 280] width 90 height 11
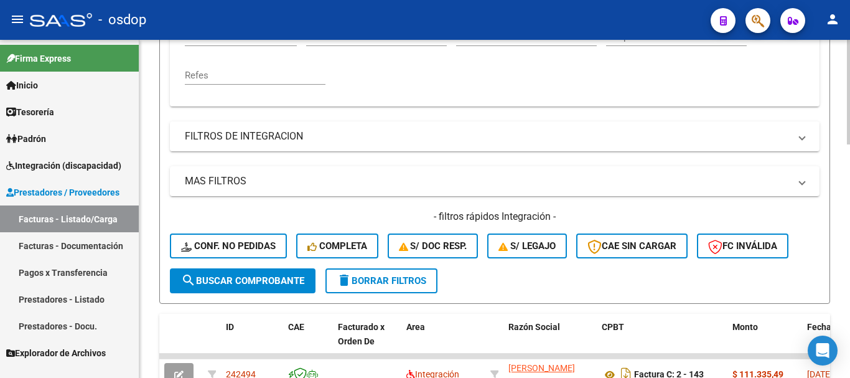
click at [505, 251] on icon "button" at bounding box center [504, 246] width 12 height 9
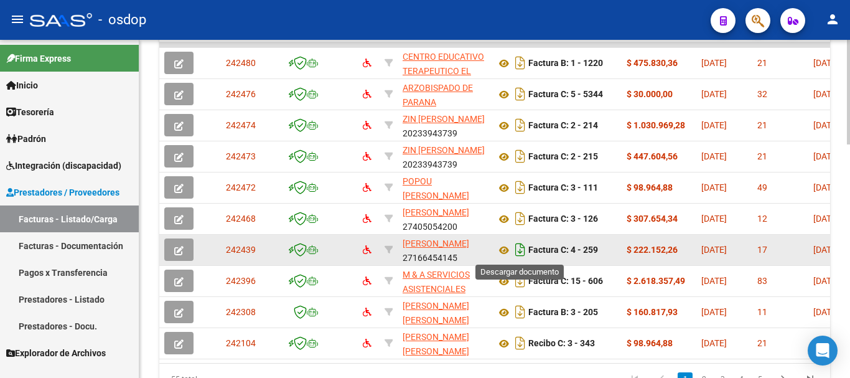
scroll to position [747, 0]
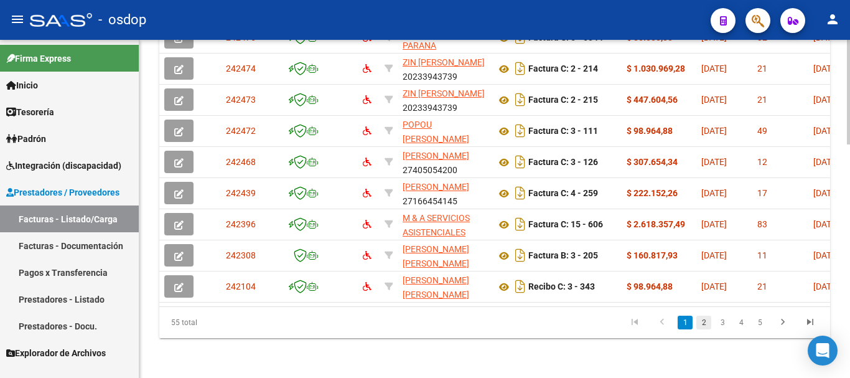
click at [704, 326] on link "2" at bounding box center [703, 322] width 15 height 14
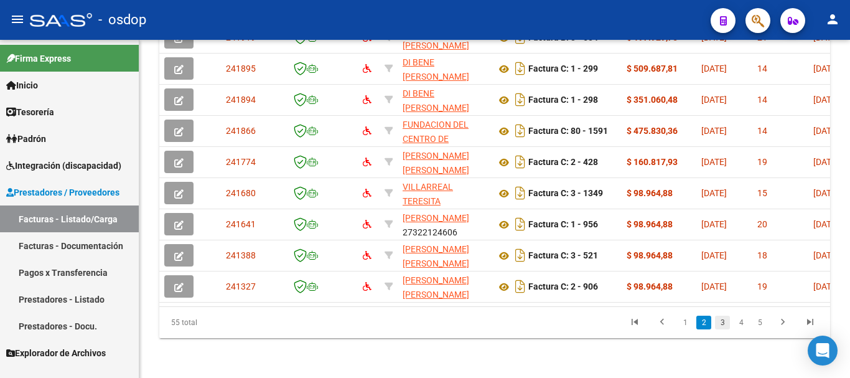
click at [721, 329] on link "3" at bounding box center [722, 322] width 15 height 14
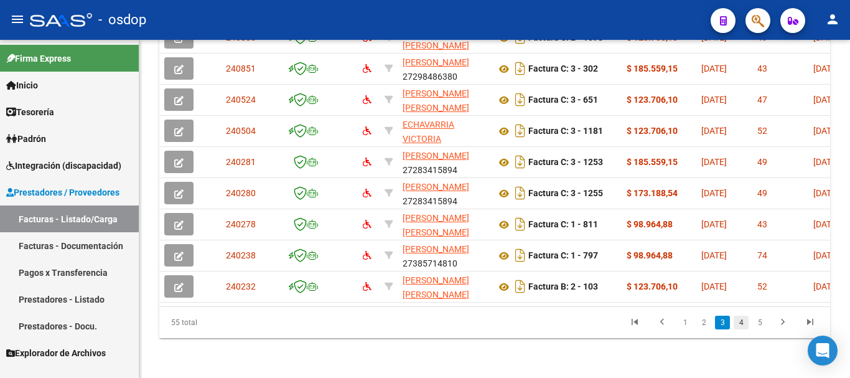
click at [743, 326] on link "4" at bounding box center [741, 322] width 15 height 14
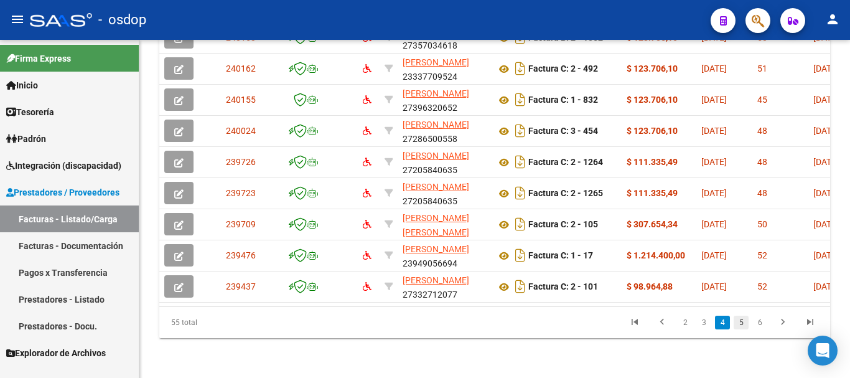
click at [739, 327] on link "5" at bounding box center [741, 322] width 15 height 14
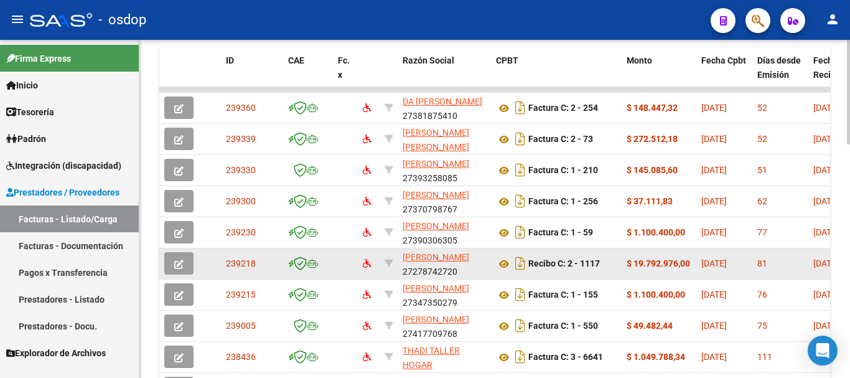
scroll to position [684, 0]
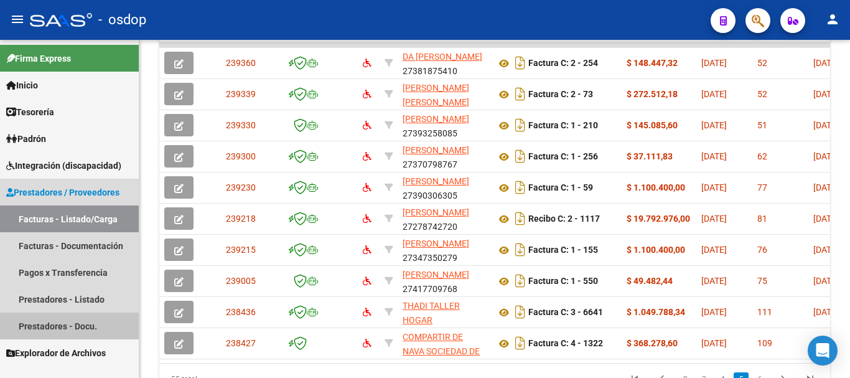
click at [67, 325] on link "Prestadores - Docu." at bounding box center [69, 325] width 139 height 27
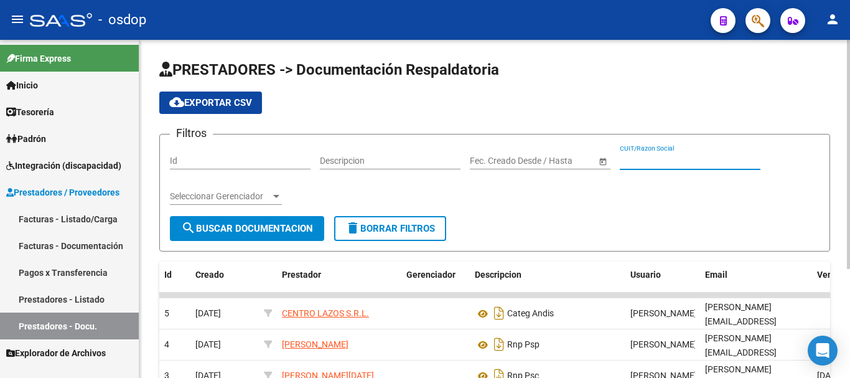
click at [667, 161] on input "CUIT/Razon Social" at bounding box center [690, 161] width 141 height 11
type input "blas"
click at [276, 230] on span "search Buscar Documentacion" at bounding box center [247, 228] width 132 height 11
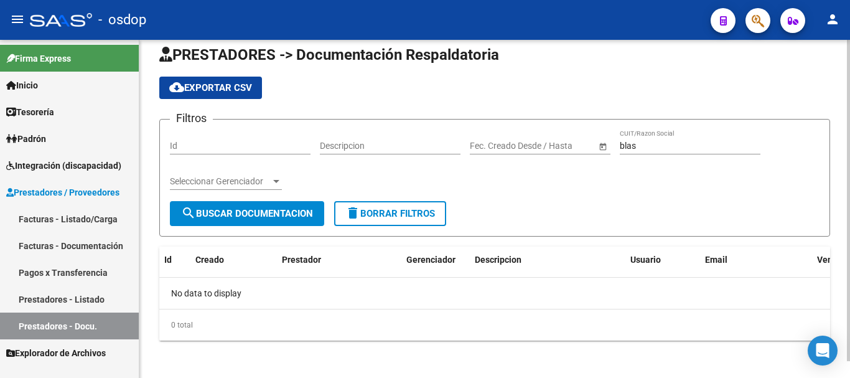
scroll to position [17, 0]
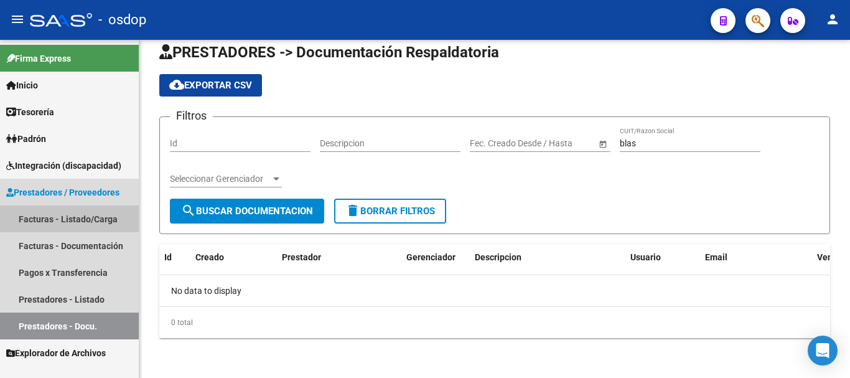
click at [59, 213] on link "Facturas - Listado/Carga" at bounding box center [69, 218] width 139 height 27
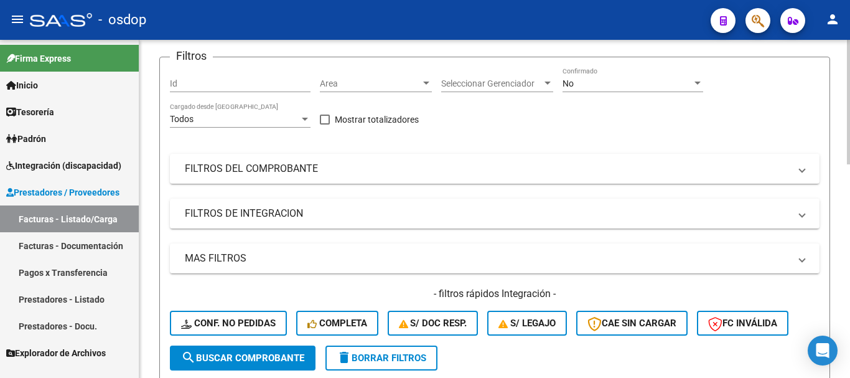
scroll to position [249, 0]
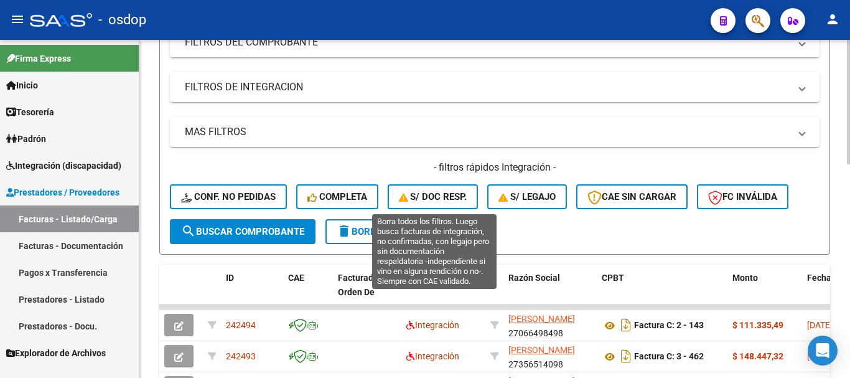
click at [446, 196] on span "S/ Doc Resp." at bounding box center [433, 196] width 68 height 11
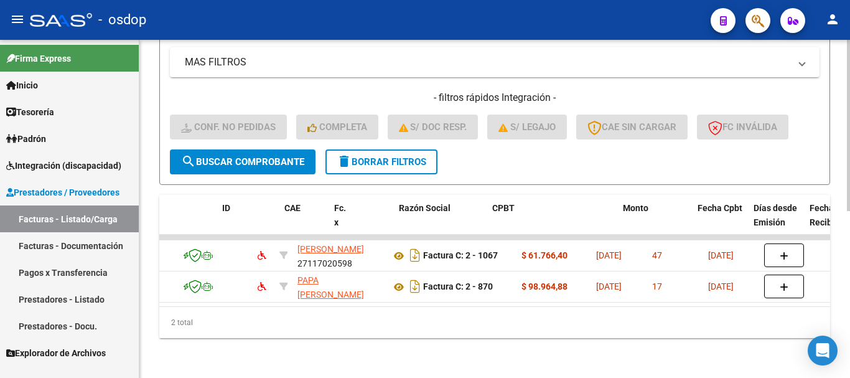
scroll to position [0, 0]
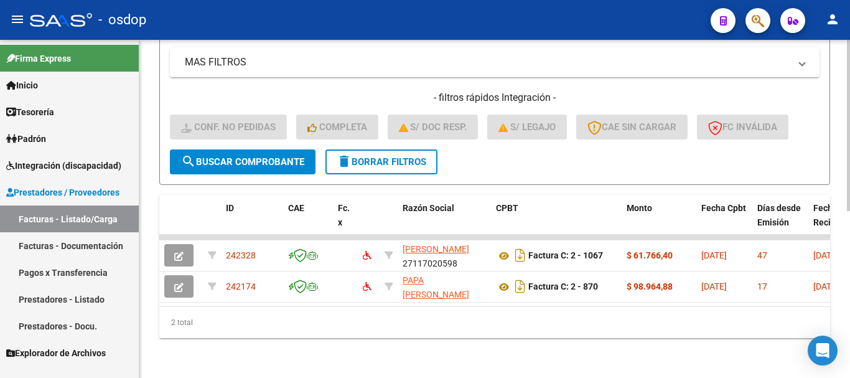
click at [394, 156] on span "delete Borrar Filtros" at bounding box center [382, 161] width 90 height 11
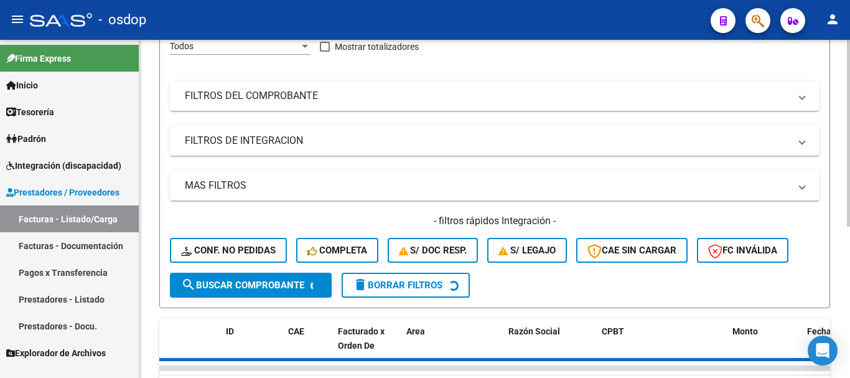
scroll to position [24, 0]
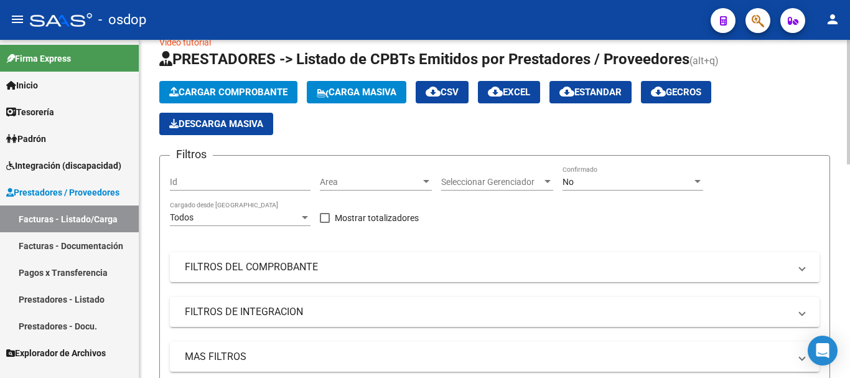
click at [292, 268] on mat-panel-title "FILTROS DEL COMPROBANTE" at bounding box center [487, 267] width 605 height 14
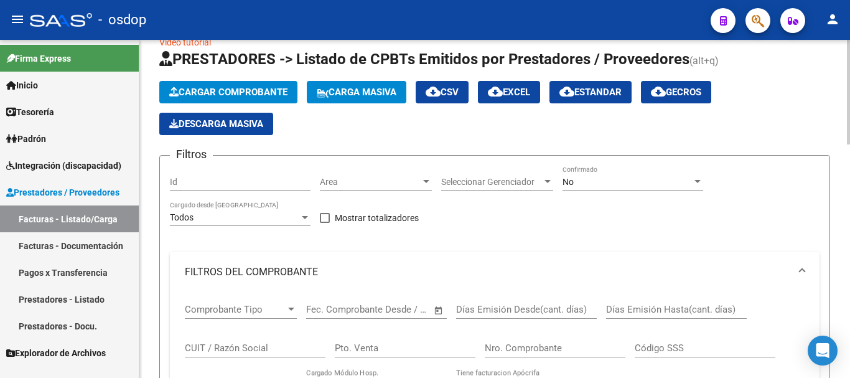
click at [264, 347] on input "CUIT / Razón Social" at bounding box center [255, 347] width 141 height 11
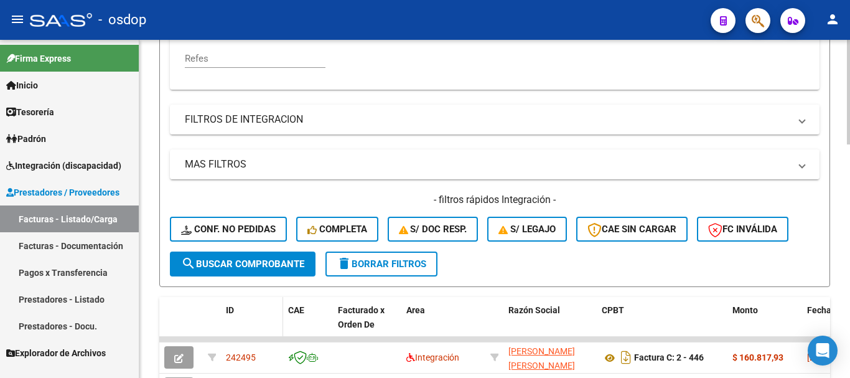
scroll to position [460, 0]
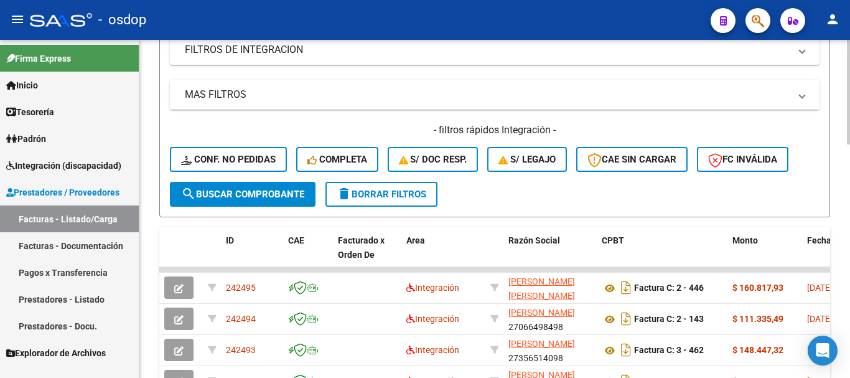
type input "[PERSON_NAME]"
click at [235, 195] on span "search Buscar Comprobante" at bounding box center [242, 194] width 123 height 11
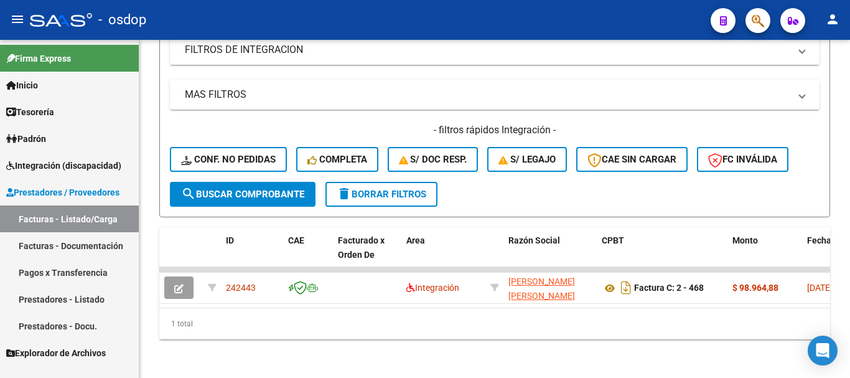
click at [66, 327] on link "Prestadores - Docu." at bounding box center [69, 325] width 139 height 27
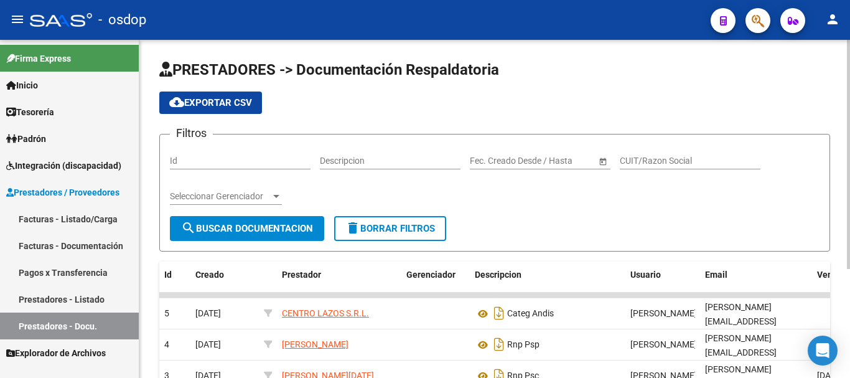
click at [666, 160] on input "CUIT/Razon Social" at bounding box center [690, 161] width 141 height 11
type input "blas"
click at [266, 231] on span "search Buscar Documentacion" at bounding box center [247, 228] width 132 height 11
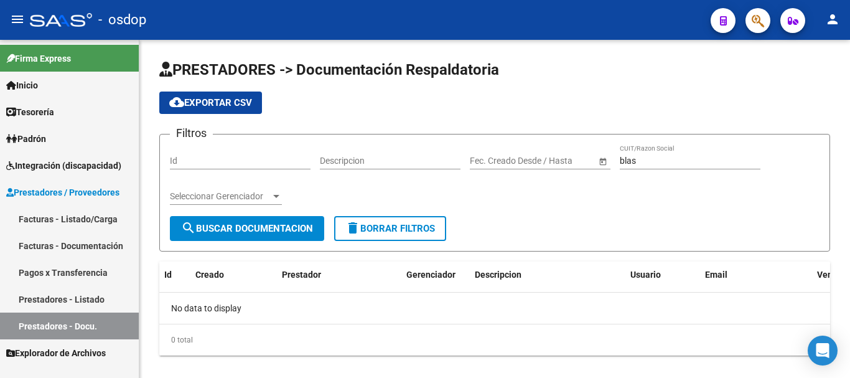
click at [78, 301] on link "Prestadores - Listado" at bounding box center [69, 299] width 139 height 27
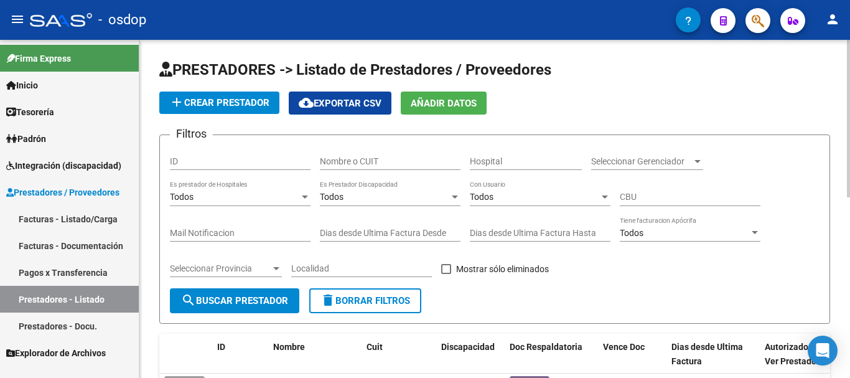
click at [375, 164] on input "Nombre o CUIT" at bounding box center [390, 161] width 141 height 11
type input "blas"
click at [233, 304] on span "search Buscar Prestador" at bounding box center [234, 300] width 107 height 11
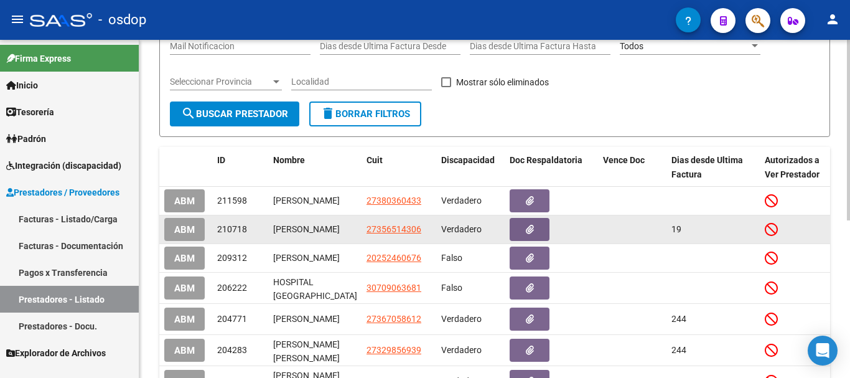
scroll to position [249, 0]
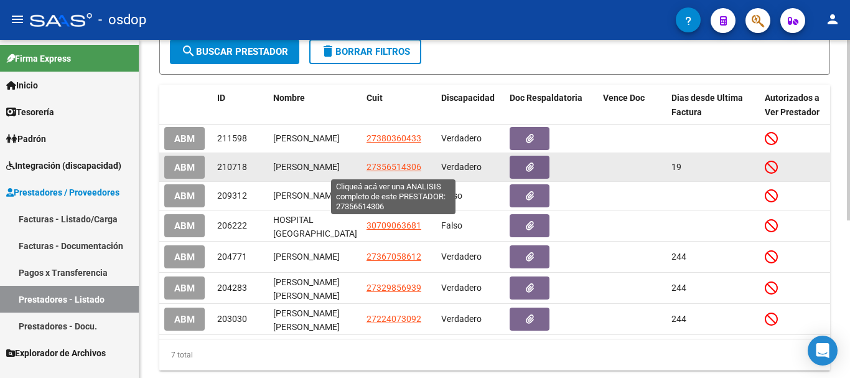
click at [395, 169] on span "27356514306" at bounding box center [394, 167] width 55 height 10
type textarea "27356514306"
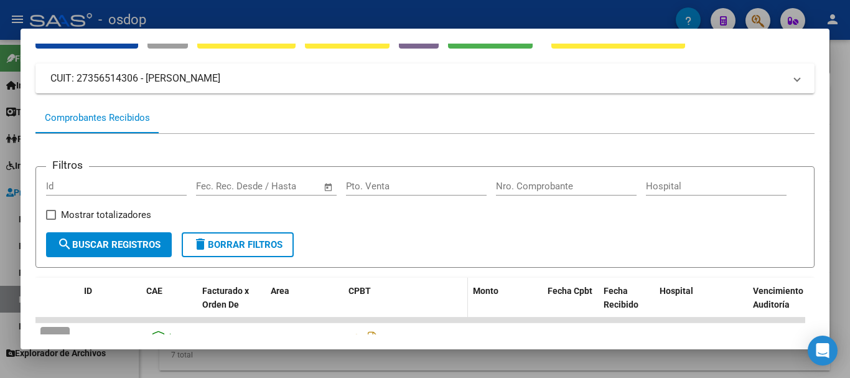
scroll to position [215, 0]
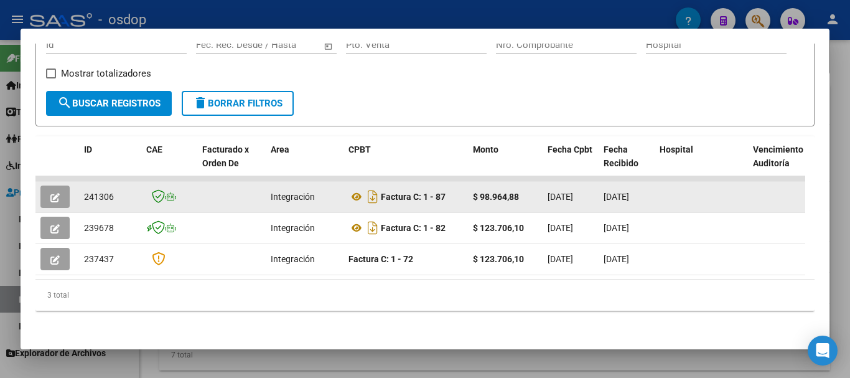
click at [56, 193] on icon "button" at bounding box center [54, 197] width 9 height 9
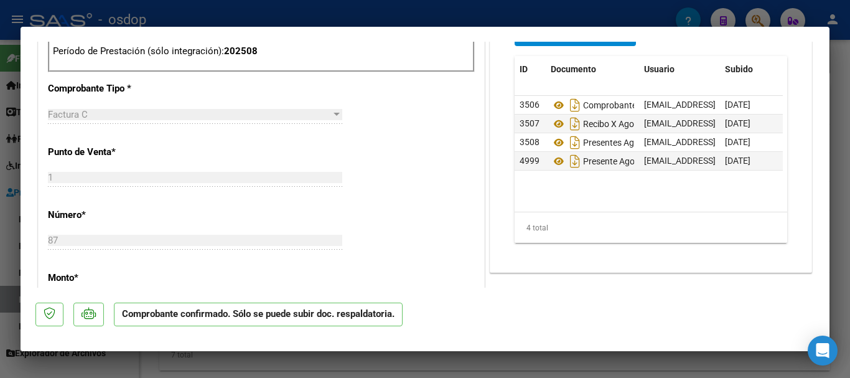
scroll to position [446, 0]
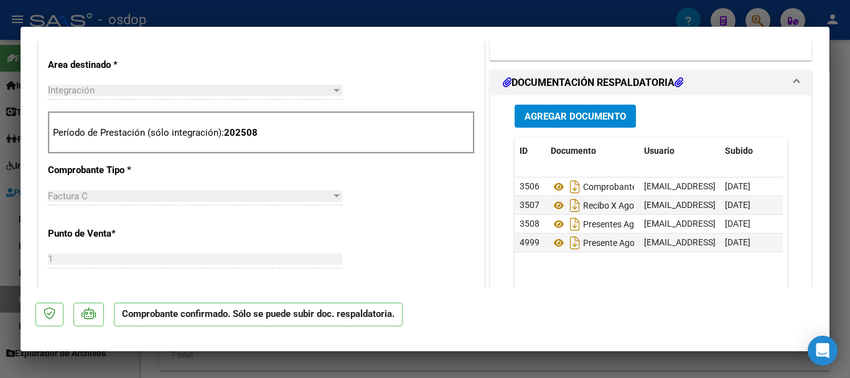
click at [356, 12] on div at bounding box center [425, 189] width 850 height 378
type input "$ 0,00"
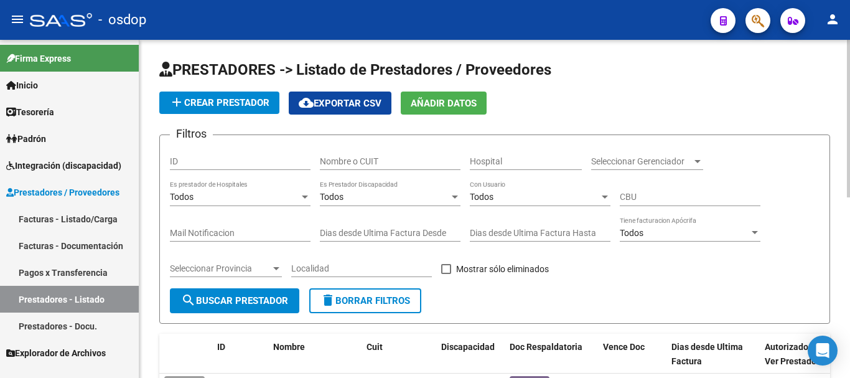
scroll to position [124, 0]
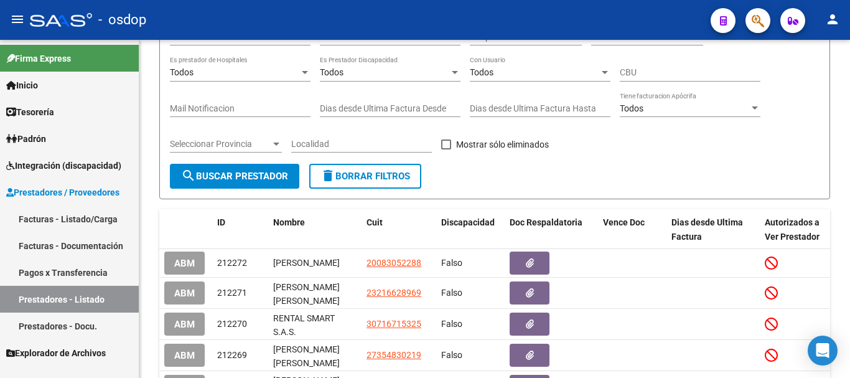
click at [62, 222] on link "Facturas - Listado/Carga" at bounding box center [69, 218] width 139 height 27
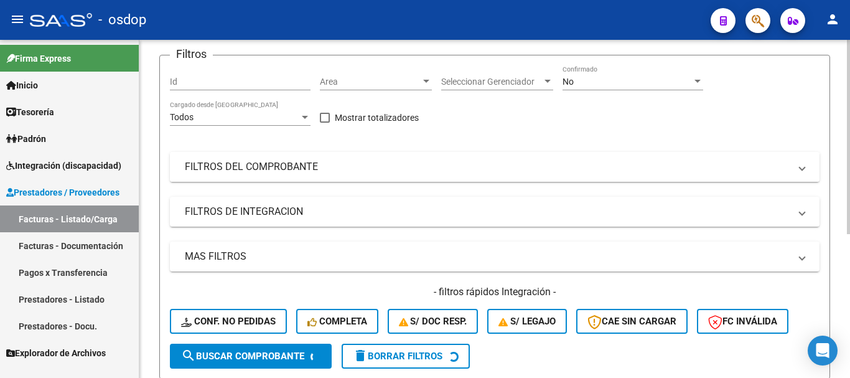
click at [328, 172] on mat-panel-title "FILTROS DEL COMPROBANTE" at bounding box center [487, 167] width 605 height 14
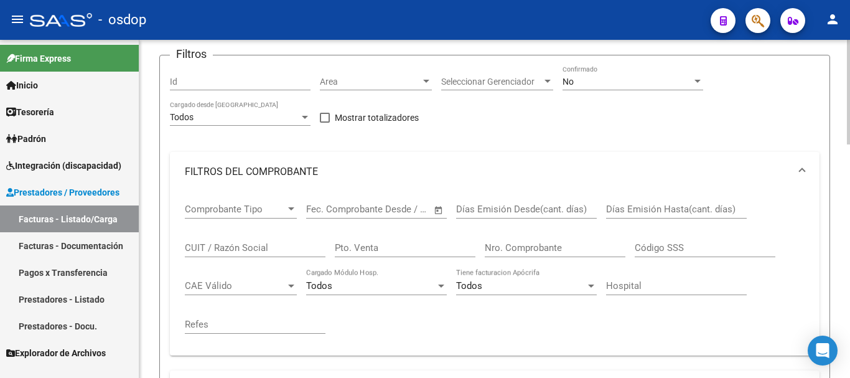
click at [268, 249] on input "CUIT / Razón Social" at bounding box center [255, 247] width 141 height 11
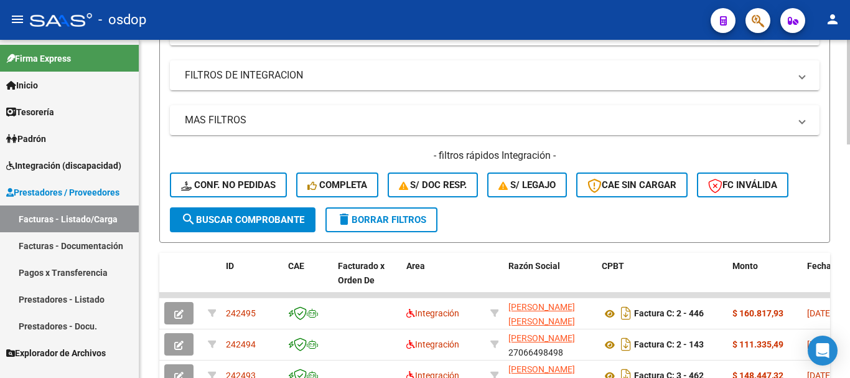
scroll to position [436, 0]
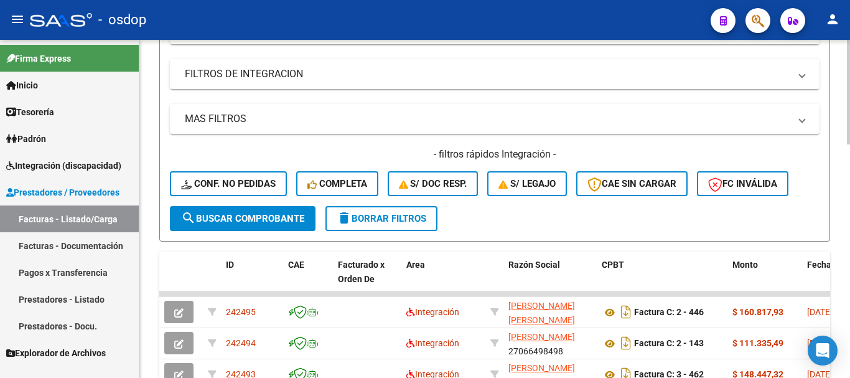
click at [261, 216] on span "search Buscar Comprobante" at bounding box center [242, 218] width 123 height 11
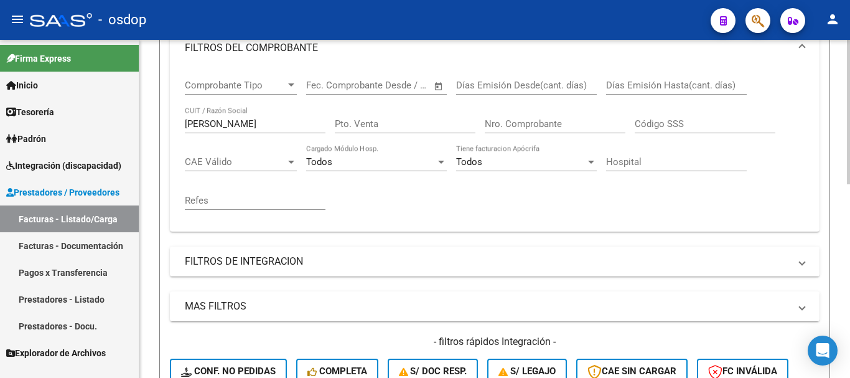
scroll to position [249, 0]
click at [253, 124] on input "blas maria" at bounding box center [255, 123] width 141 height 11
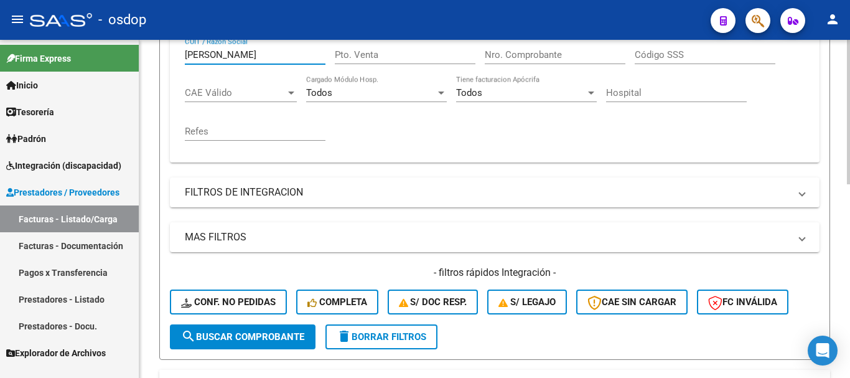
scroll to position [373, 0]
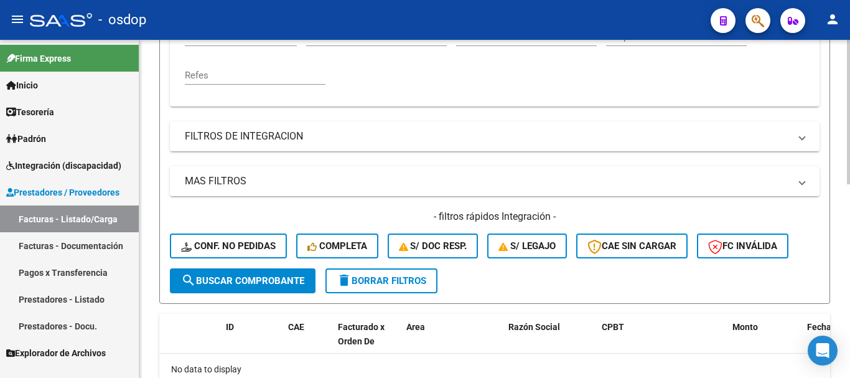
type input "blas maria emilia"
click at [233, 281] on span "search Buscar Comprobante" at bounding box center [242, 280] width 123 height 11
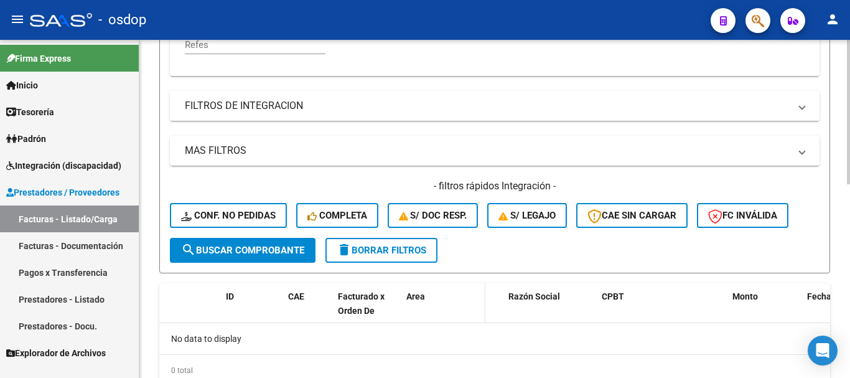
scroll to position [452, 0]
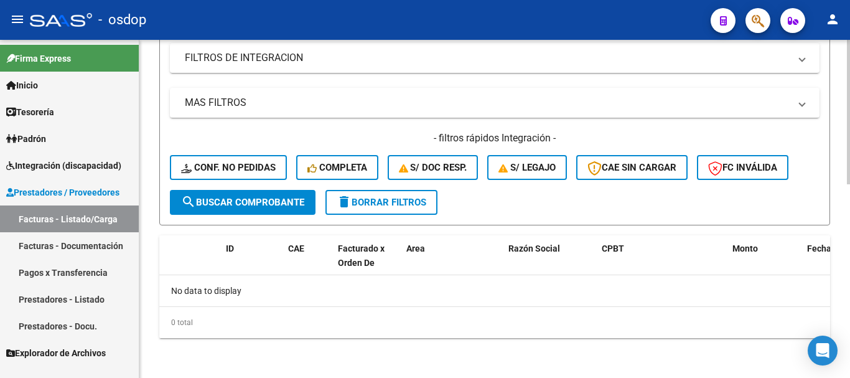
click at [393, 201] on span "delete Borrar Filtros" at bounding box center [382, 202] width 90 height 11
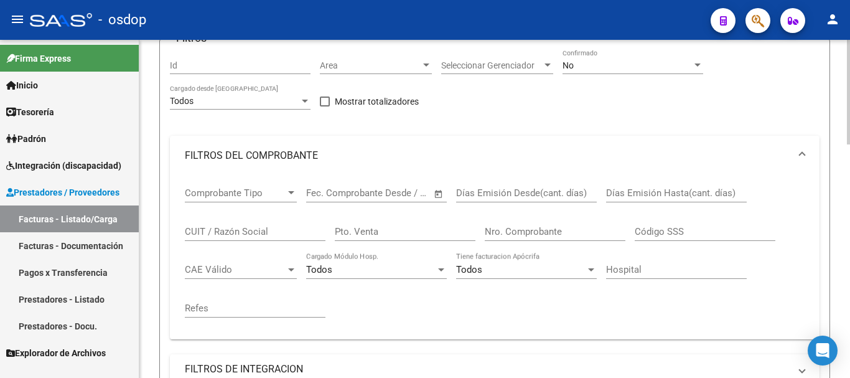
scroll to position [265, 0]
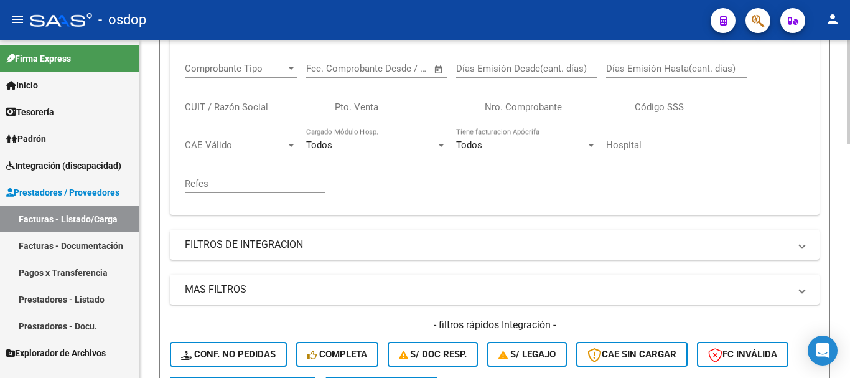
click at [248, 106] on input "CUIT / Razón Social" at bounding box center [255, 106] width 141 height 11
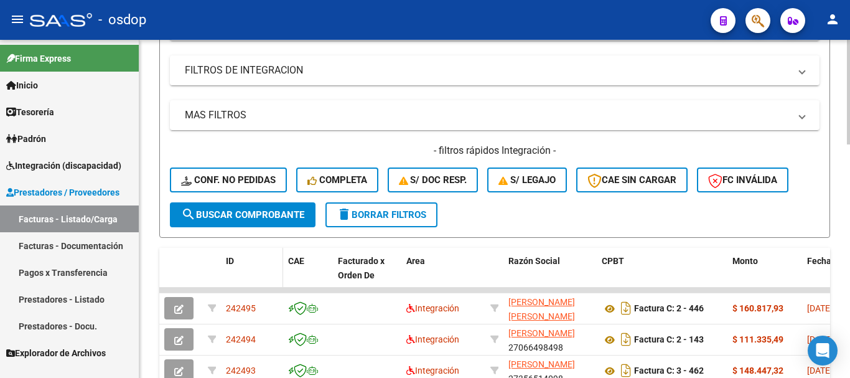
scroll to position [452, 0]
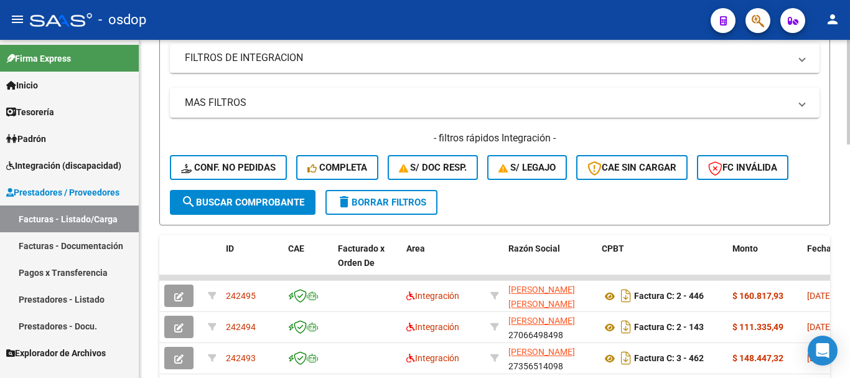
type input "blas maria emilia"
click at [241, 203] on span "search Buscar Comprobante" at bounding box center [242, 202] width 123 height 11
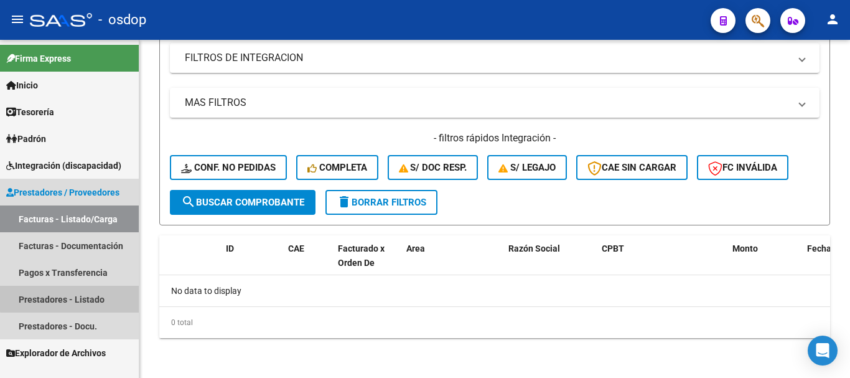
click at [73, 295] on link "Prestadores - Listado" at bounding box center [69, 299] width 139 height 27
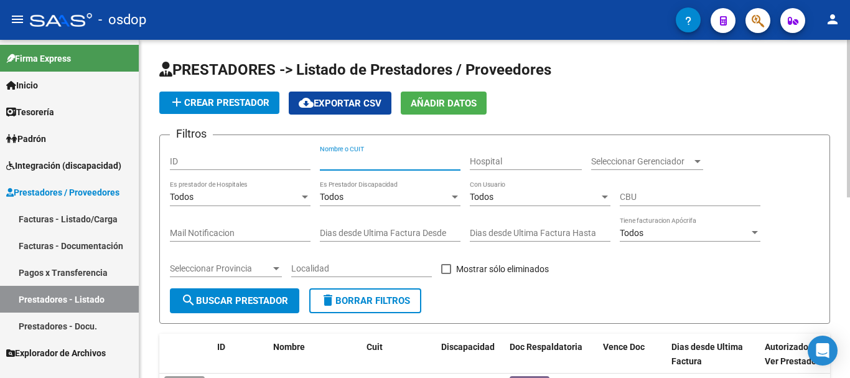
click at [360, 157] on input "Nombre o CUIT" at bounding box center [390, 161] width 141 height 11
type input "blas"
click at [248, 304] on span "search Buscar Prestador" at bounding box center [234, 300] width 107 height 11
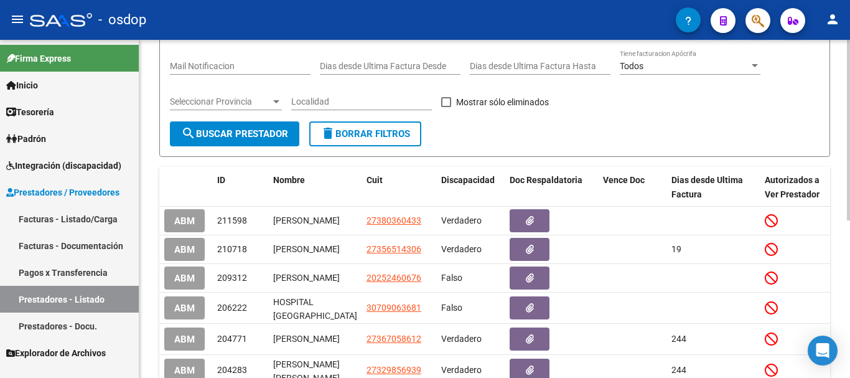
scroll to position [187, 0]
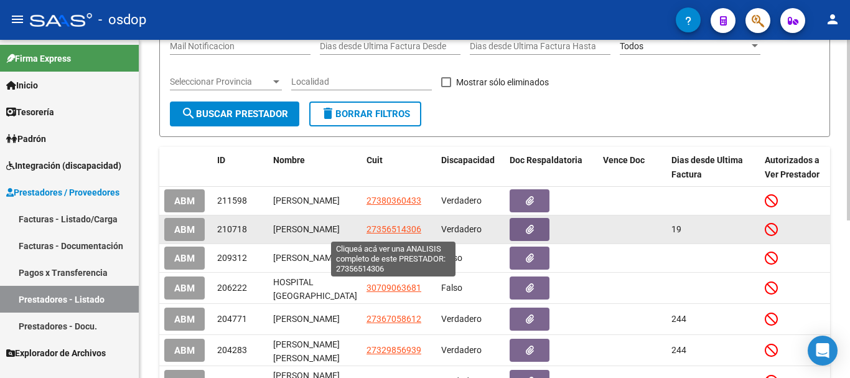
click at [388, 234] on span "27356514306" at bounding box center [394, 229] width 55 height 10
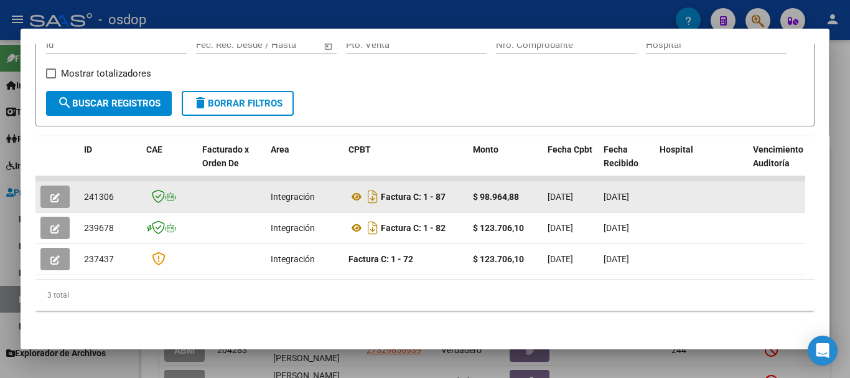
scroll to position [215, 0]
click at [60, 191] on button "button" at bounding box center [54, 196] width 29 height 22
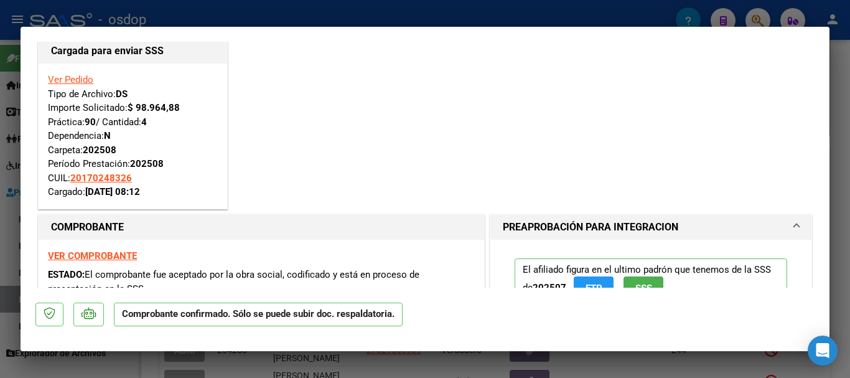
scroll to position [0, 0]
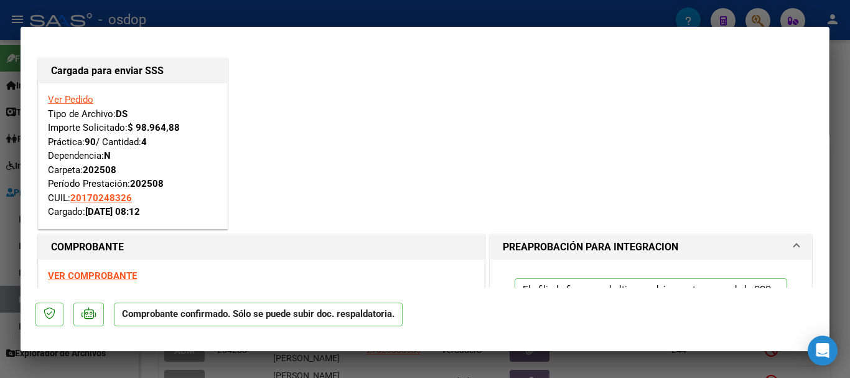
click at [444, 17] on div at bounding box center [425, 189] width 850 height 378
type input "$ 0,00"
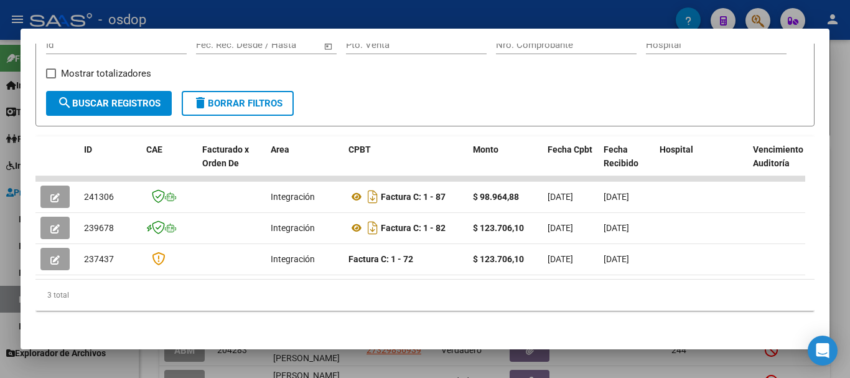
click at [40, 185] on button "button" at bounding box center [54, 196] width 29 height 22
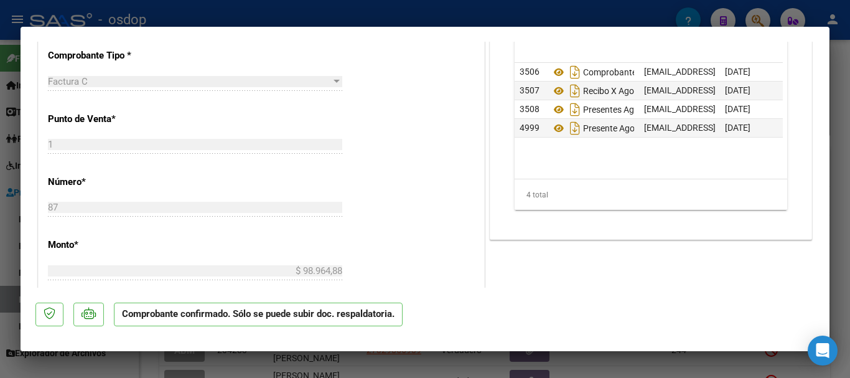
scroll to position [498, 0]
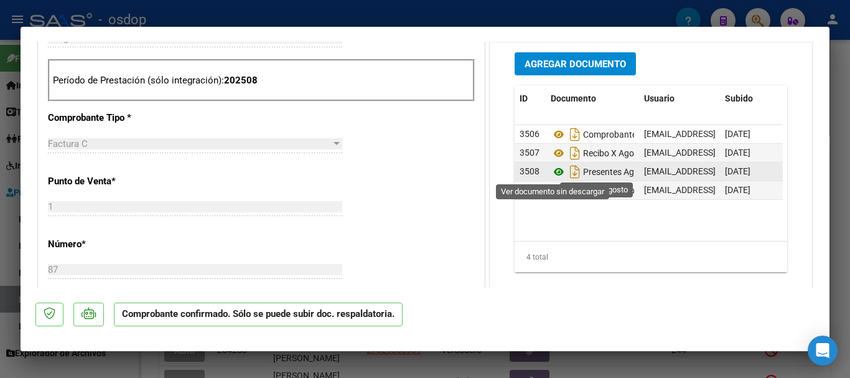
click at [553, 170] on icon at bounding box center [559, 171] width 16 height 15
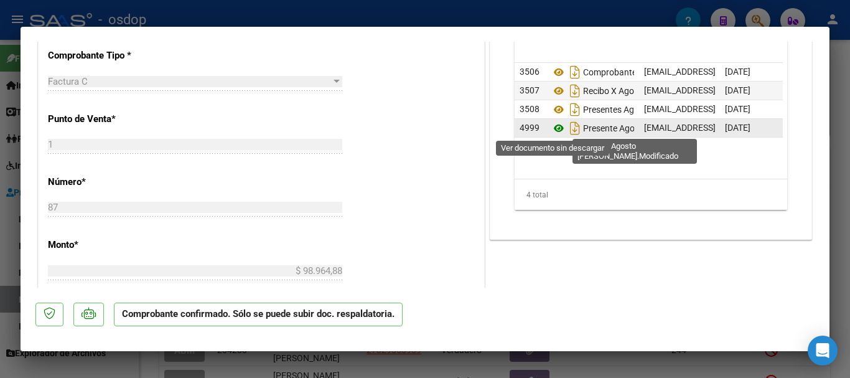
click at [554, 124] on icon at bounding box center [559, 128] width 16 height 15
